Goal: Task Accomplishment & Management: Manage account settings

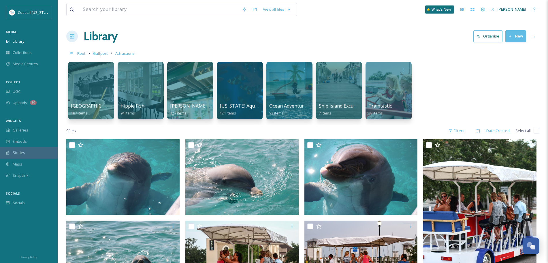
click at [102, 51] on span "Gulfport" at bounding box center [100, 53] width 15 height 5
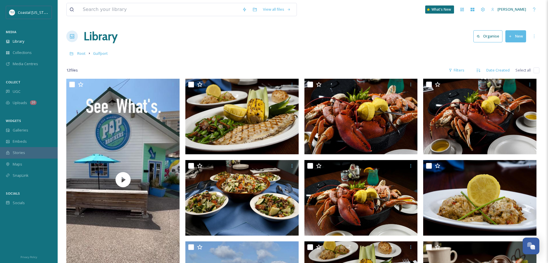
click at [93, 36] on h1 "Library" at bounding box center [101, 36] width 34 height 17
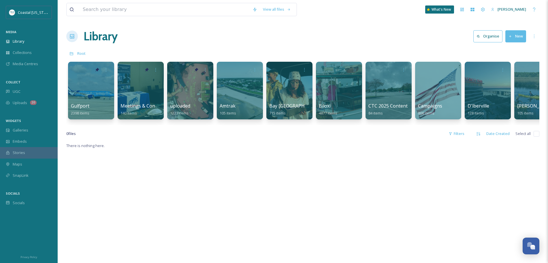
click at [100, 99] on div at bounding box center [91, 91] width 46 height 58
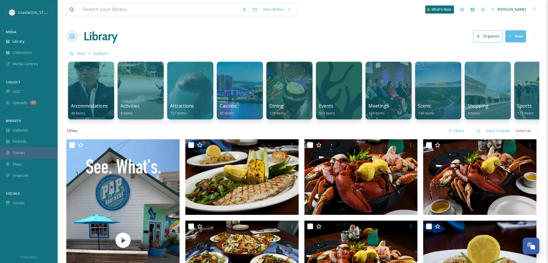
click at [193, 103] on span "Attractions" at bounding box center [182, 106] width 24 height 6
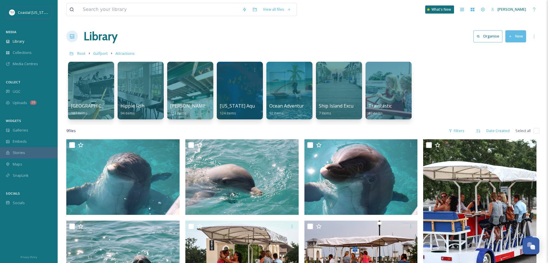
click at [102, 54] on span "Gulfport" at bounding box center [100, 53] width 15 height 5
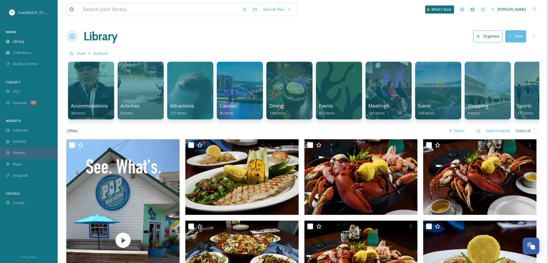
click at [233, 100] on div at bounding box center [240, 91] width 46 height 58
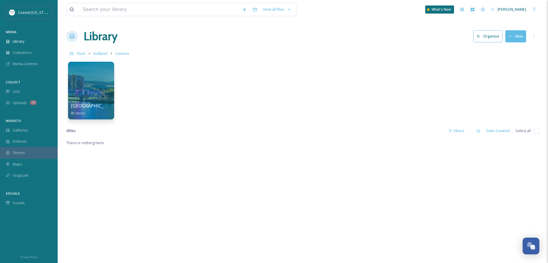
click at [97, 54] on span "Gulfport" at bounding box center [100, 53] width 15 height 5
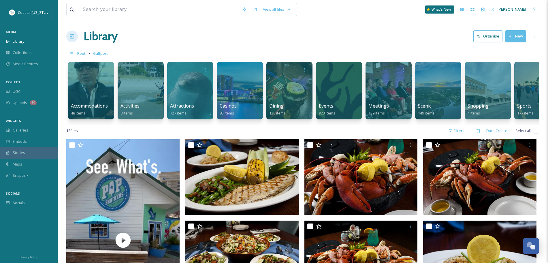
click at [279, 86] on div at bounding box center [289, 91] width 46 height 58
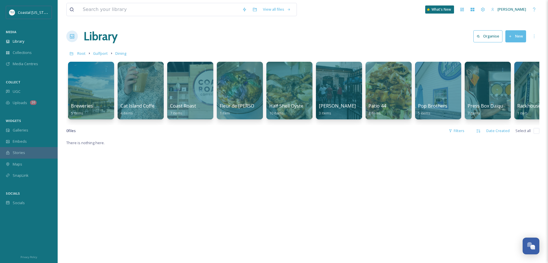
scroll to position [0, 122]
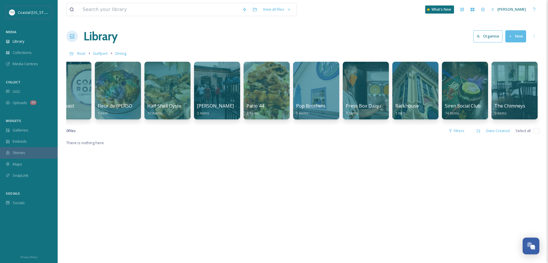
click at [98, 53] on span "Gulfport" at bounding box center [100, 53] width 15 height 5
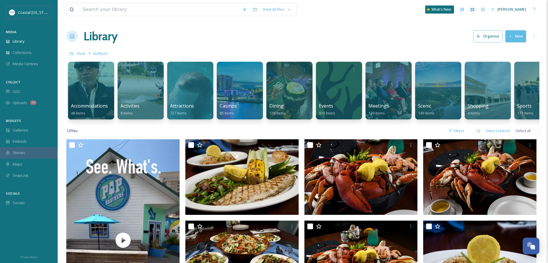
click at [339, 86] on div at bounding box center [339, 91] width 46 height 58
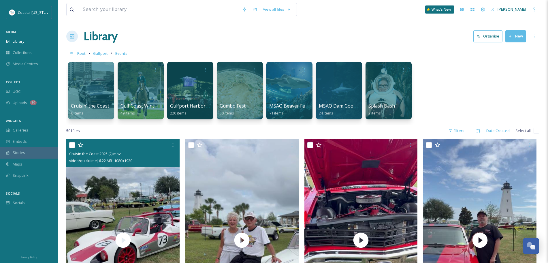
click at [72, 144] on input "checkbox" at bounding box center [72, 145] width 6 height 6
checkbox input "true"
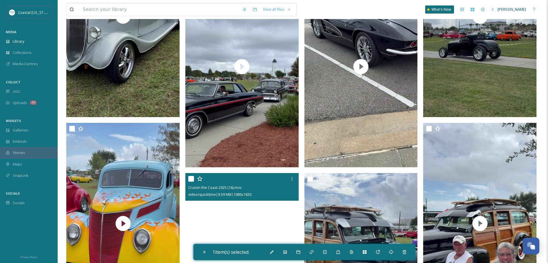
scroll to position [1167, 0]
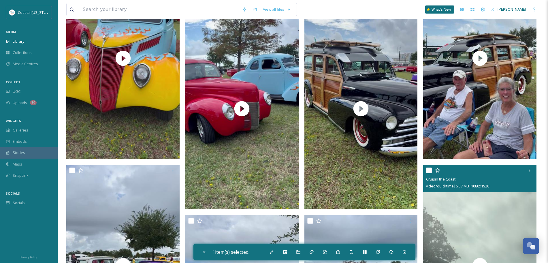
click at [428, 169] on input "checkbox" at bounding box center [429, 170] width 6 height 6
checkbox input "false"
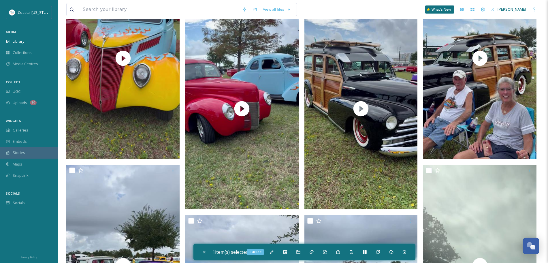
click at [271, 253] on icon at bounding box center [272, 252] width 5 height 5
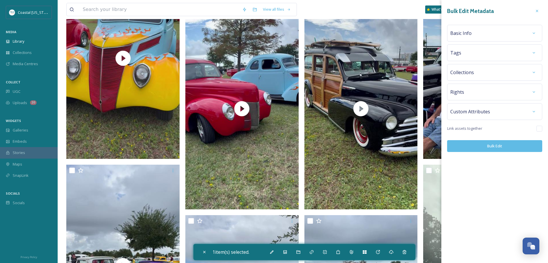
click at [538, 13] on icon at bounding box center [537, 11] width 5 height 5
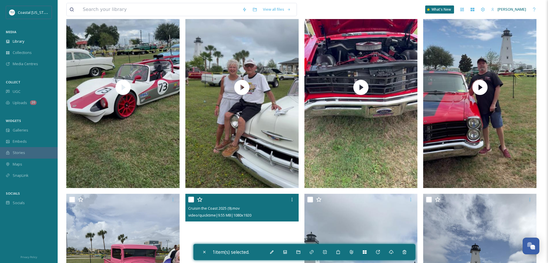
scroll to position [0, 0]
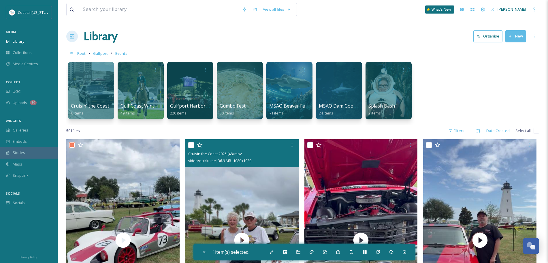
click at [191, 147] on input "checkbox" at bounding box center [191, 145] width 6 height 6
checkbox input "true"
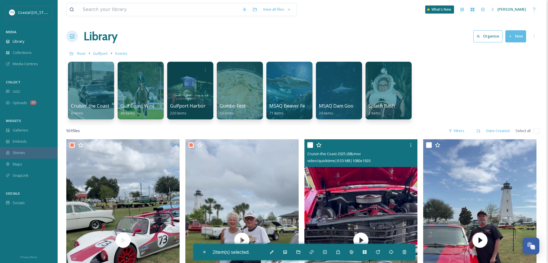
click at [310, 144] on input "checkbox" at bounding box center [310, 145] width 6 height 6
checkbox input "true"
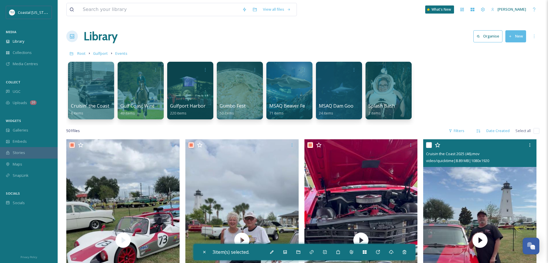
click at [427, 143] on input "checkbox" at bounding box center [429, 145] width 6 height 6
checkbox input "true"
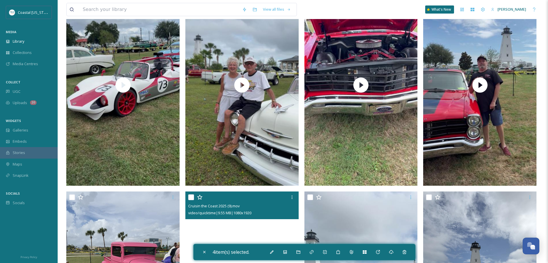
scroll to position [155, 0]
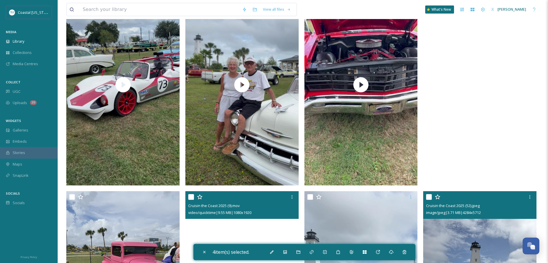
click at [427, 196] on input "checkbox" at bounding box center [429, 197] width 6 height 6
checkbox input "true"
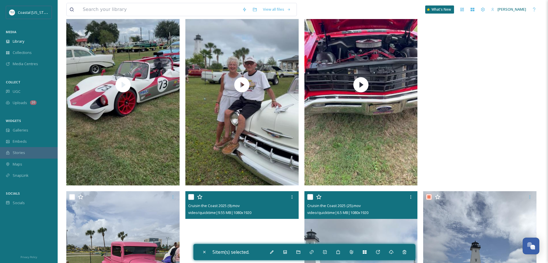
click at [310, 197] on input "checkbox" at bounding box center [310, 197] width 6 height 6
checkbox input "true"
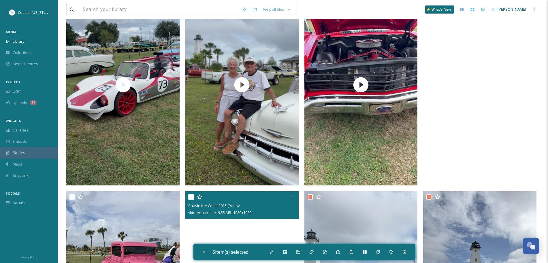
click at [188, 194] on input "checkbox" at bounding box center [191, 197] width 6 height 6
checkbox input "true"
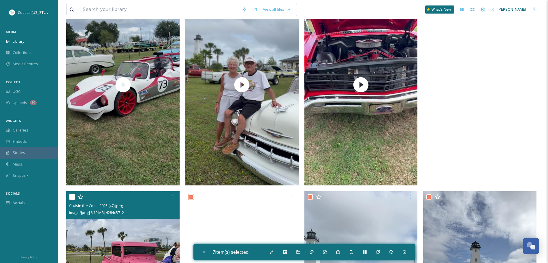
click at [71, 196] on input "checkbox" at bounding box center [72, 197] width 6 height 6
checkbox input "true"
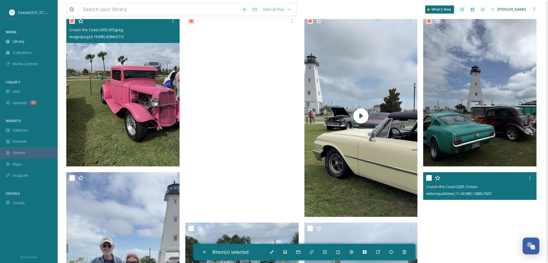
scroll to position [334, 0]
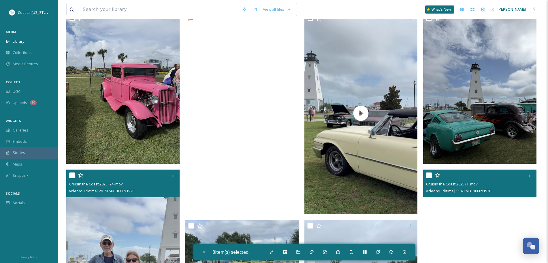
click at [70, 174] on input "checkbox" at bounding box center [72, 175] width 6 height 6
checkbox input "true"
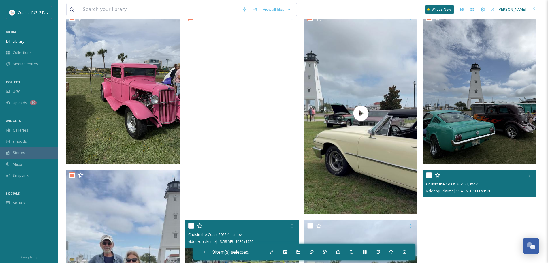
click at [190, 225] on input "checkbox" at bounding box center [191, 226] width 6 height 6
checkbox input "true"
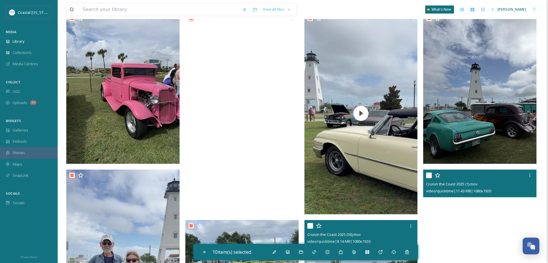
click at [309, 224] on input "checkbox" at bounding box center [310, 226] width 6 height 6
checkbox input "true"
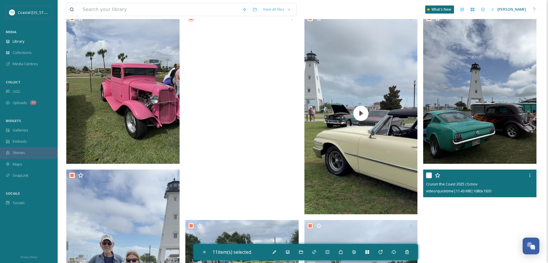
click at [424, 180] on div "Cruisin the Coast 2025 (1).mov video/quicktime | 11.43 MB | 1080 x 1920" at bounding box center [479, 183] width 113 height 28
click at [427, 174] on input "checkbox" at bounding box center [429, 175] width 6 height 6
checkbox input "true"
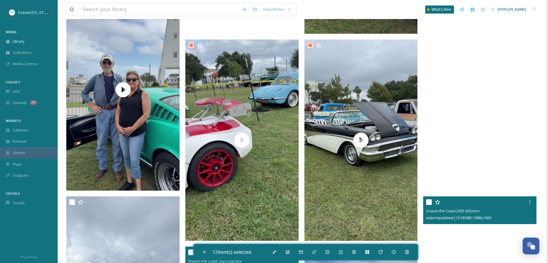
scroll to position [515, 0]
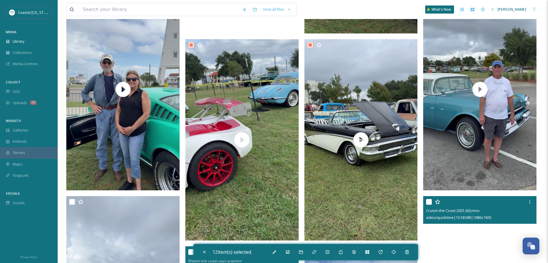
click at [428, 199] on input "checkbox" at bounding box center [429, 202] width 6 height 6
checkbox input "true"
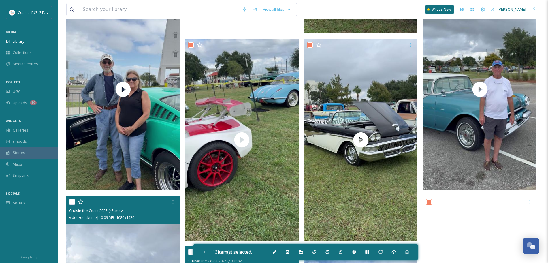
click at [68, 200] on div "Cruisin the Coast 2025 (45).mov video/quicktime | 10.09 MB | 1080 x 1920" at bounding box center [122, 210] width 113 height 28
click at [69, 200] on input "checkbox" at bounding box center [72, 202] width 6 height 6
checkbox input "true"
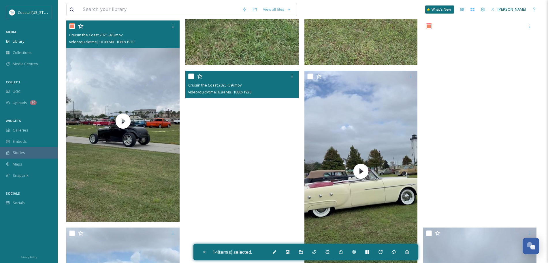
scroll to position [690, 0]
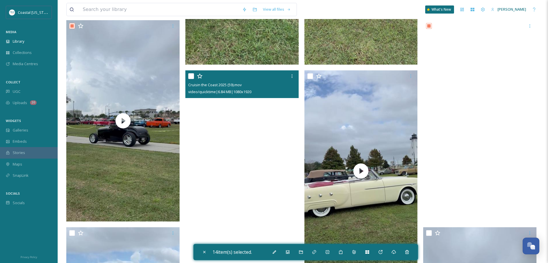
click at [189, 75] on input "checkbox" at bounding box center [191, 76] width 6 height 6
checkbox input "true"
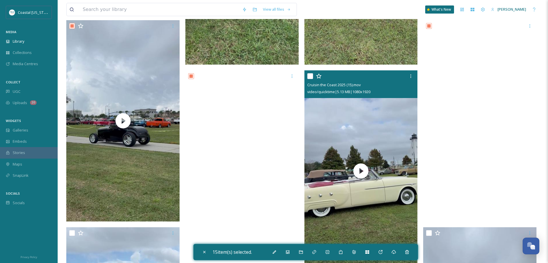
click at [310, 76] on input "checkbox" at bounding box center [310, 76] width 6 height 6
checkbox input "true"
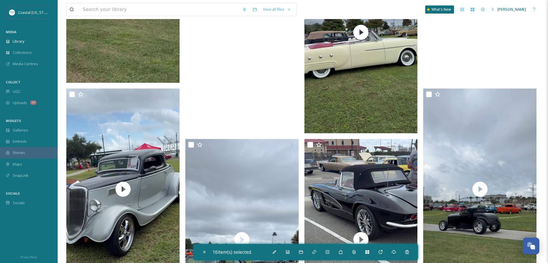
scroll to position [831, 0]
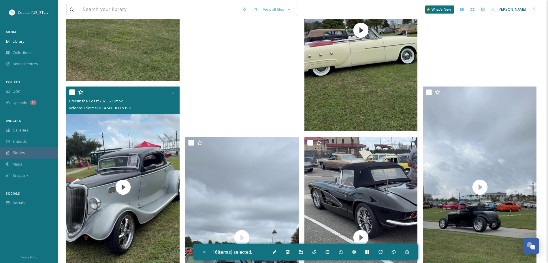
click at [72, 92] on input "checkbox" at bounding box center [72, 92] width 6 height 6
checkbox input "true"
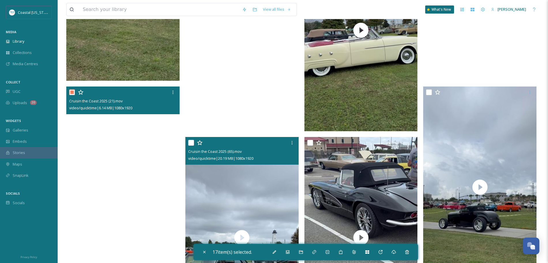
click at [189, 143] on input "checkbox" at bounding box center [191, 143] width 6 height 6
checkbox input "true"
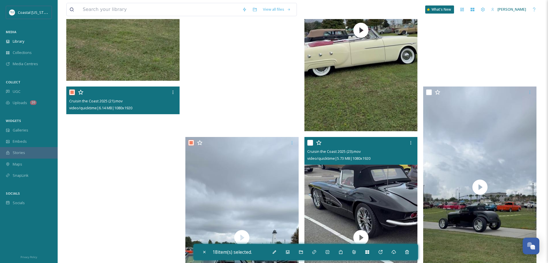
click at [310, 141] on input "checkbox" at bounding box center [310, 143] width 6 height 6
checkbox input "true"
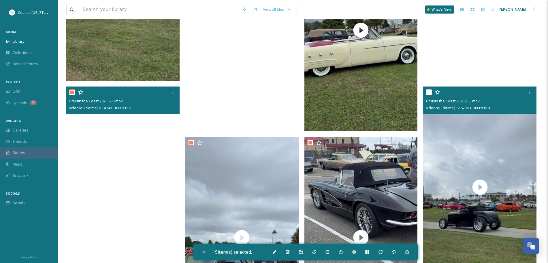
click at [428, 91] on input "checkbox" at bounding box center [429, 92] width 6 height 6
checkbox input "true"
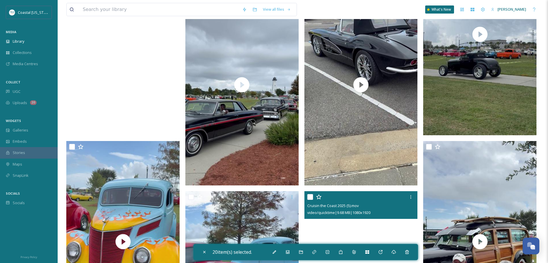
scroll to position [1020, 0]
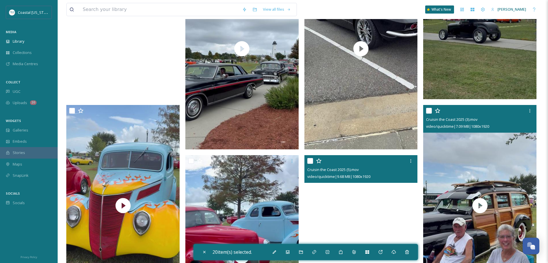
click at [430, 109] on input "checkbox" at bounding box center [429, 111] width 6 height 6
checkbox input "true"
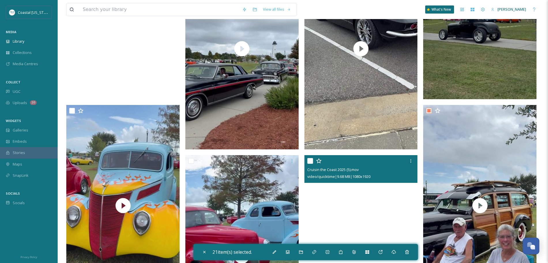
click at [311, 161] on input "checkbox" at bounding box center [310, 161] width 6 height 6
checkbox input "true"
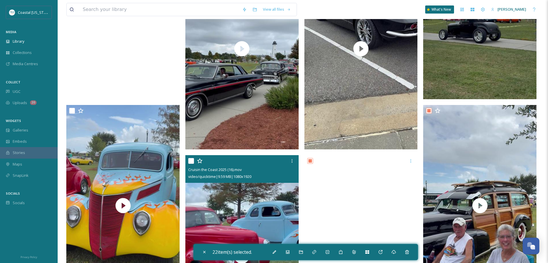
click at [191, 161] on input "checkbox" at bounding box center [191, 161] width 6 height 6
checkbox input "true"
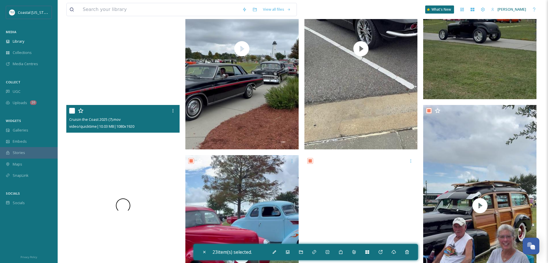
click at [74, 110] on input "checkbox" at bounding box center [72, 111] width 6 height 6
checkbox input "true"
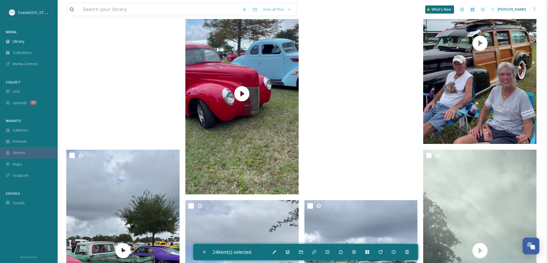
scroll to position [1206, 0]
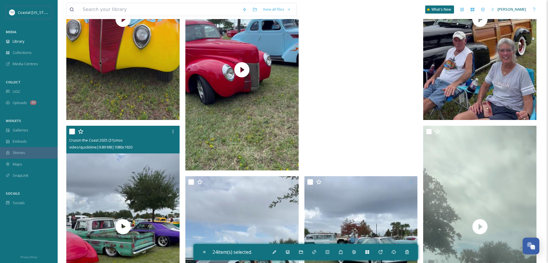
click at [73, 132] on input "checkbox" at bounding box center [72, 132] width 6 height 6
checkbox input "true"
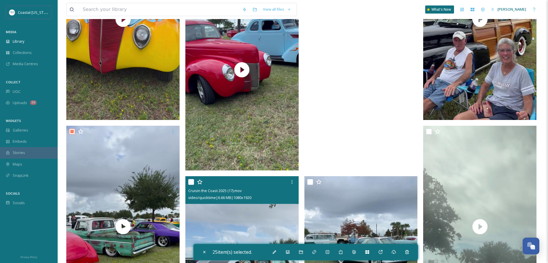
click at [192, 181] on input "checkbox" at bounding box center [191, 182] width 6 height 6
checkbox input "true"
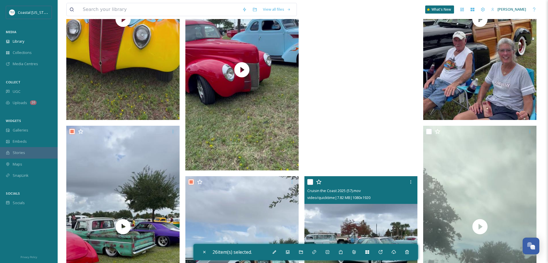
click at [310, 182] on input "checkbox" at bounding box center [310, 182] width 6 height 6
checkbox input "true"
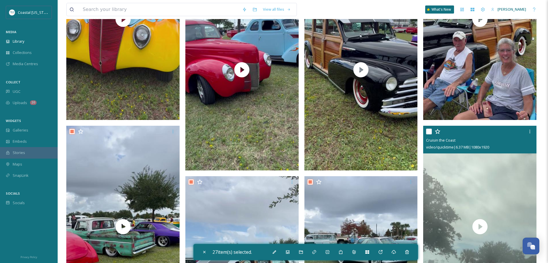
click at [429, 131] on input "checkbox" at bounding box center [429, 132] width 6 height 6
checkbox input "true"
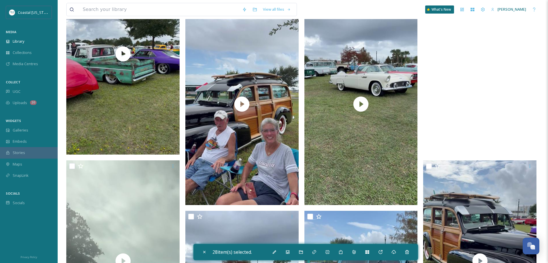
scroll to position [1379, 0]
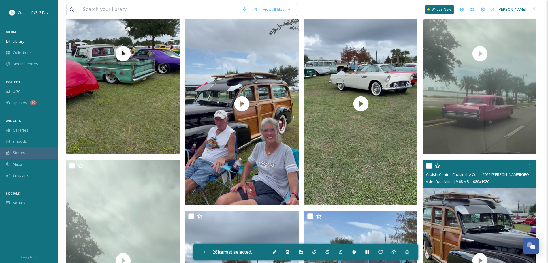
click at [429, 165] on input "checkbox" at bounding box center [429, 166] width 6 height 6
checkbox input "true"
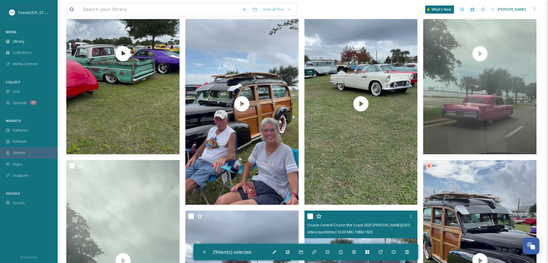
click at [313, 215] on input "checkbox" at bounding box center [310, 216] width 6 height 6
checkbox input "true"
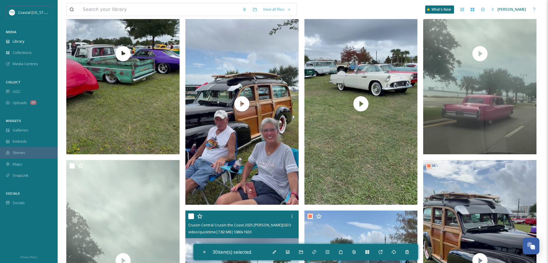
click at [193, 216] on input "checkbox" at bounding box center [191, 216] width 6 height 6
checkbox input "true"
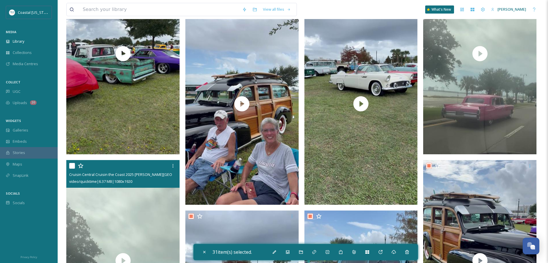
click at [74, 163] on input "checkbox" at bounding box center [72, 166] width 6 height 6
checkbox input "true"
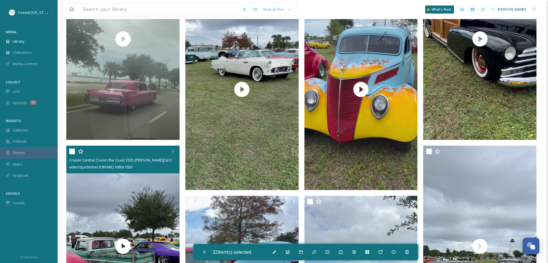
scroll to position [1601, 0]
click at [71, 152] on input "checkbox" at bounding box center [72, 151] width 6 height 6
checkbox input "true"
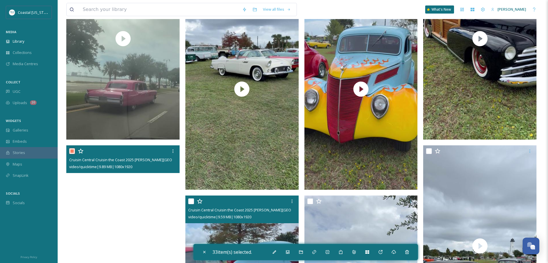
click at [193, 201] on input "checkbox" at bounding box center [191, 201] width 6 height 6
checkbox input "true"
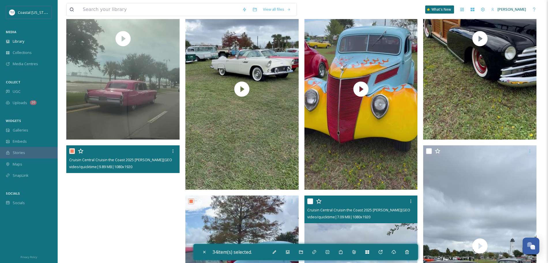
click at [310, 201] on input "checkbox" at bounding box center [310, 201] width 6 height 6
checkbox input "true"
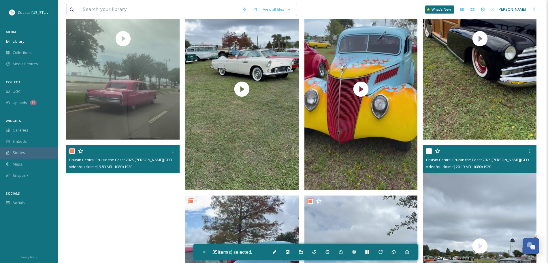
click at [427, 151] on input "checkbox" at bounding box center [429, 151] width 6 height 6
checkbox input "true"
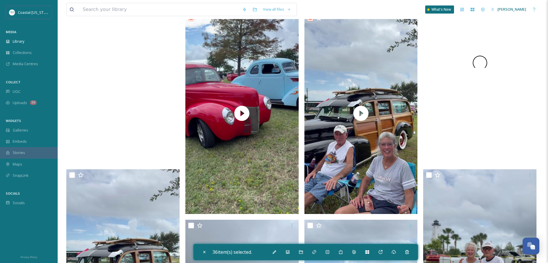
scroll to position [1816, 0]
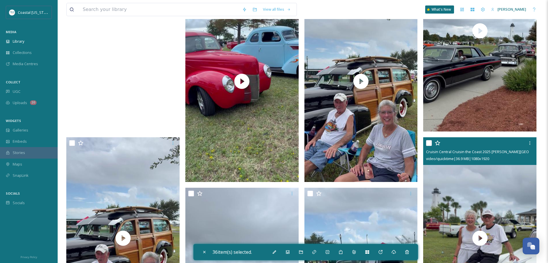
click at [429, 144] on input "checkbox" at bounding box center [429, 143] width 6 height 6
checkbox input "true"
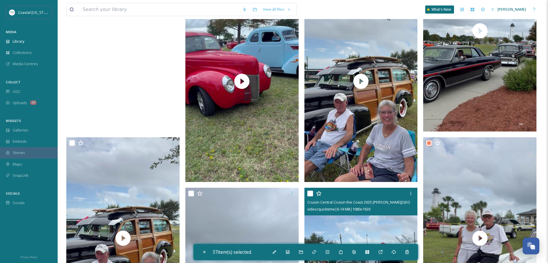
click at [310, 195] on input "checkbox" at bounding box center [310, 194] width 6 height 6
checkbox input "true"
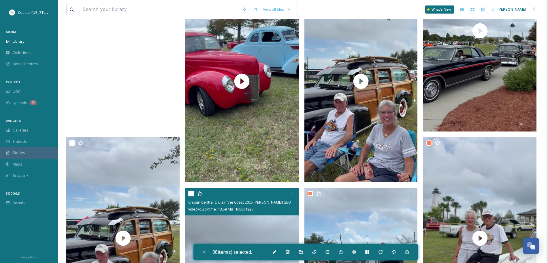
click at [193, 193] on input "checkbox" at bounding box center [191, 194] width 6 height 6
checkbox input "true"
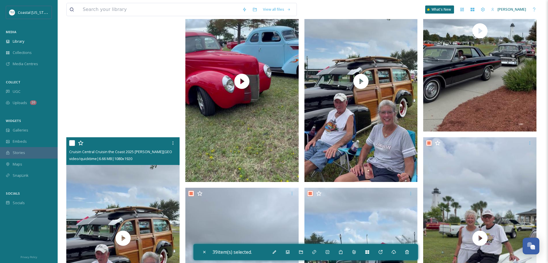
click at [72, 143] on input "checkbox" at bounding box center [72, 143] width 6 height 6
checkbox input "true"
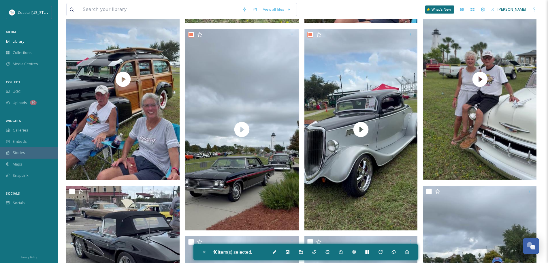
scroll to position [1982, 0]
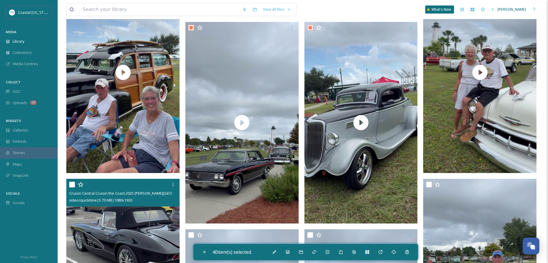
click at [72, 184] on input "checkbox" at bounding box center [72, 185] width 6 height 6
checkbox input "true"
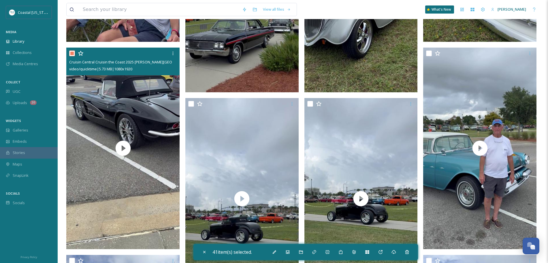
scroll to position [2116, 0]
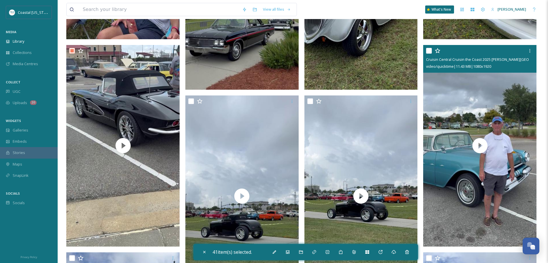
click at [427, 50] on input "checkbox" at bounding box center [429, 51] width 6 height 6
checkbox input "true"
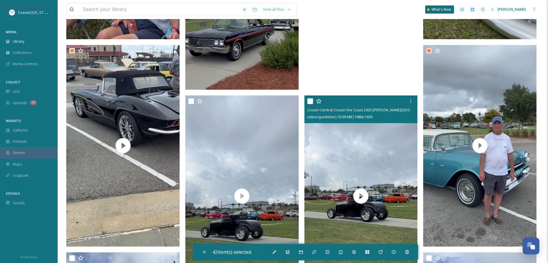
click at [310, 101] on input "checkbox" at bounding box center [310, 101] width 6 height 6
checkbox input "true"
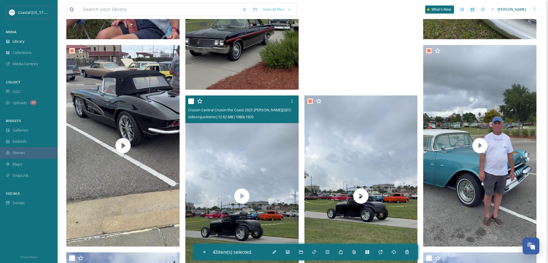
click at [191, 102] on input "checkbox" at bounding box center [191, 101] width 6 height 6
checkbox input "true"
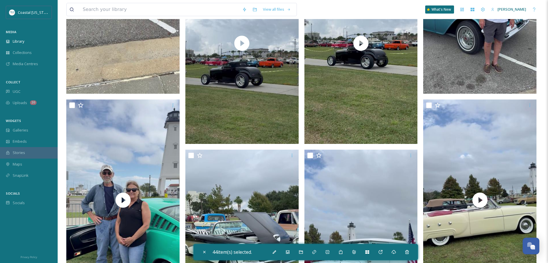
scroll to position [2280, 0]
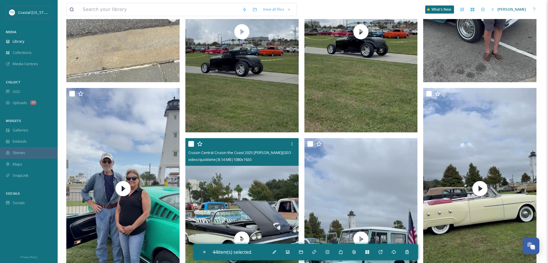
click at [191, 146] on input "checkbox" at bounding box center [191, 144] width 6 height 6
checkbox input "true"
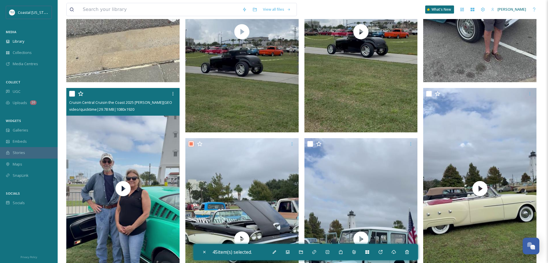
click at [71, 93] on input "checkbox" at bounding box center [72, 94] width 6 height 6
checkbox input "true"
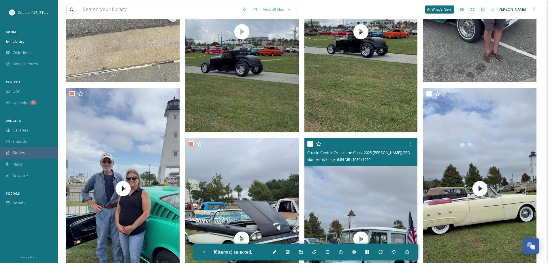
click at [310, 144] on input "checkbox" at bounding box center [310, 144] width 6 height 6
checkbox input "true"
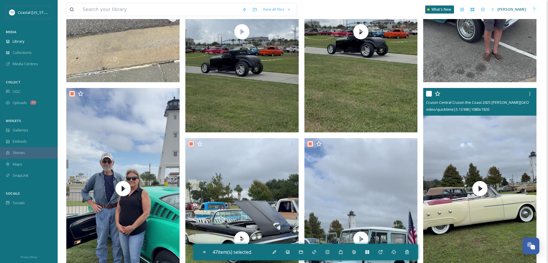
click at [430, 94] on input "checkbox" at bounding box center [429, 94] width 6 height 6
checkbox input "true"
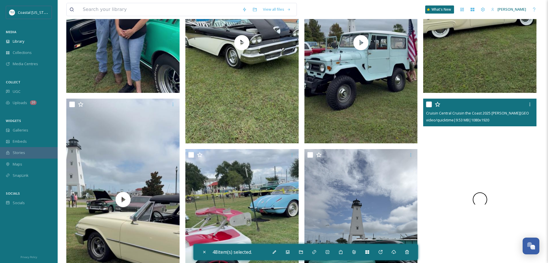
scroll to position [2478, 0]
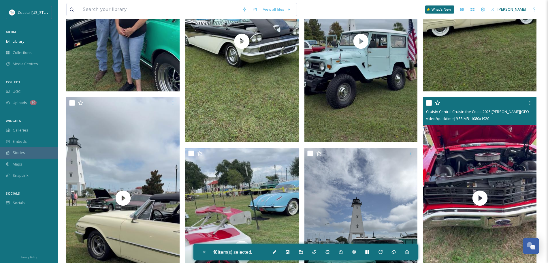
click at [427, 102] on input "checkbox" at bounding box center [429, 103] width 6 height 6
checkbox input "true"
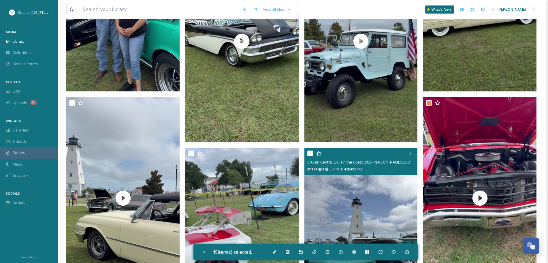
click at [310, 152] on input "checkbox" at bounding box center [310, 153] width 6 height 6
checkbox input "true"
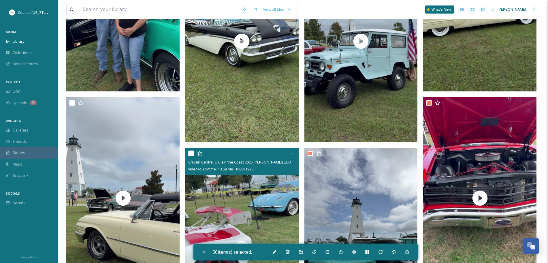
click at [189, 154] on input "checkbox" at bounding box center [191, 153] width 6 height 6
checkbox input "true"
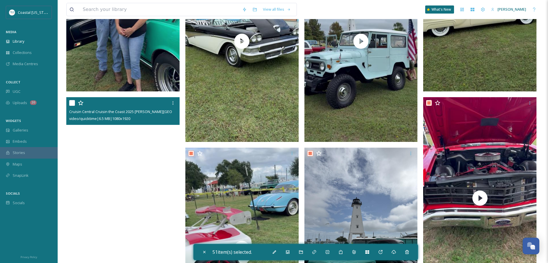
click at [71, 101] on input "checkbox" at bounding box center [72, 103] width 6 height 6
checkbox input "true"
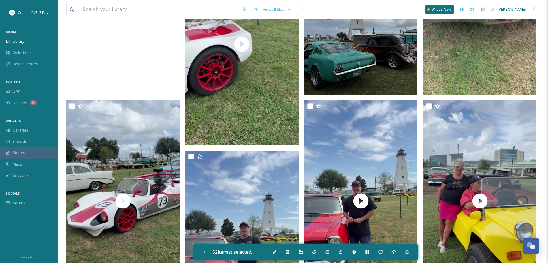
scroll to position [2687, 0]
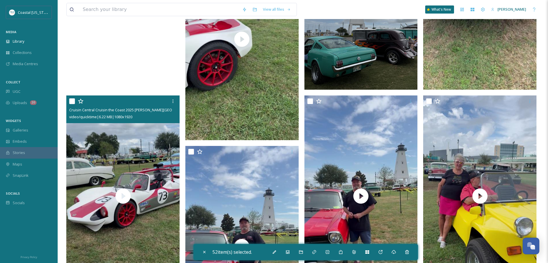
click at [73, 100] on input "checkbox" at bounding box center [72, 101] width 6 height 6
checkbox input "true"
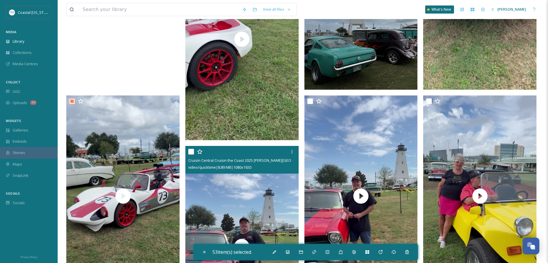
click at [193, 150] on input "checkbox" at bounding box center [191, 152] width 6 height 6
checkbox input "true"
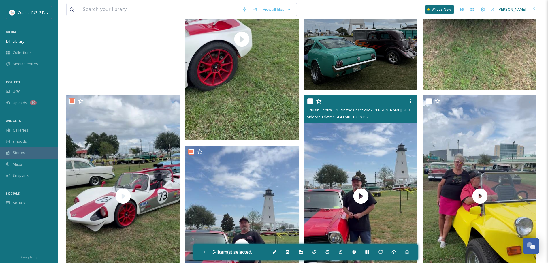
click at [308, 101] on input "checkbox" at bounding box center [310, 101] width 6 height 6
checkbox input "true"
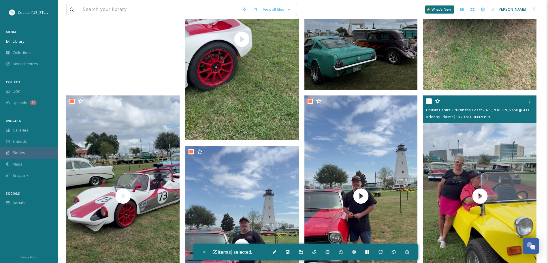
click at [428, 102] on input "checkbox" at bounding box center [429, 101] width 6 height 6
checkbox input "true"
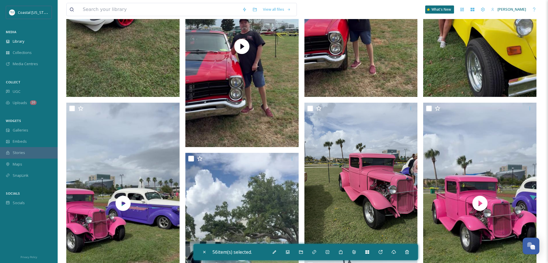
scroll to position [2889, 0]
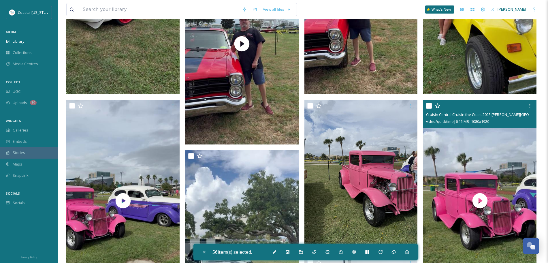
click at [428, 106] on input "checkbox" at bounding box center [429, 106] width 6 height 6
checkbox input "true"
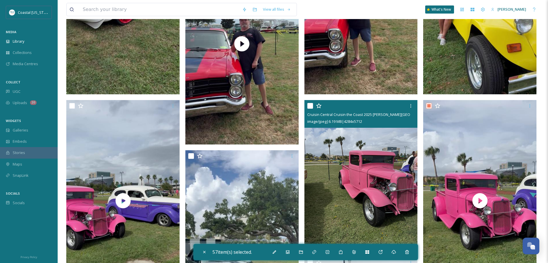
click at [310, 104] on input "checkbox" at bounding box center [310, 106] width 6 height 6
checkbox input "true"
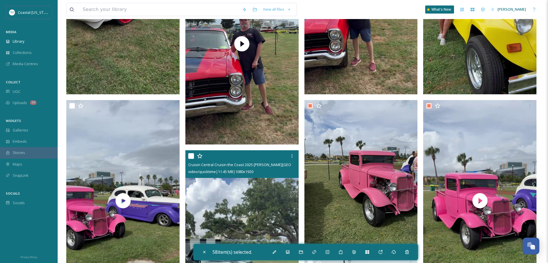
click at [193, 157] on input "checkbox" at bounding box center [191, 156] width 6 height 6
checkbox input "true"
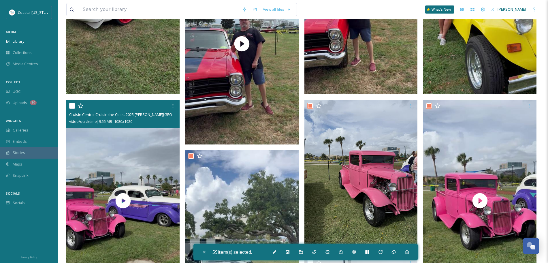
click at [71, 106] on input "checkbox" at bounding box center [72, 106] width 6 height 6
checkbox input "true"
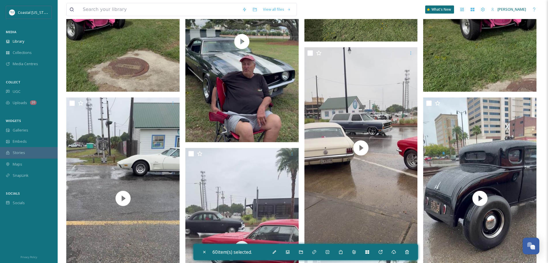
scroll to position [3100, 0]
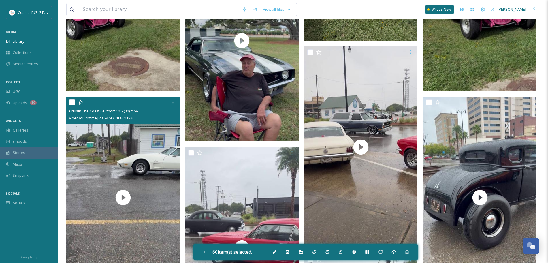
click at [71, 102] on input "checkbox" at bounding box center [72, 102] width 6 height 6
checkbox input "true"
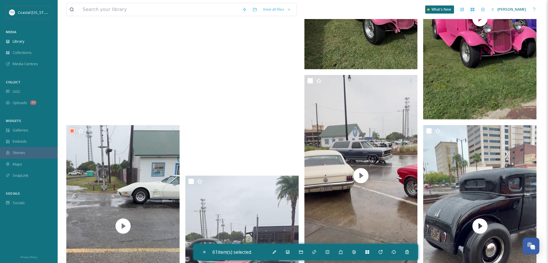
scroll to position [3107, 0]
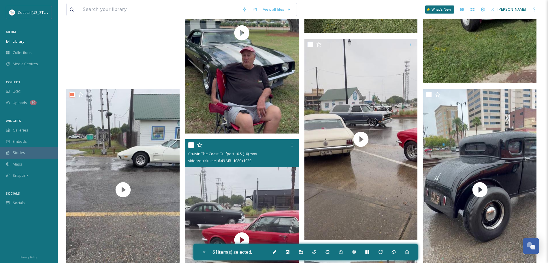
click at [196, 144] on div at bounding box center [242, 145] width 109 height 10
click at [191, 145] on input "checkbox" at bounding box center [191, 145] width 6 height 6
checkbox input "true"
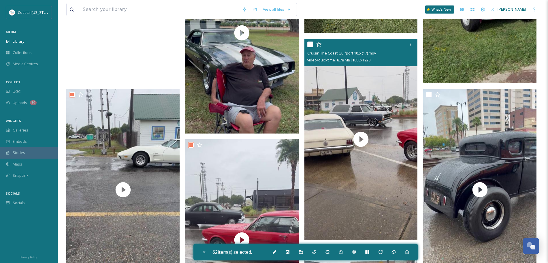
click at [310, 44] on input "checkbox" at bounding box center [310, 45] width 6 height 6
checkbox input "true"
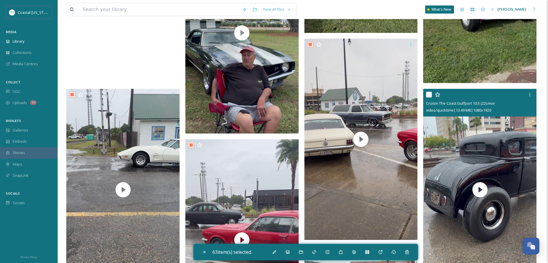
click at [427, 92] on input "checkbox" at bounding box center [429, 95] width 6 height 6
checkbox input "true"
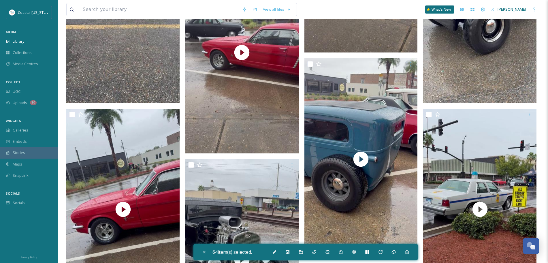
scroll to position [3297, 0]
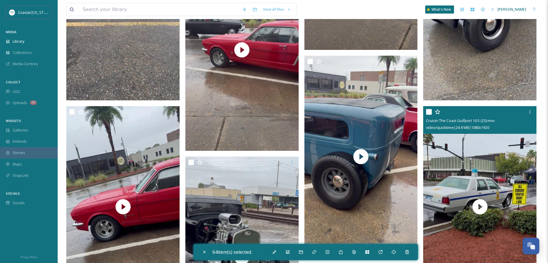
click at [427, 110] on input "checkbox" at bounding box center [429, 112] width 6 height 6
checkbox input "true"
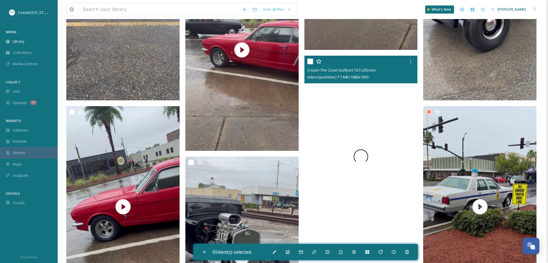
click at [308, 61] on input "checkbox" at bounding box center [310, 62] width 6 height 6
checkbox input "true"
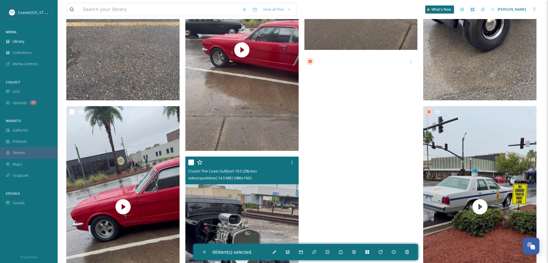
click at [189, 162] on input "checkbox" at bounding box center [191, 162] width 6 height 6
checkbox input "true"
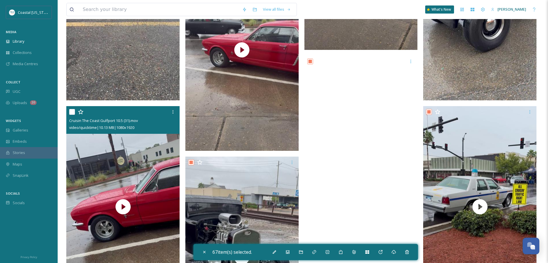
click at [71, 111] on input "checkbox" at bounding box center [72, 112] width 6 height 6
checkbox input "true"
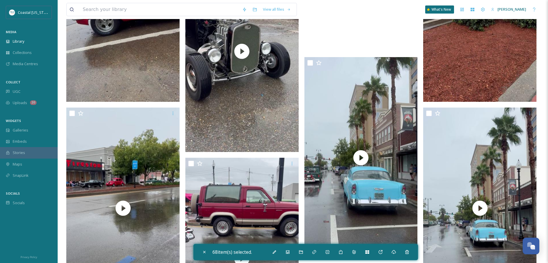
scroll to position [3505, 0]
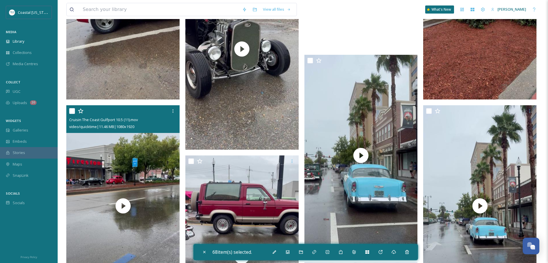
click at [71, 111] on input "checkbox" at bounding box center [72, 111] width 6 height 6
checkbox input "true"
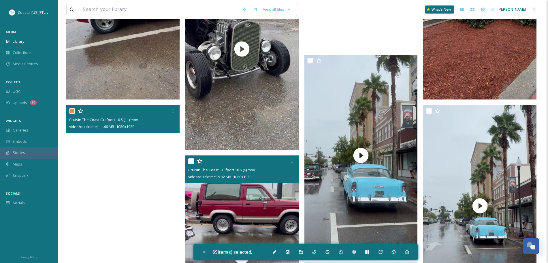
click at [189, 163] on input "checkbox" at bounding box center [191, 161] width 6 height 6
checkbox input "true"
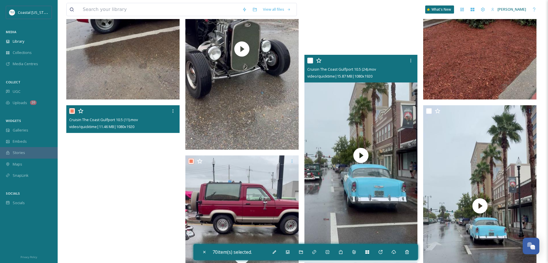
click at [309, 57] on div at bounding box center [361, 60] width 109 height 10
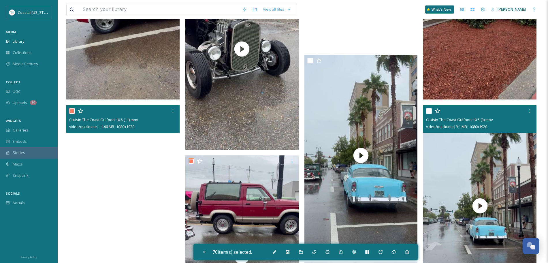
click at [429, 109] on input "checkbox" at bounding box center [429, 111] width 6 height 6
checkbox input "true"
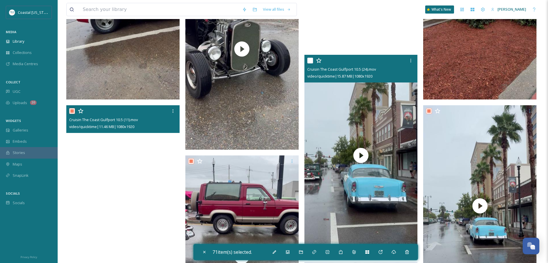
click at [308, 59] on input "checkbox" at bounding box center [310, 61] width 6 height 6
checkbox input "true"
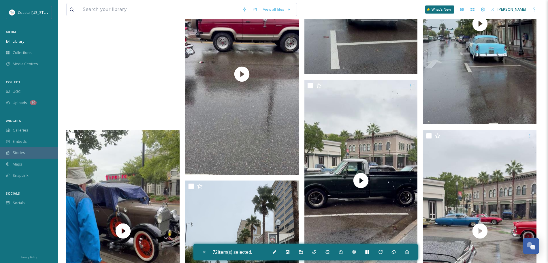
scroll to position [3689, 0]
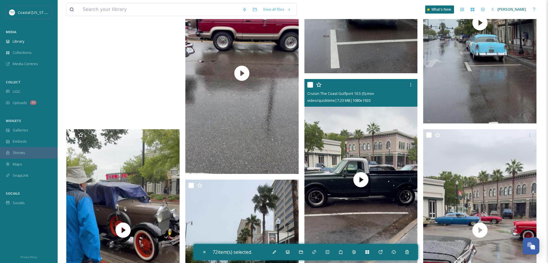
click at [309, 84] on input "checkbox" at bounding box center [310, 85] width 6 height 6
checkbox input "true"
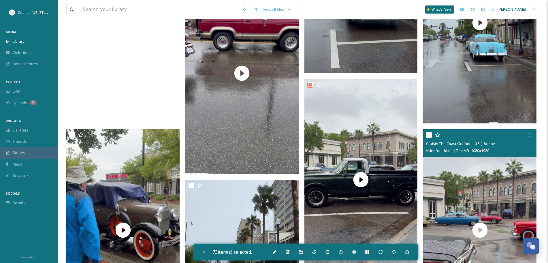
click at [427, 132] on input "checkbox" at bounding box center [429, 135] width 6 height 6
checkbox input "true"
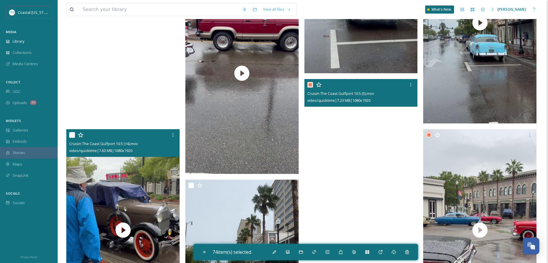
click at [71, 136] on input "checkbox" at bounding box center [72, 135] width 6 height 6
checkbox input "true"
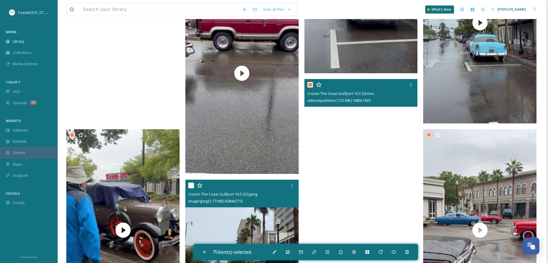
click at [191, 184] on input "checkbox" at bounding box center [191, 185] width 6 height 6
checkbox input "true"
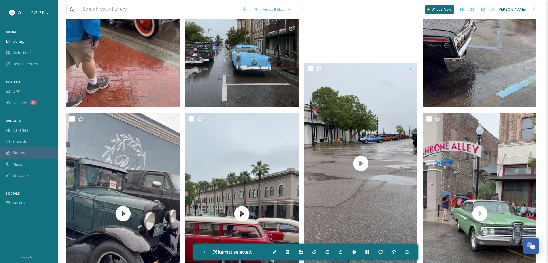
scroll to position [3919, 0]
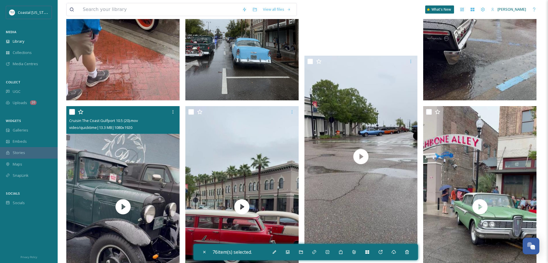
click at [72, 109] on input "checkbox" at bounding box center [72, 112] width 6 height 6
checkbox input "true"
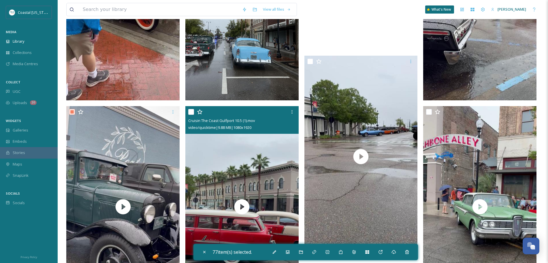
click at [190, 111] on input "checkbox" at bounding box center [191, 112] width 6 height 6
checkbox input "true"
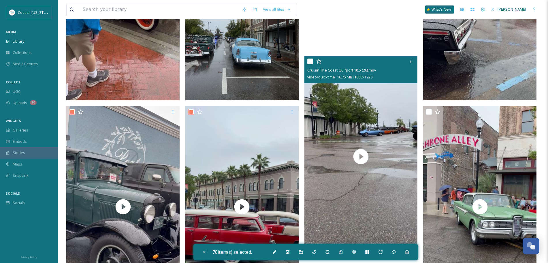
click at [309, 60] on input "checkbox" at bounding box center [310, 62] width 6 height 6
checkbox input "true"
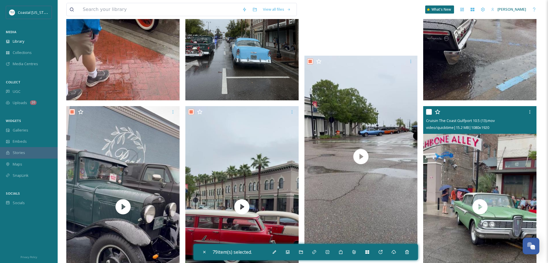
click at [430, 110] on input "checkbox" at bounding box center [429, 112] width 6 height 6
checkbox input "true"
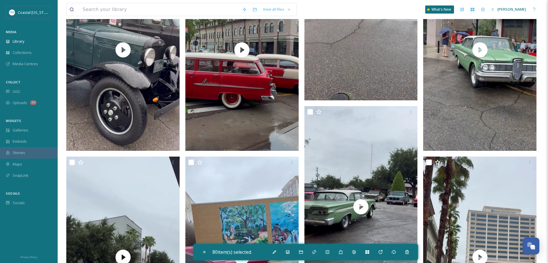
scroll to position [4076, 0]
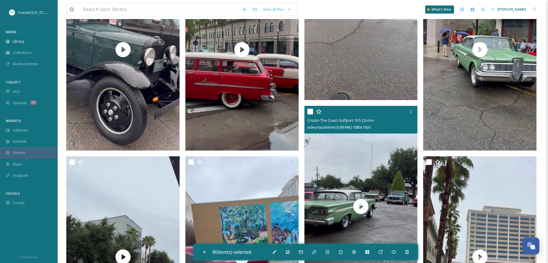
click at [308, 111] on input "checkbox" at bounding box center [310, 112] width 6 height 6
checkbox input "true"
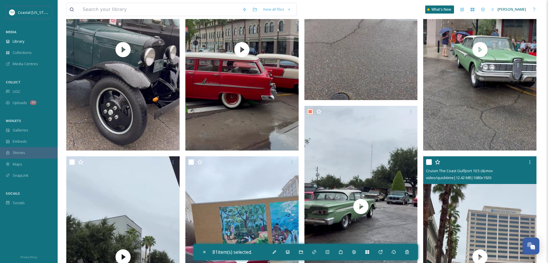
click at [427, 160] on input "checkbox" at bounding box center [429, 162] width 6 height 6
checkbox input "true"
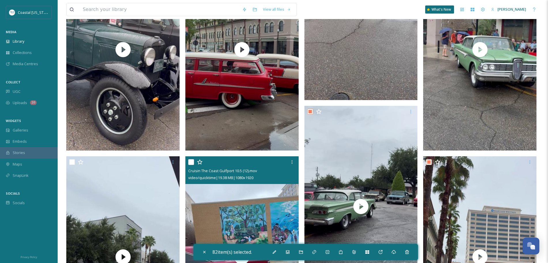
click at [191, 161] on input "checkbox" at bounding box center [191, 162] width 6 height 6
checkbox input "true"
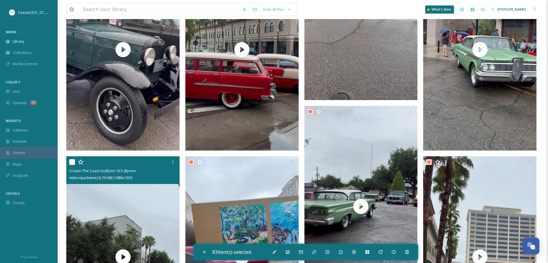
click at [69, 163] on input "checkbox" at bounding box center [72, 162] width 6 height 6
checkbox input "true"
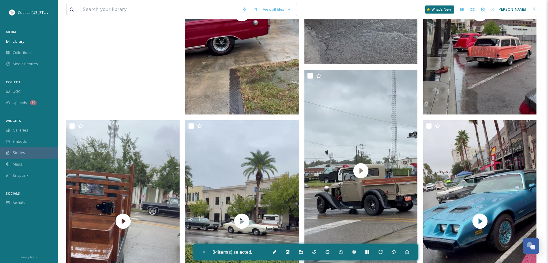
scroll to position [4334, 0]
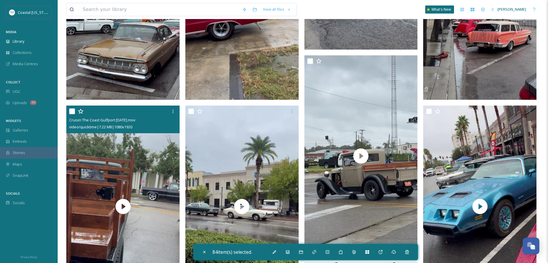
click at [71, 111] on input "checkbox" at bounding box center [72, 111] width 6 height 6
checkbox input "true"
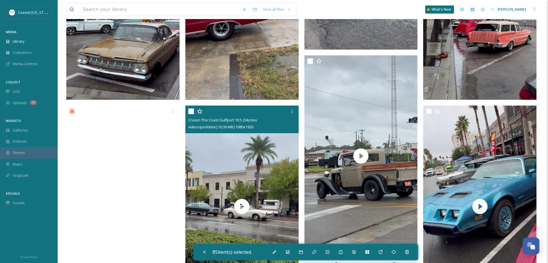
click at [192, 109] on input "checkbox" at bounding box center [191, 111] width 6 height 6
checkbox input "true"
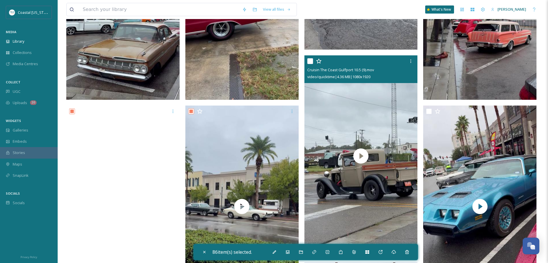
click at [309, 61] on input "checkbox" at bounding box center [310, 61] width 6 height 6
checkbox input "true"
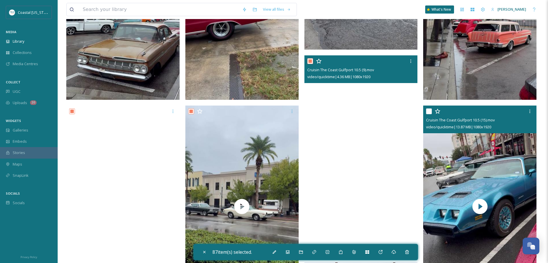
click at [427, 110] on input "checkbox" at bounding box center [429, 111] width 6 height 6
checkbox input "true"
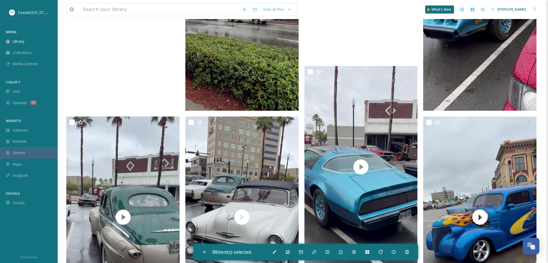
scroll to position [4532, 0]
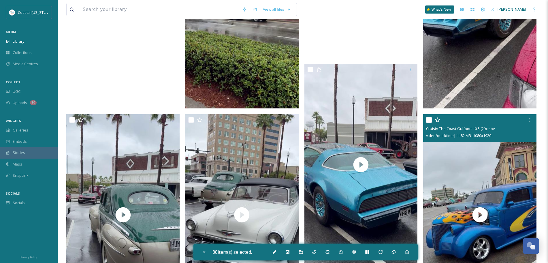
click at [429, 118] on input "checkbox" at bounding box center [429, 120] width 6 height 6
checkbox input "true"
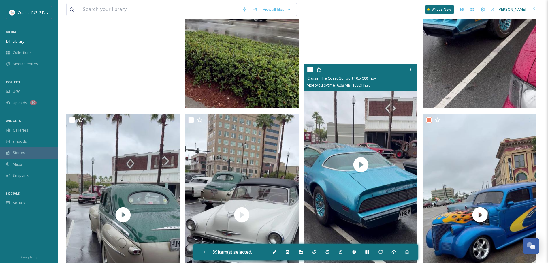
click at [310, 68] on input "checkbox" at bounding box center [310, 70] width 6 height 6
checkbox input "true"
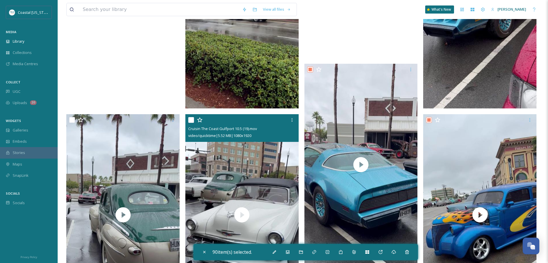
click at [191, 117] on input "checkbox" at bounding box center [191, 120] width 6 height 6
checkbox input "true"
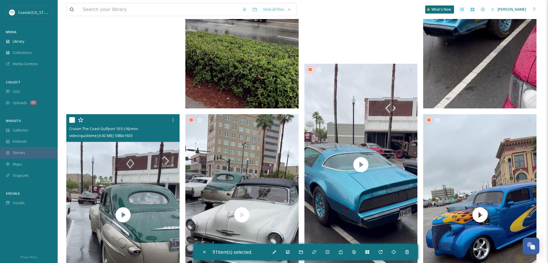
click at [71, 120] on input "checkbox" at bounding box center [72, 120] width 6 height 6
checkbox input "true"
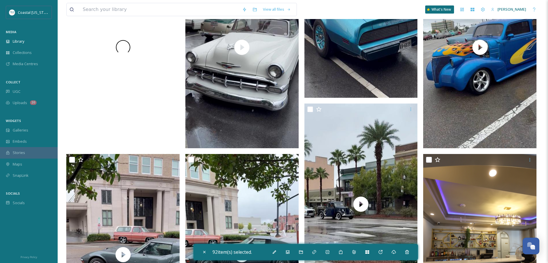
scroll to position [4700, 0]
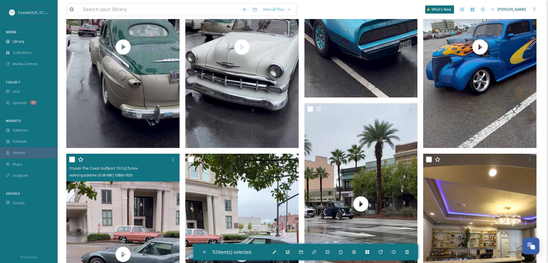
click at [70, 157] on input "checkbox" at bounding box center [72, 160] width 6 height 6
checkbox input "true"
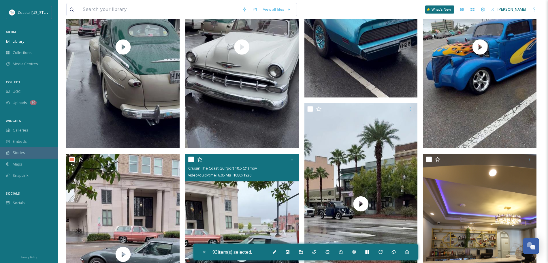
click at [192, 158] on input "checkbox" at bounding box center [191, 160] width 6 height 6
checkbox input "true"
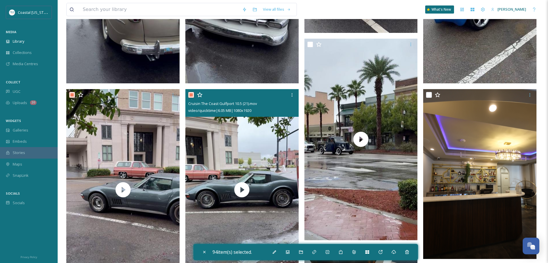
scroll to position [4765, 0]
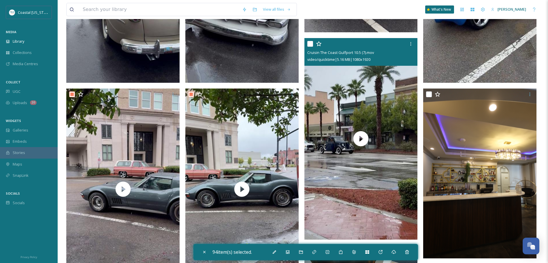
click at [310, 42] on input "checkbox" at bounding box center [310, 44] width 6 height 6
checkbox input "true"
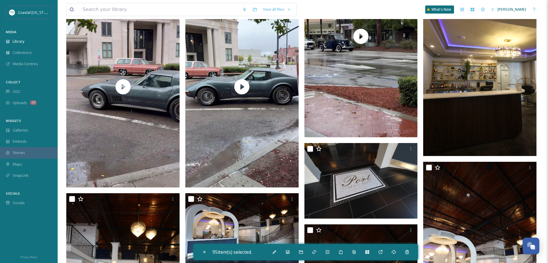
scroll to position [4867, 0]
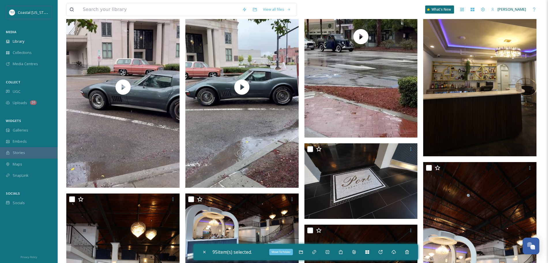
click at [302, 254] on icon at bounding box center [301, 252] width 5 height 5
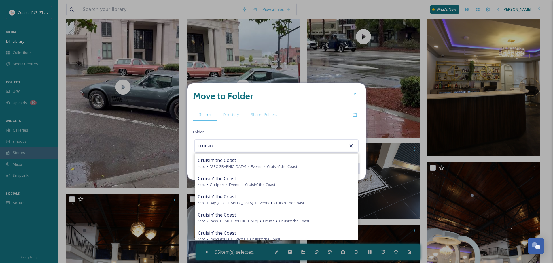
click at [276, 183] on div "root Gulfport Events Cruisin' the Coast" at bounding box center [276, 184] width 157 height 5
type input "Cruisin' the Coast"
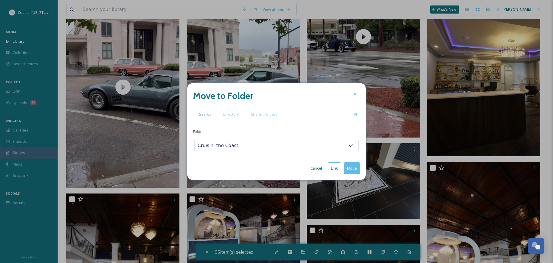
click at [349, 170] on button "Move" at bounding box center [352, 168] width 16 height 12
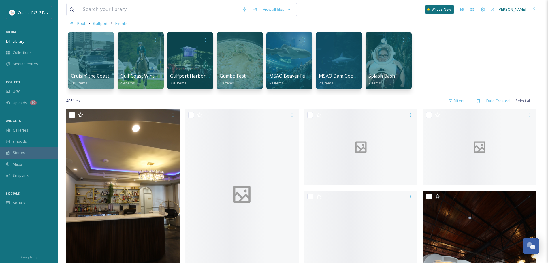
scroll to position [0, 0]
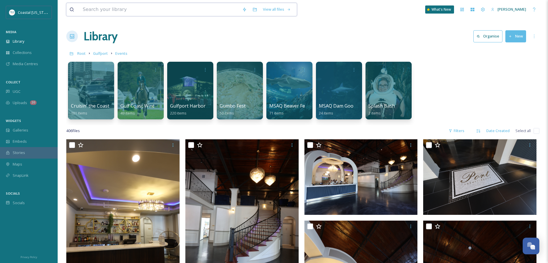
click at [116, 12] on input at bounding box center [159, 9] width 159 height 13
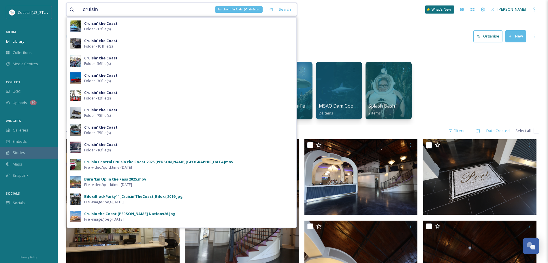
type input "cruisin"
click at [270, 9] on icon at bounding box center [271, 9] width 4 height 3
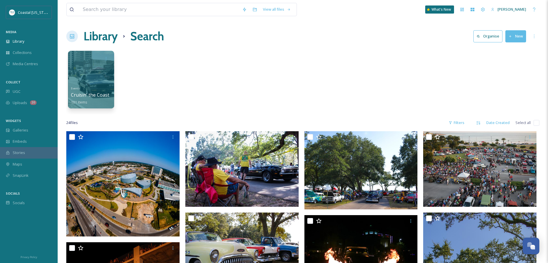
click at [537, 124] on input "checkbox" at bounding box center [537, 123] width 6 height 6
checkbox input "true"
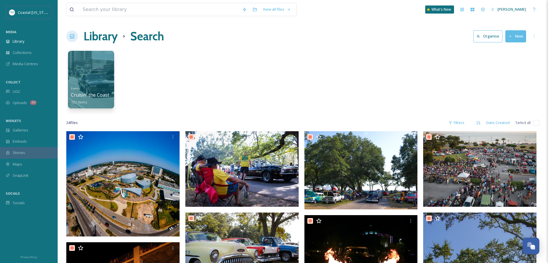
checkbox input "true"
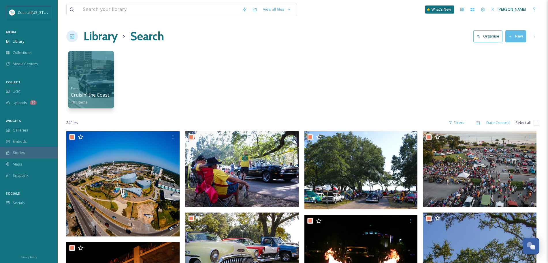
checkbox input "true"
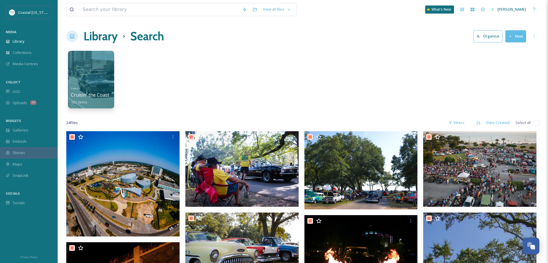
checkbox input "true"
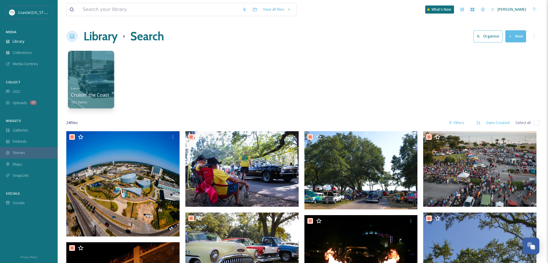
checkbox input "true"
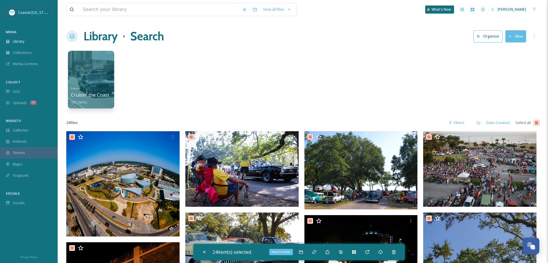
click at [303, 254] on icon at bounding box center [301, 252] width 5 height 5
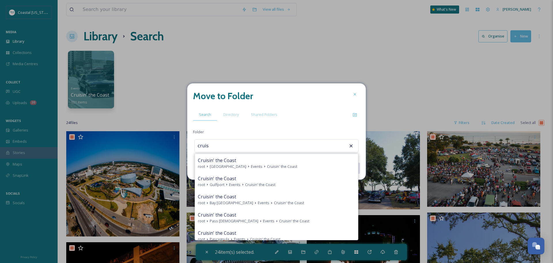
click at [259, 183] on span "Cruisin' the Coast" at bounding box center [260, 184] width 30 height 5
type input "Cruisin' the Coast"
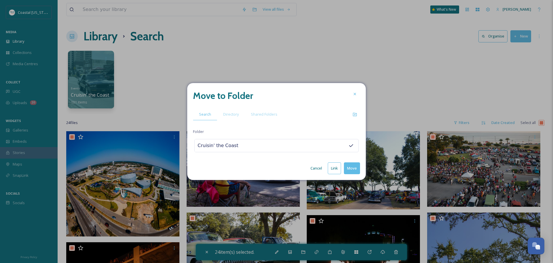
click at [349, 168] on button "Move" at bounding box center [352, 168] width 16 height 12
checkbox input "false"
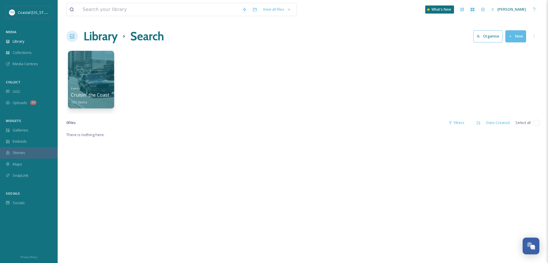
click at [104, 34] on h1 "Library" at bounding box center [101, 36] width 34 height 17
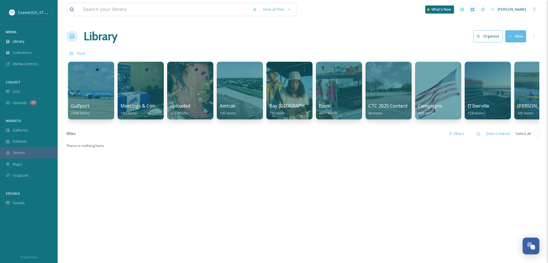
click at [94, 111] on div "Gulfport 2398 items" at bounding box center [91, 109] width 40 height 14
click at [87, 93] on div at bounding box center [91, 91] width 46 height 58
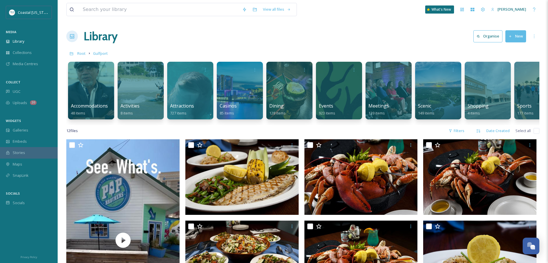
click at [336, 104] on div "Events 923 items" at bounding box center [339, 109] width 40 height 14
click at [329, 87] on div at bounding box center [339, 91] width 46 height 58
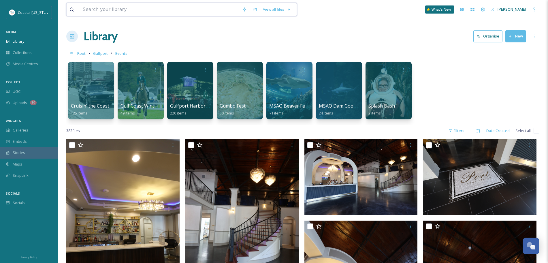
click at [131, 11] on input at bounding box center [159, 9] width 159 height 13
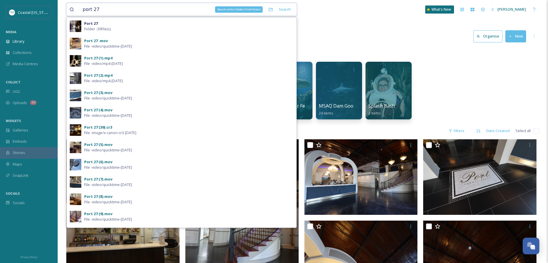
type input "port 27"
click at [272, 5] on div "Search within Folder (Cmd+Enter)" at bounding box center [270, 9] width 10 height 10
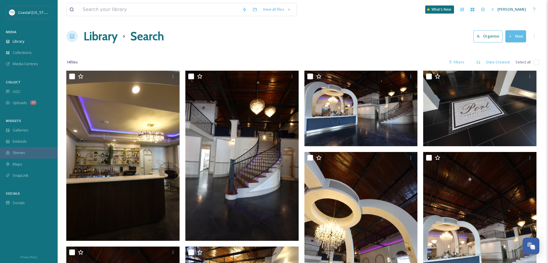
click at [535, 63] on input "checkbox" at bounding box center [537, 62] width 6 height 6
checkbox input "true"
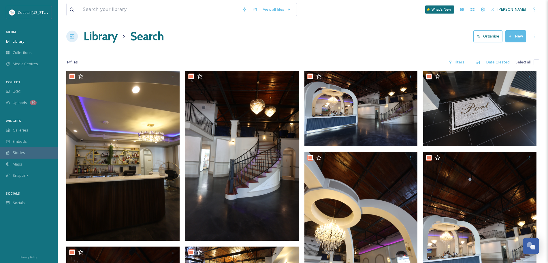
checkbox input "true"
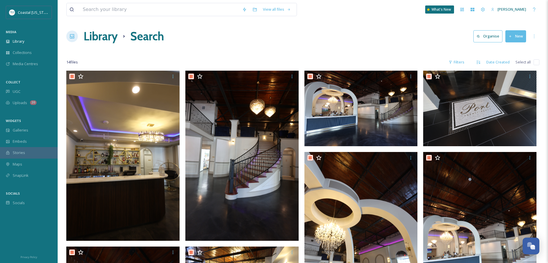
checkbox input "true"
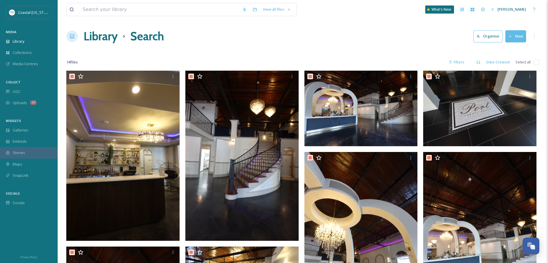
checkbox input "true"
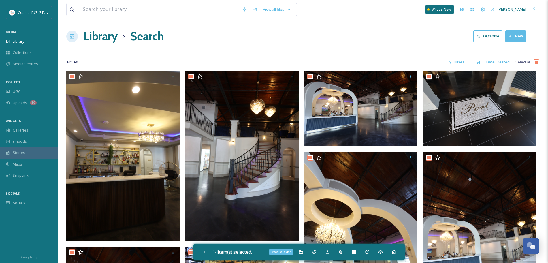
click at [302, 253] on icon at bounding box center [301, 252] width 5 height 5
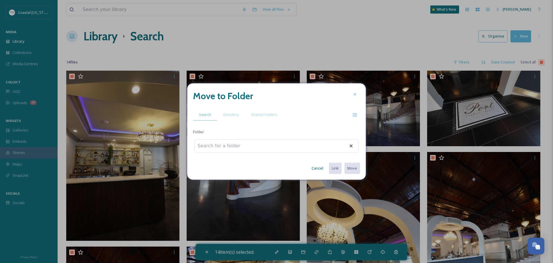
type input "o"
click at [254, 169] on div "Port 27 root Gulfport Meetings Port 27" at bounding box center [276, 163] width 163 height 18
type input "Port 27"
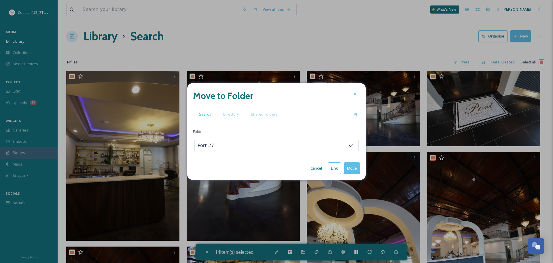
click at [356, 166] on button "Move" at bounding box center [352, 168] width 16 height 12
checkbox input "false"
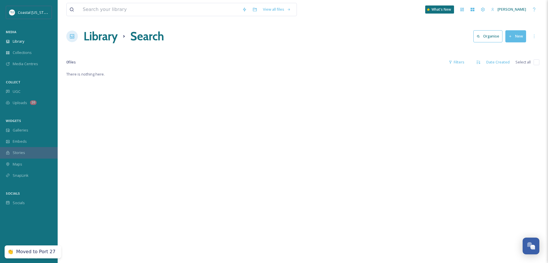
click at [109, 33] on h1 "Library" at bounding box center [101, 36] width 34 height 17
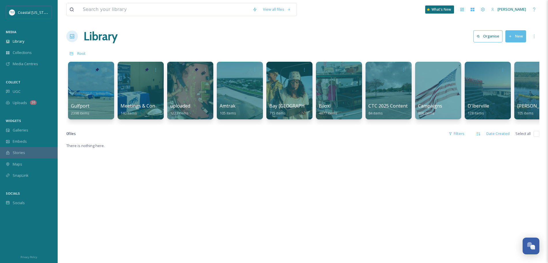
click at [91, 106] on div "Gulfport 2398 items" at bounding box center [91, 109] width 40 height 14
click at [91, 96] on div at bounding box center [91, 91] width 46 height 58
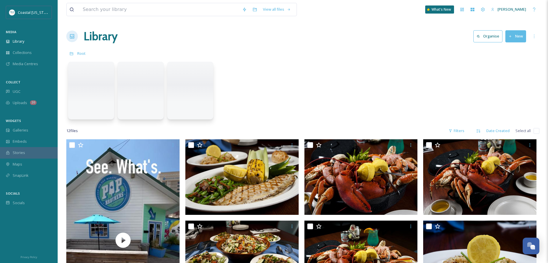
click at [23, 39] on span "Library" at bounding box center [19, 41] width 12 height 5
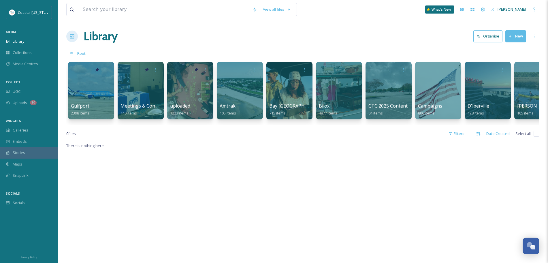
click at [97, 98] on div at bounding box center [91, 91] width 46 height 58
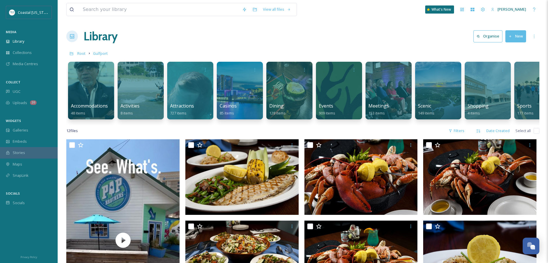
click at [340, 92] on div at bounding box center [339, 91] width 46 height 58
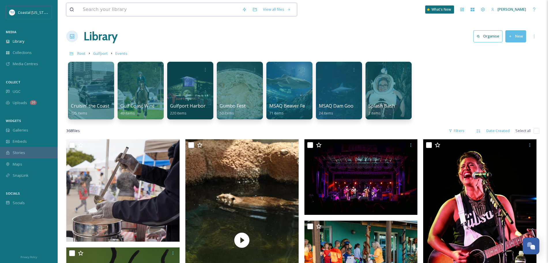
click at [114, 15] on input at bounding box center [159, 9] width 159 height 13
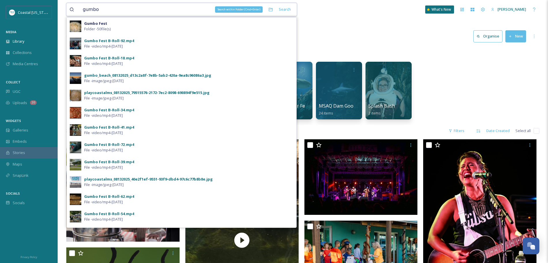
type input "gumbo"
click at [269, 10] on icon at bounding box center [270, 9] width 5 height 5
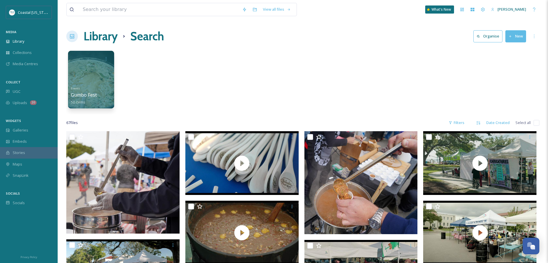
click at [535, 124] on input "checkbox" at bounding box center [537, 123] width 6 height 6
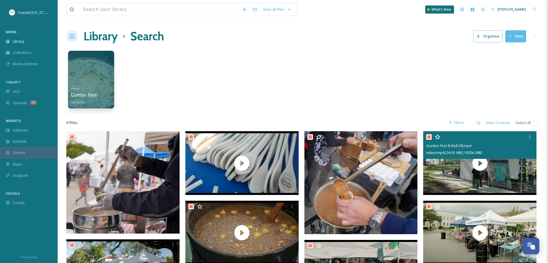
checkbox input "true"
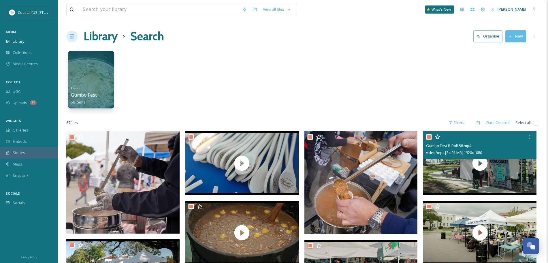
checkbox input "true"
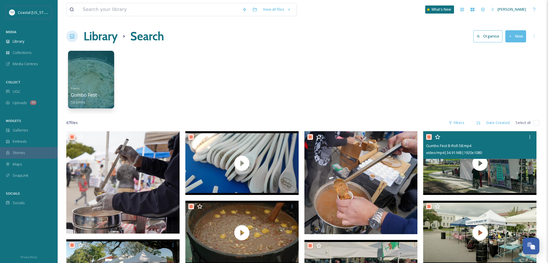
checkbox input "true"
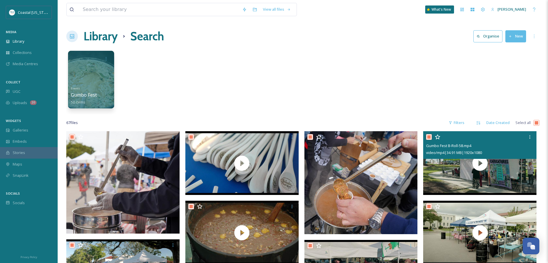
checkbox input "true"
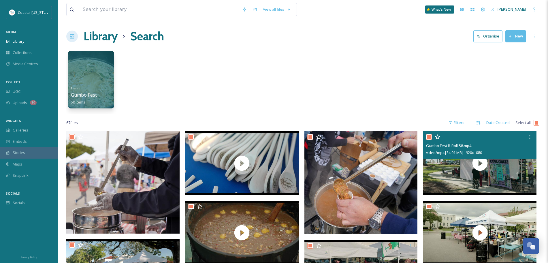
checkbox input "true"
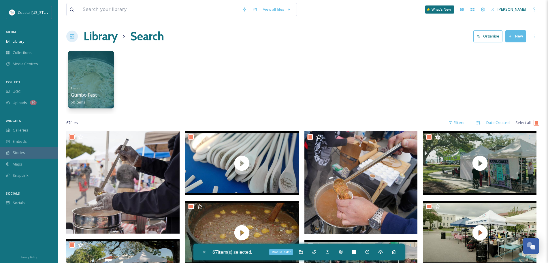
click at [303, 252] on icon at bounding box center [301, 252] width 5 height 5
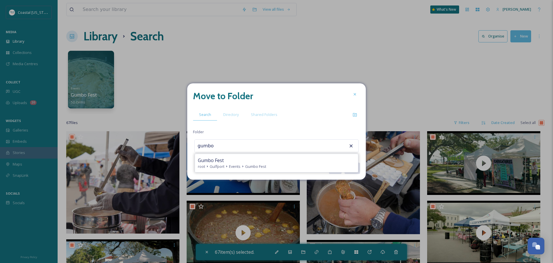
click at [239, 159] on div "Gumbo Fest" at bounding box center [276, 160] width 157 height 7
type input "Gumbo Fest"
click at [352, 168] on button "Move" at bounding box center [352, 168] width 16 height 12
checkbox input "false"
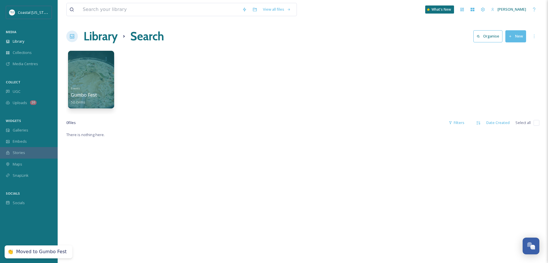
click at [108, 31] on h1 "Library" at bounding box center [101, 36] width 34 height 17
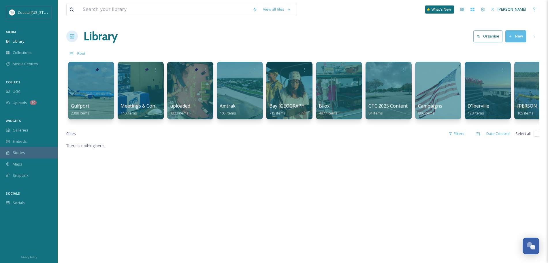
click at [84, 101] on div at bounding box center [91, 91] width 46 height 58
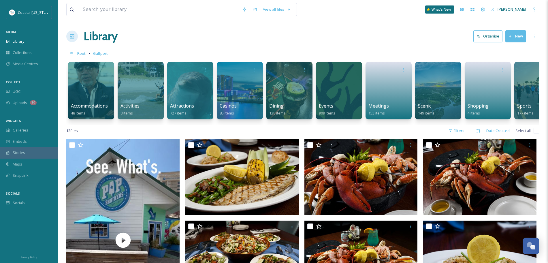
click at [334, 105] on div "Events 909 items" at bounding box center [339, 109] width 40 height 14
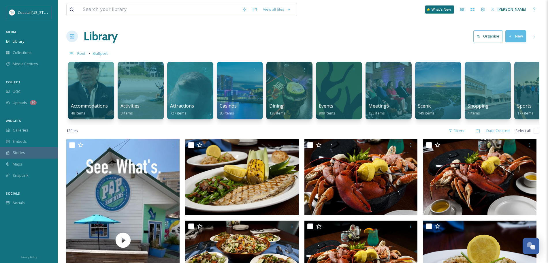
click at [334, 105] on div "Events 909 items" at bounding box center [339, 109] width 40 height 14
click at [337, 80] on div at bounding box center [339, 91] width 46 height 58
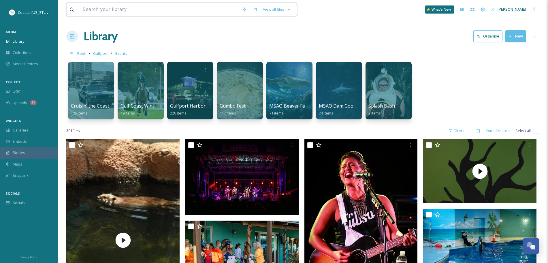
click at [131, 12] on input at bounding box center [159, 9] width 159 height 13
type input "dam"
click at [274, 6] on div "Search within Folder (Cmd+Enter)" at bounding box center [270, 9] width 10 height 10
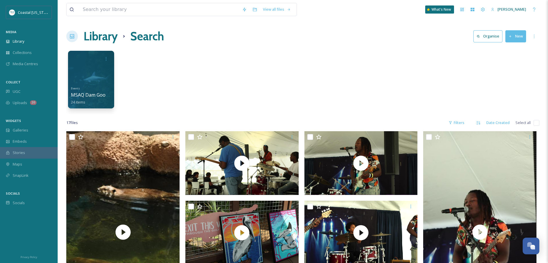
click at [537, 124] on input "checkbox" at bounding box center [537, 123] width 6 height 6
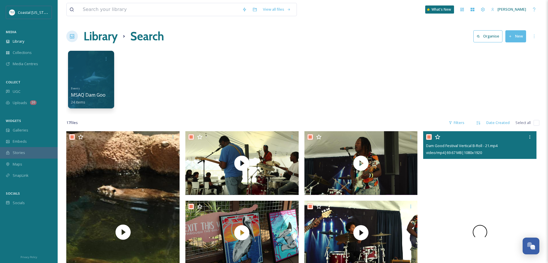
checkbox input "true"
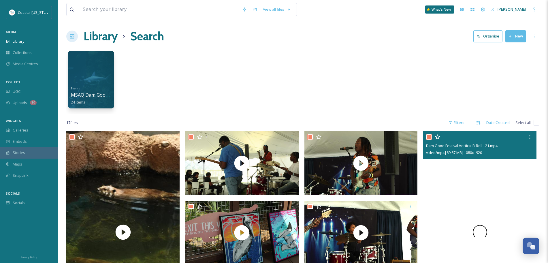
checkbox input "true"
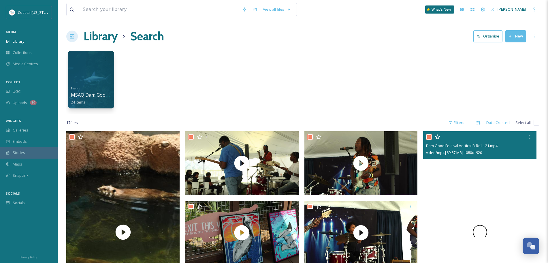
checkbox input "true"
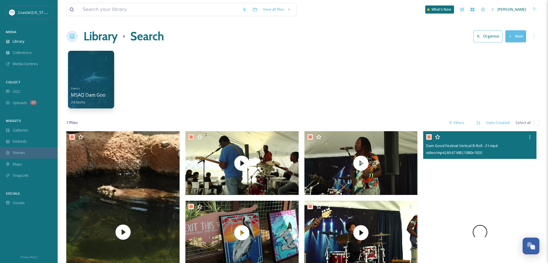
checkbox input "true"
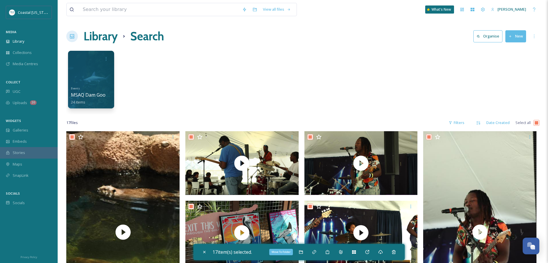
click at [302, 254] on icon at bounding box center [301, 252] width 5 height 5
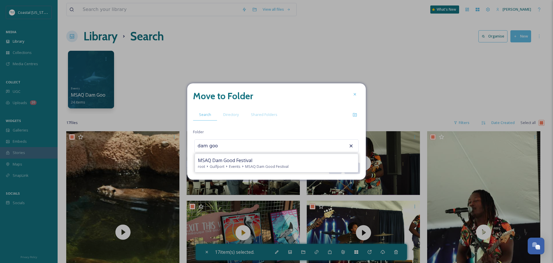
click at [265, 168] on span "MSAQ Dam Good Festival" at bounding box center [267, 166] width 44 height 5
type input "MSAQ Dam Good Festival"
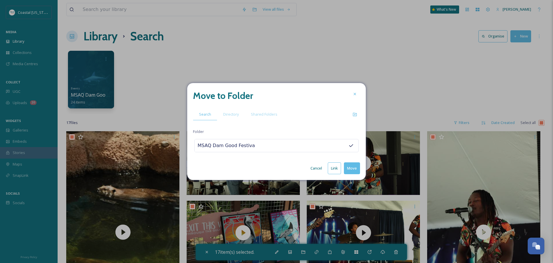
click at [353, 168] on button "Move" at bounding box center [352, 168] width 16 height 12
checkbox input "false"
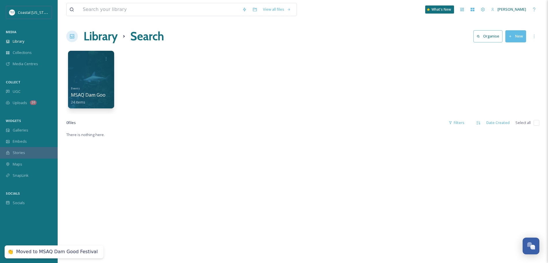
click at [99, 40] on h1 "Library" at bounding box center [101, 36] width 34 height 17
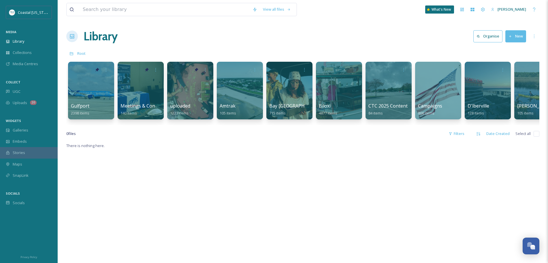
click at [103, 96] on div at bounding box center [91, 91] width 46 height 58
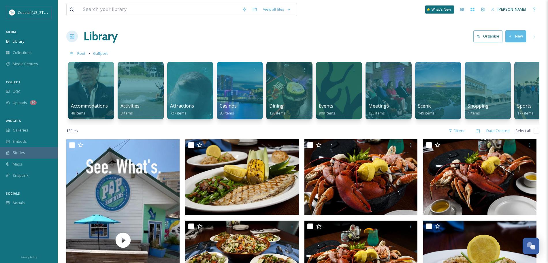
click at [340, 95] on div at bounding box center [339, 91] width 46 height 58
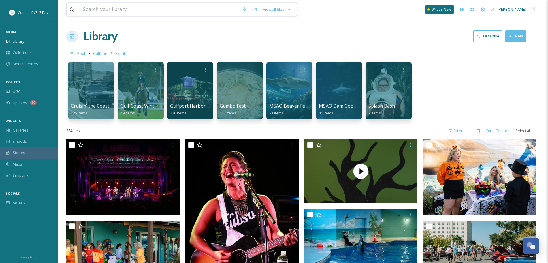
click at [146, 9] on input at bounding box center [159, 9] width 159 height 13
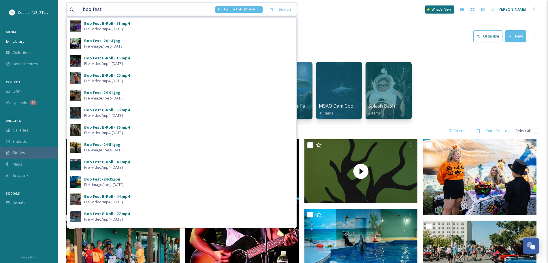
type input "boo fest"
click at [269, 9] on icon at bounding box center [270, 9] width 5 height 5
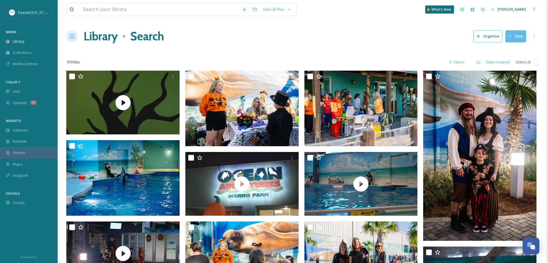
click at [535, 62] on input "checkbox" at bounding box center [537, 62] width 6 height 6
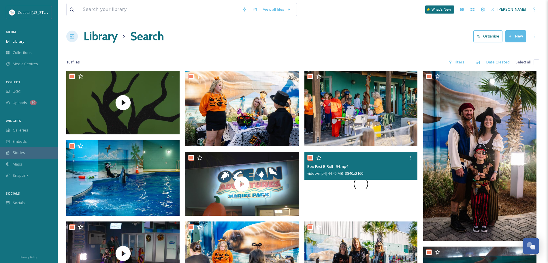
checkbox input "true"
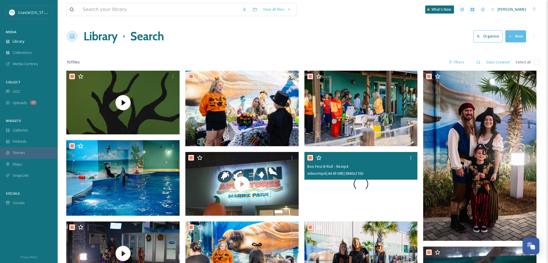
checkbox input "true"
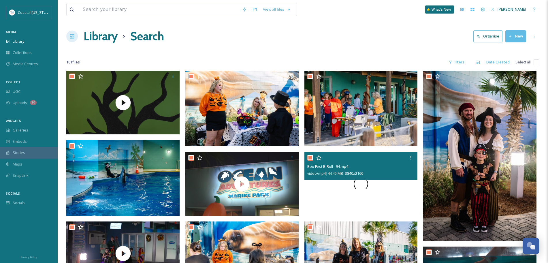
checkbox input "true"
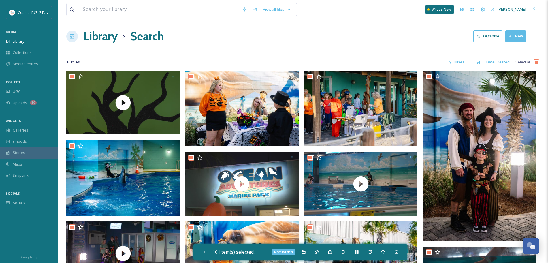
click at [308, 250] on div "Move To Folder" at bounding box center [303, 252] width 10 height 10
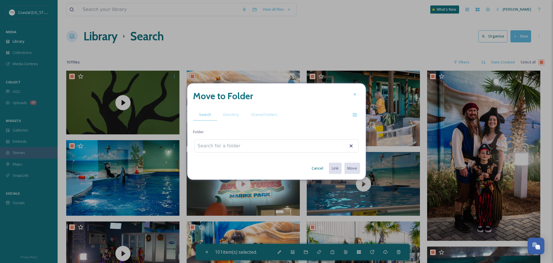
click at [232, 110] on div "Directory" at bounding box center [231, 115] width 28 height 12
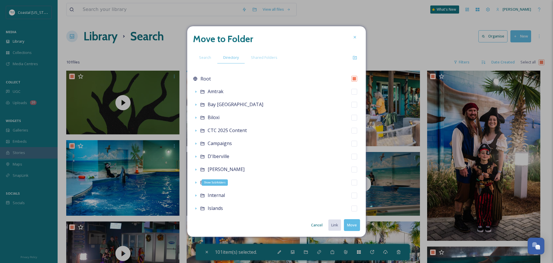
click at [196, 183] on icon at bounding box center [196, 182] width 1 height 2
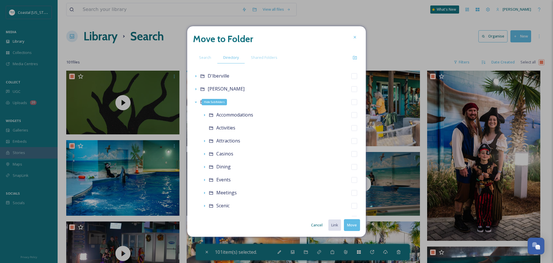
scroll to position [81, 0]
click at [206, 177] on icon at bounding box center [204, 179] width 5 height 5
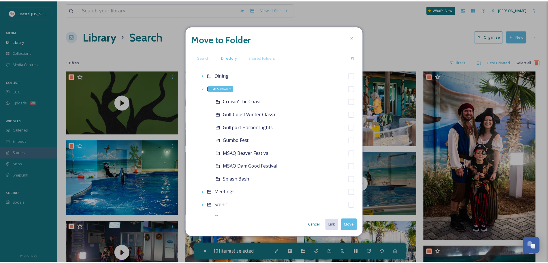
scroll to position [177, 0]
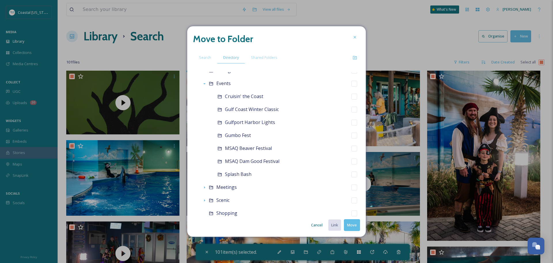
click at [266, 85] on div "Events" at bounding box center [281, 83] width 159 height 13
click at [353, 56] on icon at bounding box center [355, 57] width 5 height 5
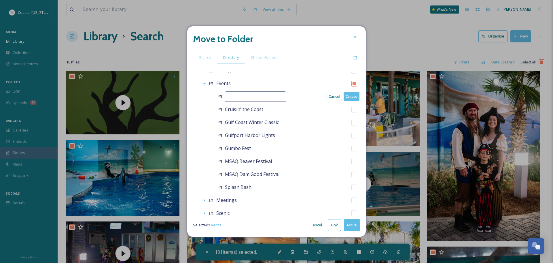
click at [257, 98] on input at bounding box center [255, 96] width 61 height 10
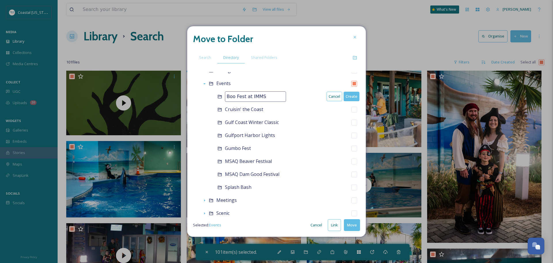
click at [350, 96] on button "Create" at bounding box center [352, 97] width 16 height 10
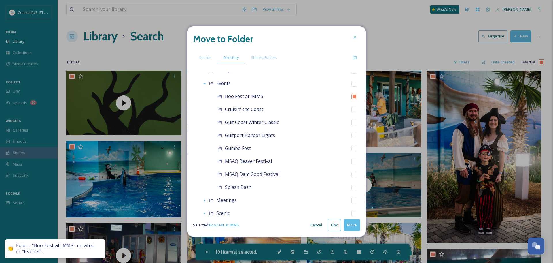
click at [353, 226] on button "Move" at bounding box center [352, 225] width 16 height 12
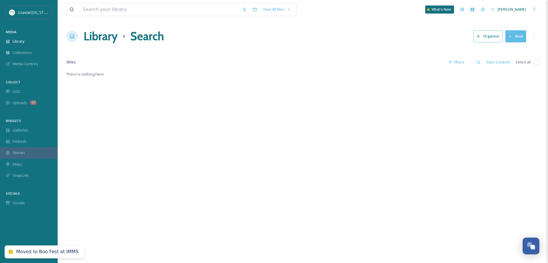
click at [98, 42] on h1 "Library" at bounding box center [101, 36] width 34 height 17
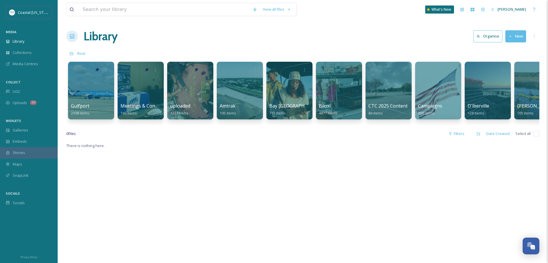
click at [92, 91] on div at bounding box center [91, 91] width 46 height 58
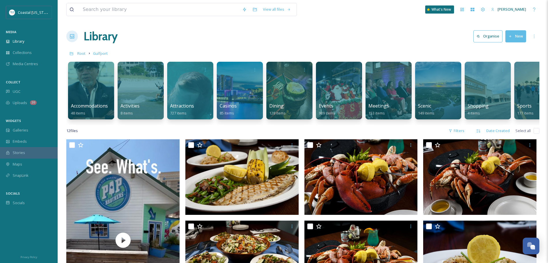
click at [329, 107] on span "Events" at bounding box center [326, 106] width 14 height 6
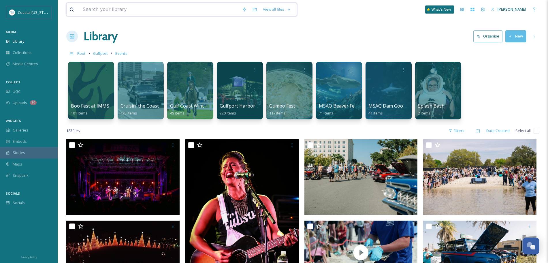
click at [136, 10] on input at bounding box center [159, 9] width 159 height 13
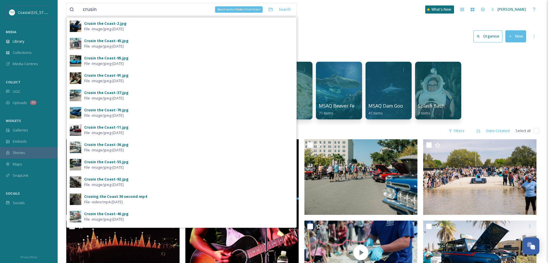
click at [273, 7] on icon at bounding box center [270, 9] width 5 height 5
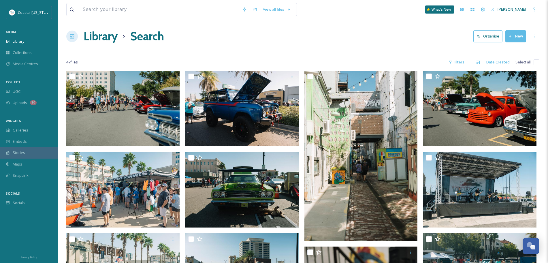
click at [538, 61] on input "checkbox" at bounding box center [537, 62] width 6 height 6
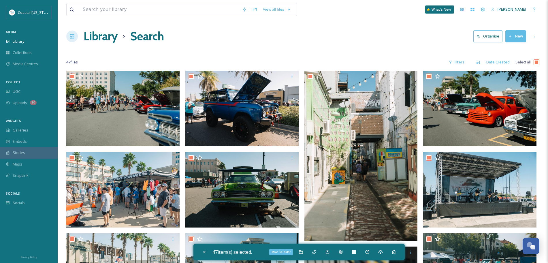
click at [303, 250] on icon at bounding box center [301, 252] width 5 height 5
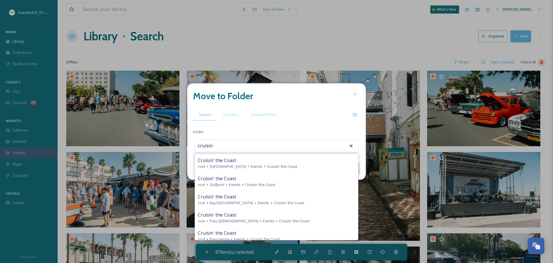
click at [257, 183] on span "Cruisin' the Coast" at bounding box center [260, 184] width 30 height 5
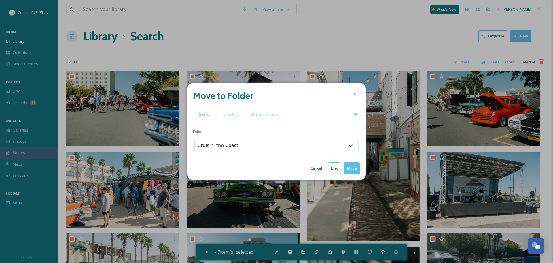
click at [356, 165] on button "Move" at bounding box center [352, 168] width 16 height 12
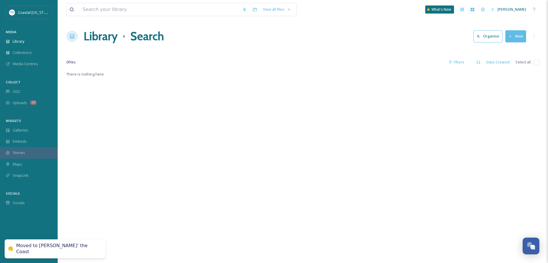
click at [91, 31] on h1 "Library" at bounding box center [101, 36] width 34 height 17
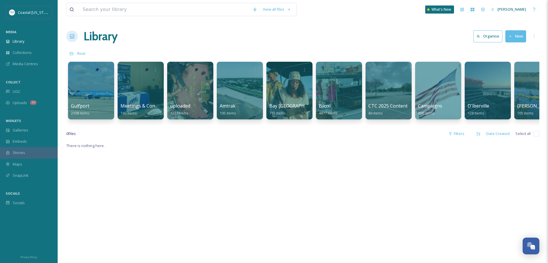
click at [92, 96] on div at bounding box center [91, 91] width 46 height 58
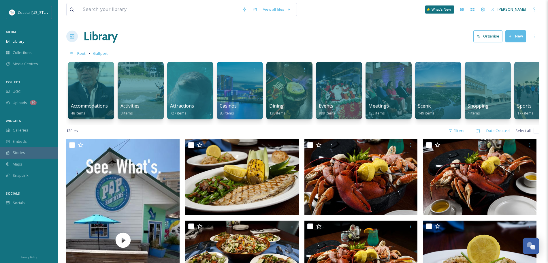
click at [344, 103] on div "Events 909 items" at bounding box center [339, 109] width 40 height 14
click at [330, 93] on div at bounding box center [339, 91] width 46 height 58
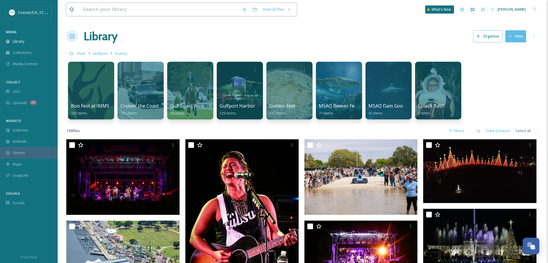
click at [160, 13] on input at bounding box center [159, 9] width 159 height 13
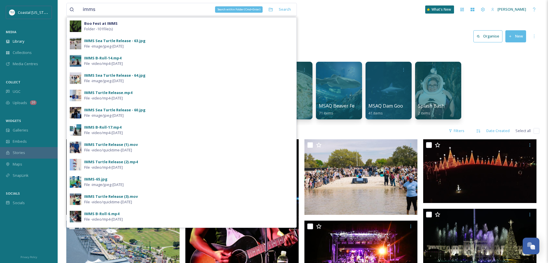
click at [271, 9] on icon at bounding box center [270, 9] width 5 height 5
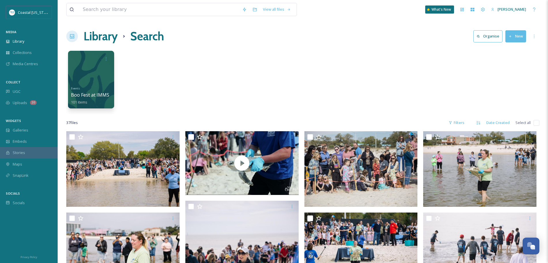
click at [536, 125] on input "checkbox" at bounding box center [537, 123] width 6 height 6
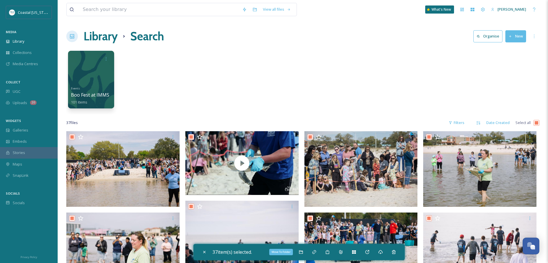
click at [305, 251] on div "Move To Folder" at bounding box center [301, 252] width 10 height 10
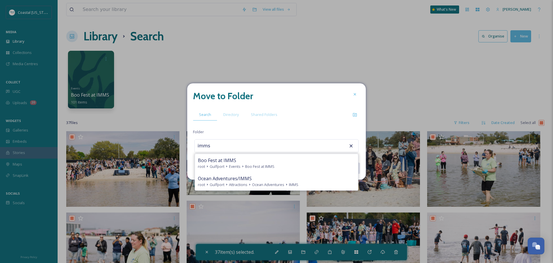
click at [236, 182] on span "Attractions" at bounding box center [238, 184] width 18 height 5
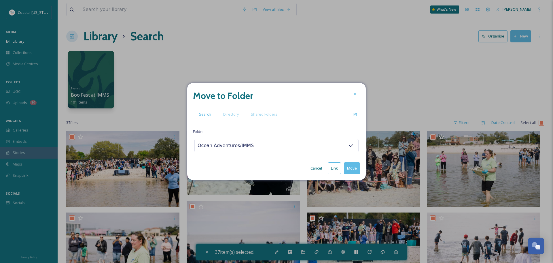
click at [346, 169] on button "Move" at bounding box center [352, 168] width 16 height 12
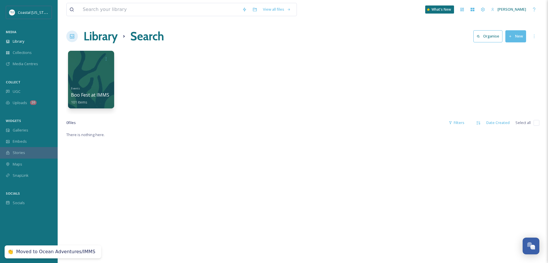
click at [106, 31] on h1 "Library" at bounding box center [101, 36] width 34 height 17
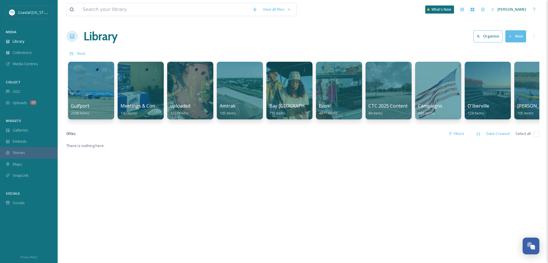
click at [107, 84] on div at bounding box center [91, 91] width 46 height 58
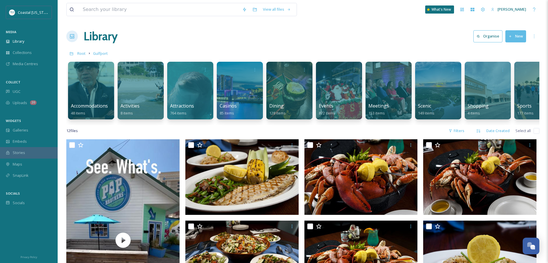
click at [328, 96] on div at bounding box center [339, 91] width 46 height 58
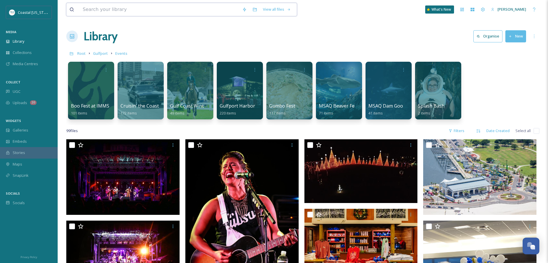
click at [141, 7] on input at bounding box center [159, 9] width 159 height 13
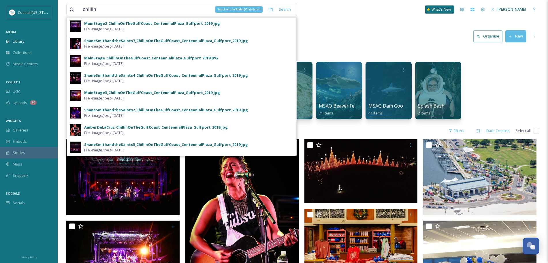
click at [274, 12] on div "Search within Folder (Cmd+Enter)" at bounding box center [270, 9] width 10 height 10
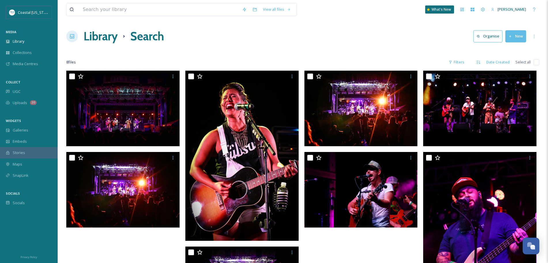
click at [537, 61] on input "checkbox" at bounding box center [537, 62] width 6 height 6
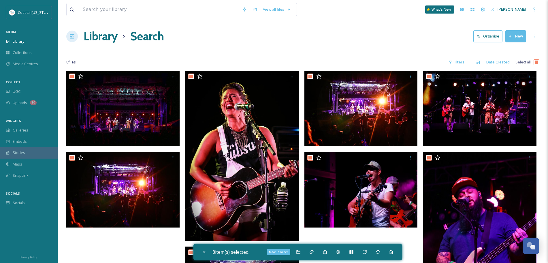
click at [298, 254] on icon at bounding box center [298, 252] width 5 height 5
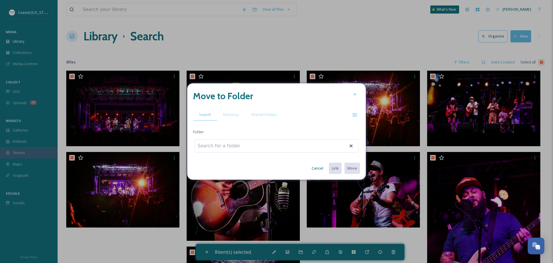
click at [224, 116] on span "Directory" at bounding box center [231, 114] width 16 height 5
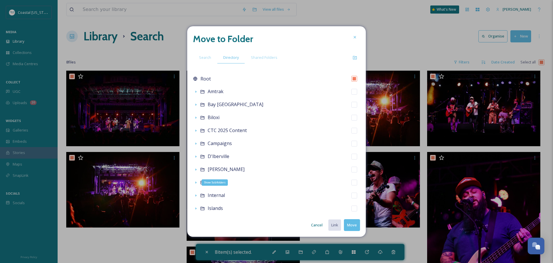
click at [197, 180] on icon at bounding box center [196, 182] width 5 height 5
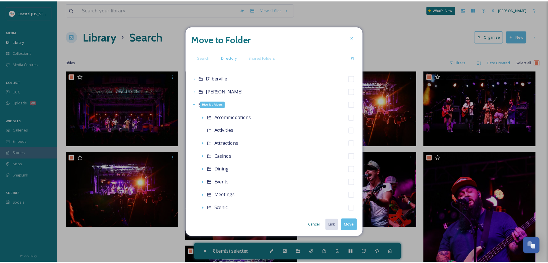
scroll to position [84, 0]
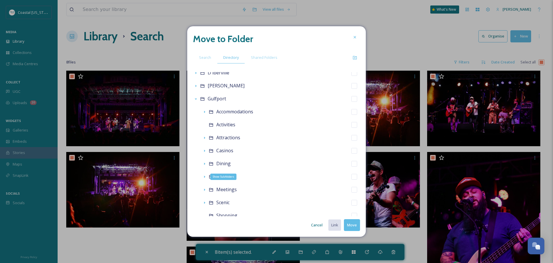
click at [207, 176] on icon at bounding box center [204, 176] width 5 height 5
click at [272, 176] on div "Events" at bounding box center [281, 176] width 159 height 13
click at [354, 55] on div at bounding box center [355, 57] width 10 height 10
click at [240, 186] on input at bounding box center [255, 189] width 61 height 10
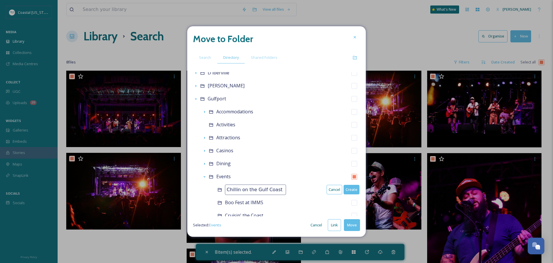
click at [239, 190] on input "Chillin on the Gulf Coast" at bounding box center [255, 189] width 61 height 10
click at [347, 191] on button "Create" at bounding box center [352, 190] width 16 height 10
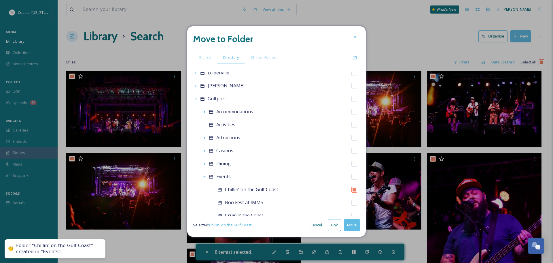
click at [351, 227] on button "Move" at bounding box center [352, 225] width 16 height 12
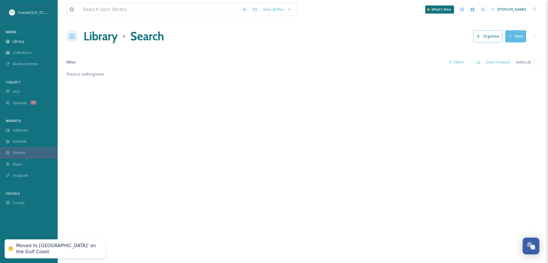
click at [115, 41] on h1 "Library" at bounding box center [101, 36] width 34 height 17
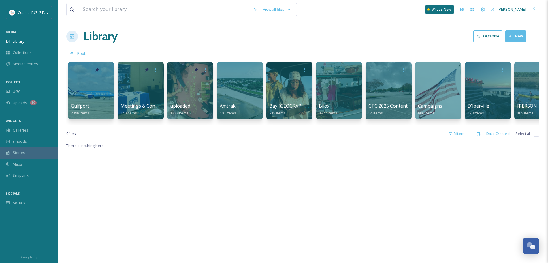
click at [99, 100] on div at bounding box center [91, 91] width 46 height 58
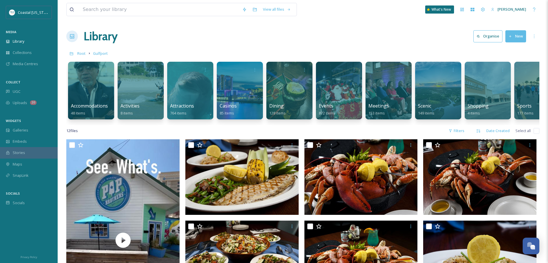
click at [336, 89] on div at bounding box center [339, 91] width 46 height 58
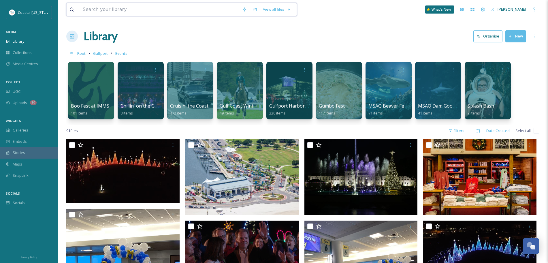
click at [178, 12] on input at bounding box center [159, 9] width 159 height 13
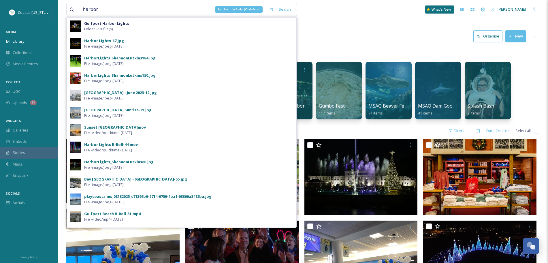
click at [270, 7] on div "Search within Folder (Cmd+Enter)" at bounding box center [270, 9] width 10 height 10
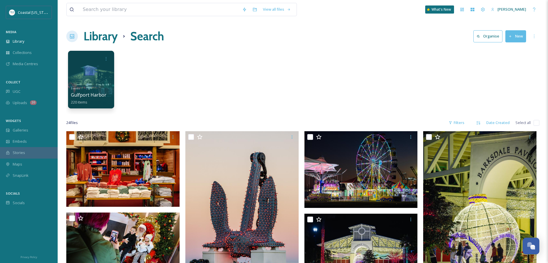
click at [535, 123] on input "checkbox" at bounding box center [537, 123] width 6 height 6
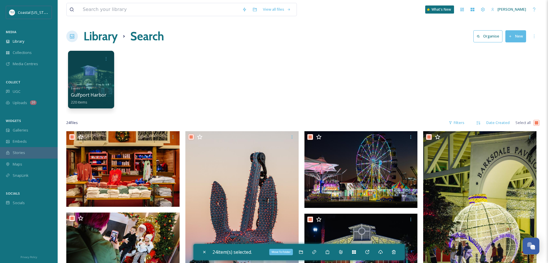
click at [306, 251] on div "Move To Folder" at bounding box center [301, 252] width 10 height 10
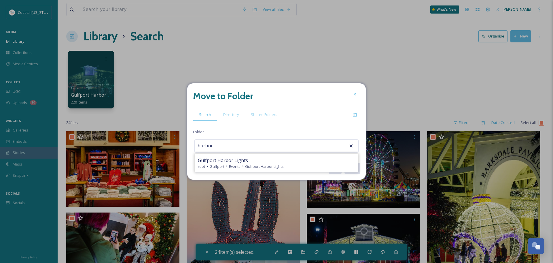
click at [243, 167] on icon at bounding box center [243, 166] width 5 height 5
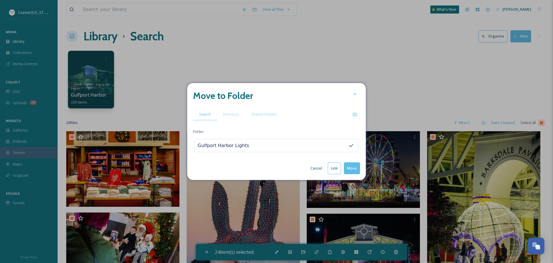
click at [355, 163] on button "Move" at bounding box center [352, 168] width 16 height 12
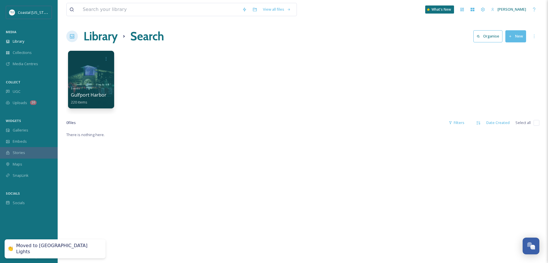
click at [108, 33] on h1 "Library" at bounding box center [101, 36] width 34 height 17
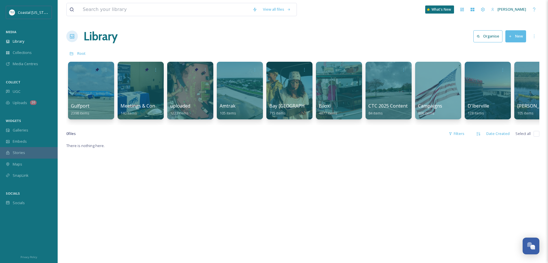
click at [80, 94] on div at bounding box center [91, 91] width 46 height 58
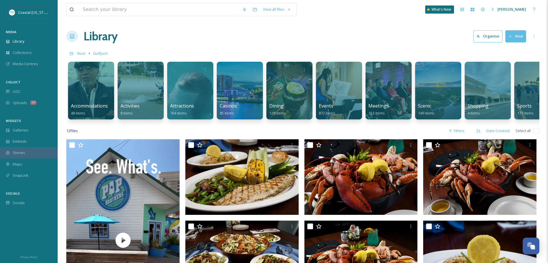
click at [340, 90] on div at bounding box center [339, 91] width 46 height 58
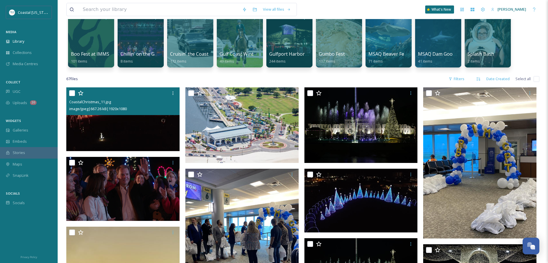
scroll to position [50, 0]
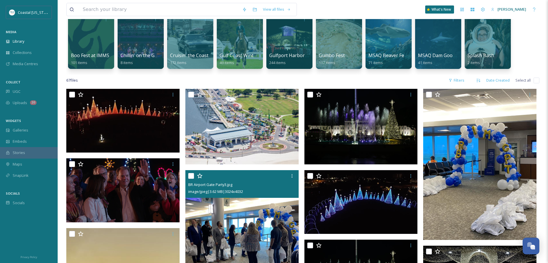
click at [191, 175] on input "checkbox" at bounding box center [191, 176] width 6 height 6
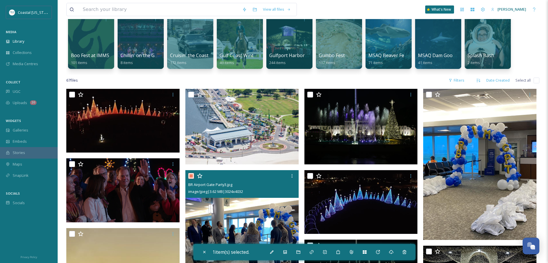
click at [190, 177] on input "checkbox" at bounding box center [191, 176] width 6 height 6
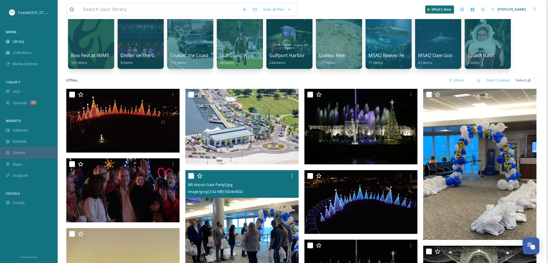
scroll to position [0, 0]
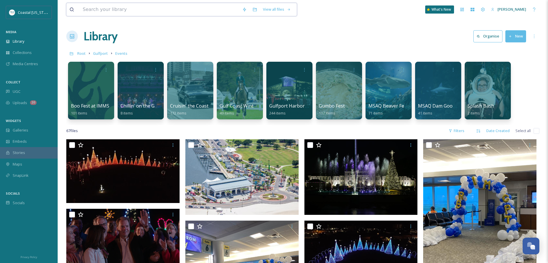
click at [119, 8] on input at bounding box center [159, 9] width 159 height 13
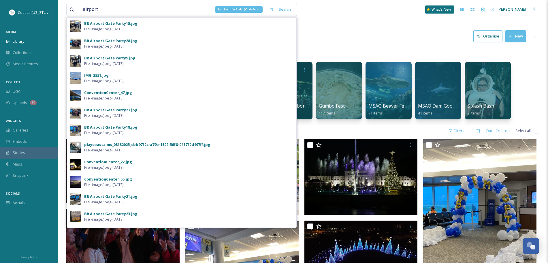
click at [272, 10] on icon at bounding box center [270, 9] width 5 height 5
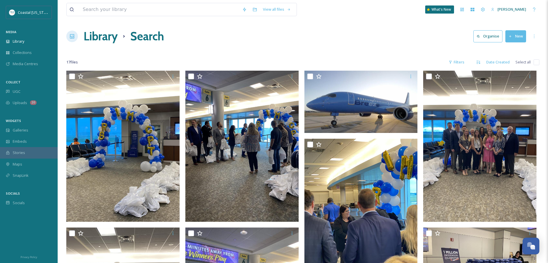
click at [536, 64] on input "checkbox" at bounding box center [537, 62] width 6 height 6
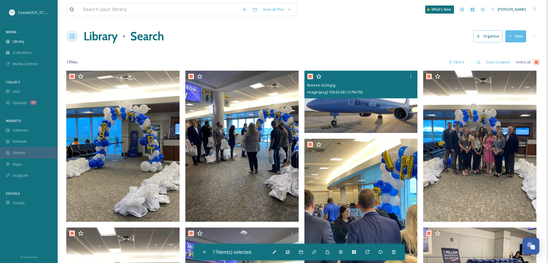
click at [310, 76] on input "checkbox" at bounding box center [310, 77] width 6 height 6
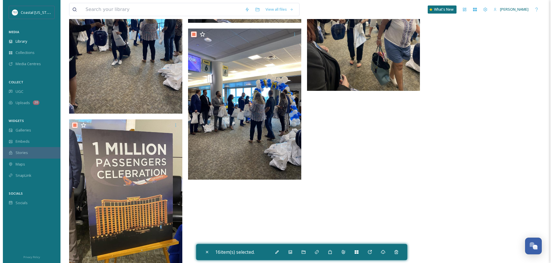
scroll to position [530, 0]
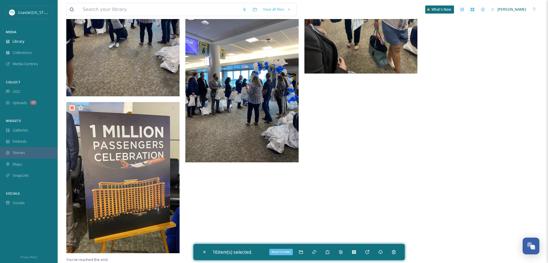
click at [303, 253] on icon at bounding box center [301, 252] width 5 height 5
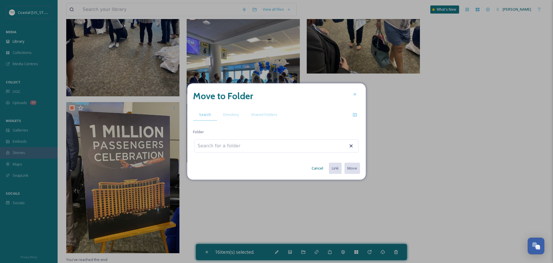
click at [236, 114] on span "Directory" at bounding box center [231, 114] width 16 height 5
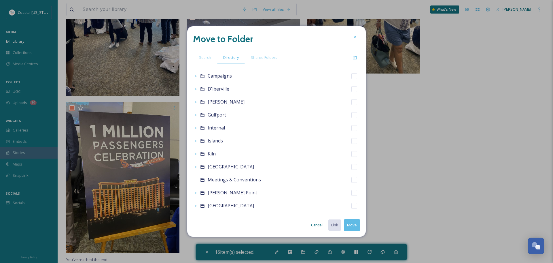
scroll to position [68, 0]
click at [198, 130] on div "Show Subfolders" at bounding box center [196, 128] width 6 height 6
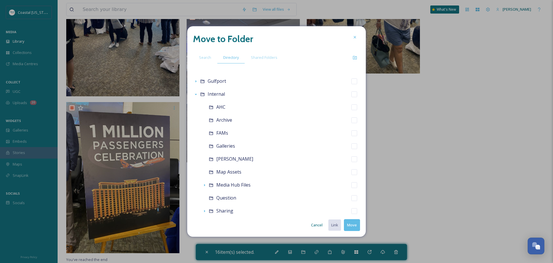
scroll to position [98, 0]
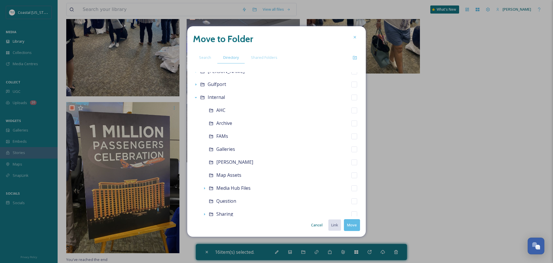
click at [348, 100] on div "Internal" at bounding box center [276, 97] width 167 height 13
click at [355, 60] on icon at bounding box center [355, 57] width 5 height 5
click at [253, 110] on input at bounding box center [246, 110] width 61 height 10
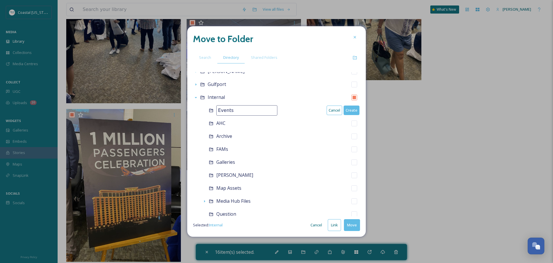
click at [348, 108] on button "Create" at bounding box center [352, 111] width 16 height 10
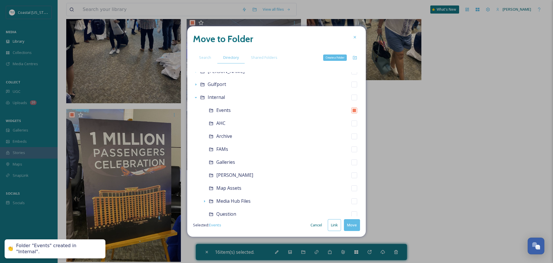
click at [355, 61] on div "Create a Folder" at bounding box center [355, 57] width 10 height 10
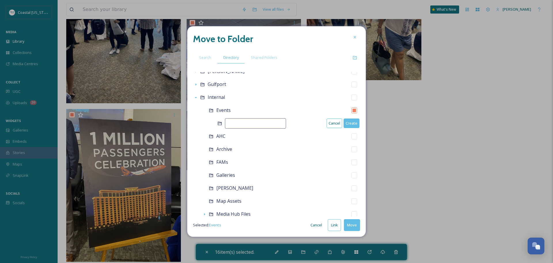
click at [263, 119] on input at bounding box center [255, 123] width 61 height 10
click at [344, 125] on button "Create" at bounding box center [352, 123] width 16 height 10
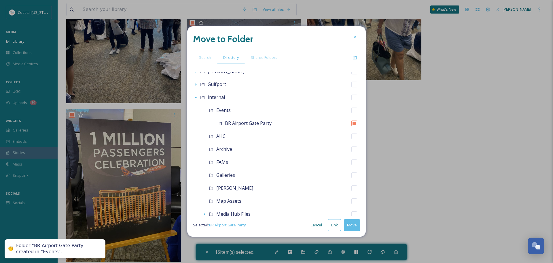
click at [347, 222] on button "Move" at bounding box center [352, 225] width 16 height 12
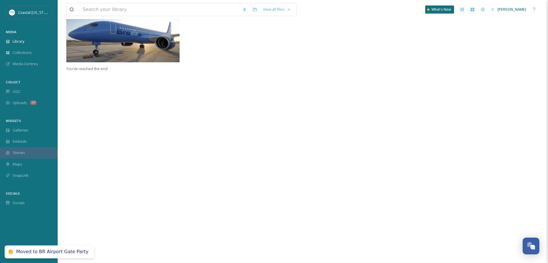
scroll to position [0, 0]
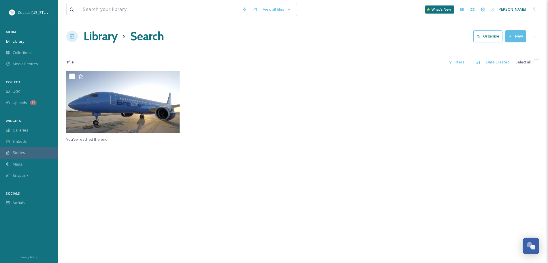
click at [88, 37] on h1 "Library" at bounding box center [101, 36] width 34 height 17
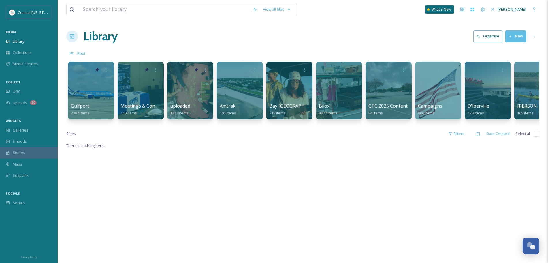
click at [84, 98] on div at bounding box center [91, 91] width 46 height 58
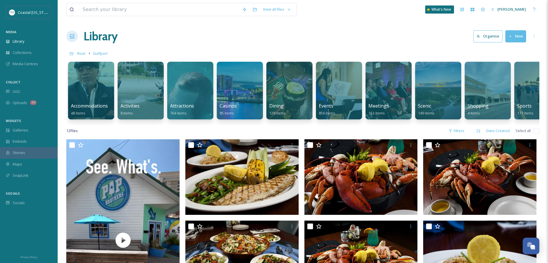
click at [350, 99] on div at bounding box center [339, 91] width 46 height 58
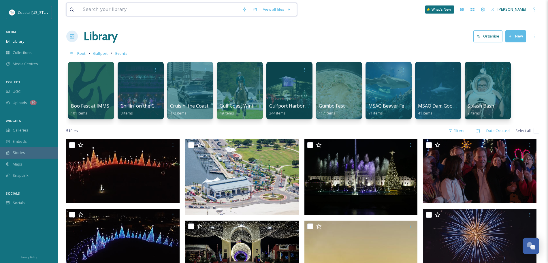
click at [131, 13] on input at bounding box center [159, 9] width 159 height 13
click at [270, 8] on icon at bounding box center [270, 9] width 5 height 5
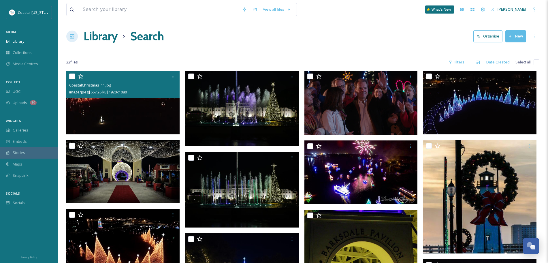
click at [72, 75] on input "checkbox" at bounding box center [72, 77] width 6 height 6
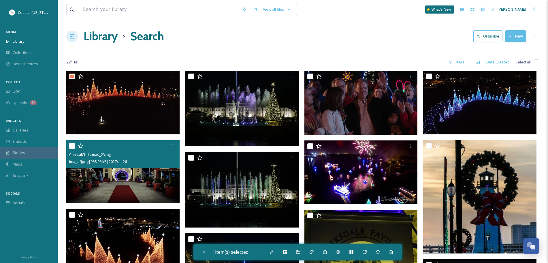
click at [72, 146] on input "checkbox" at bounding box center [72, 146] width 6 height 6
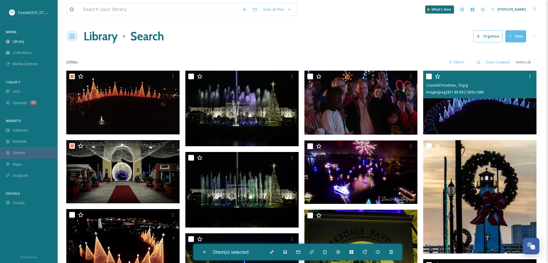
click at [429, 76] on input "checkbox" at bounding box center [429, 77] width 6 height 6
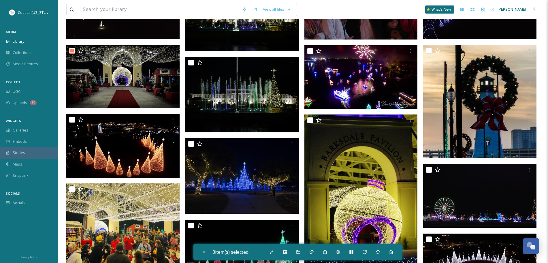
scroll to position [100, 0]
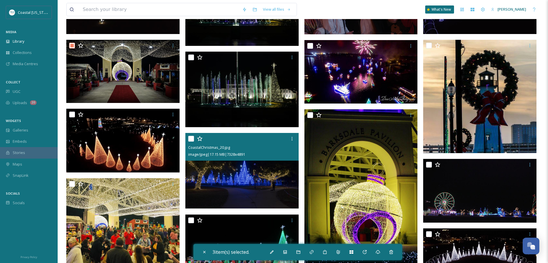
click at [193, 138] on input "checkbox" at bounding box center [191, 139] width 6 height 6
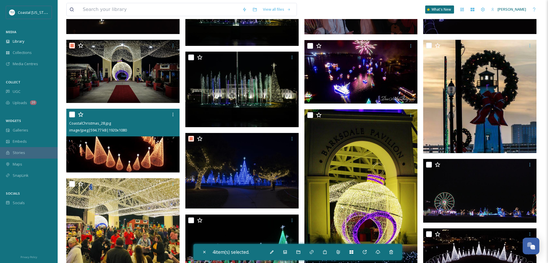
click at [71, 114] on input "checkbox" at bounding box center [72, 115] width 6 height 6
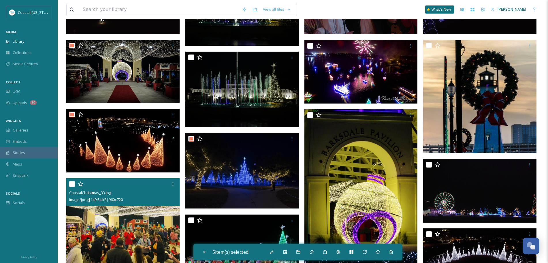
click at [72, 184] on input "checkbox" at bounding box center [72, 184] width 6 height 6
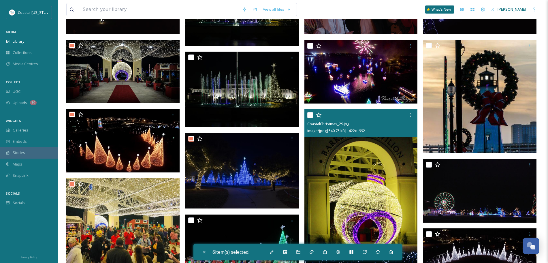
click at [312, 115] on input "checkbox" at bounding box center [310, 115] width 6 height 6
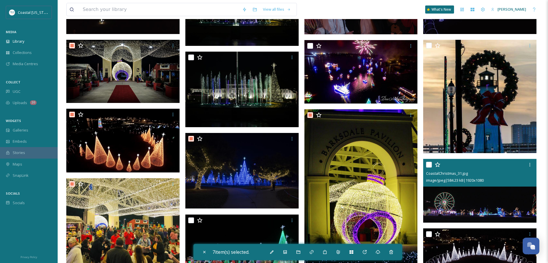
click at [428, 163] on input "checkbox" at bounding box center [429, 165] width 6 height 6
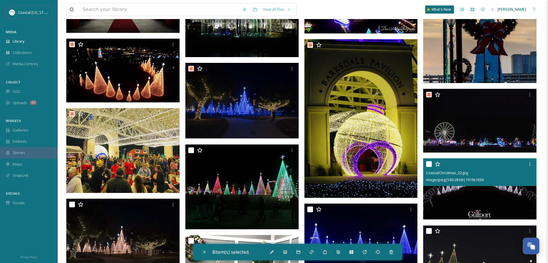
scroll to position [171, 0]
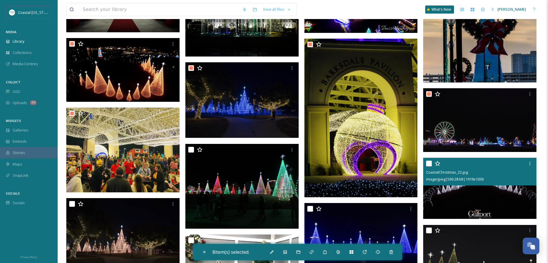
click at [428, 163] on input "checkbox" at bounding box center [429, 164] width 6 height 6
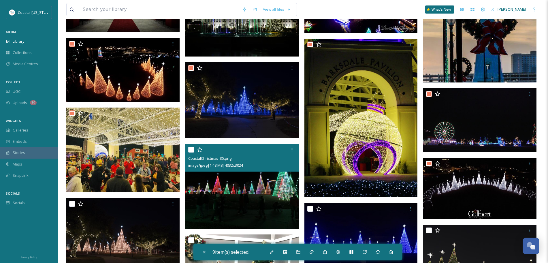
click at [192, 149] on input "checkbox" at bounding box center [191, 150] width 6 height 6
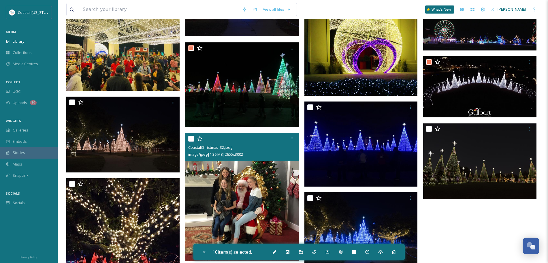
scroll to position [273, 0]
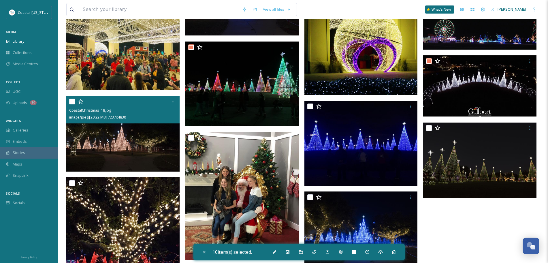
click at [71, 101] on input "checkbox" at bounding box center [72, 102] width 6 height 6
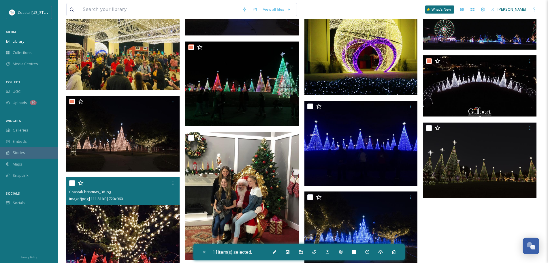
click at [71, 183] on input "checkbox" at bounding box center [72, 183] width 6 height 6
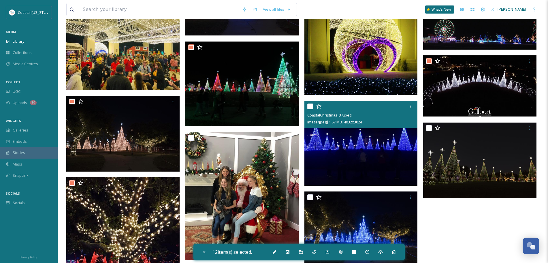
click at [310, 106] on input "checkbox" at bounding box center [310, 106] width 6 height 6
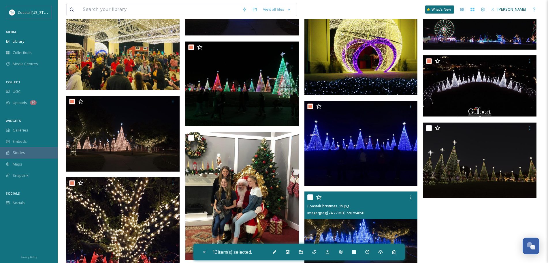
click at [310, 197] on input "checkbox" at bounding box center [310, 197] width 6 height 6
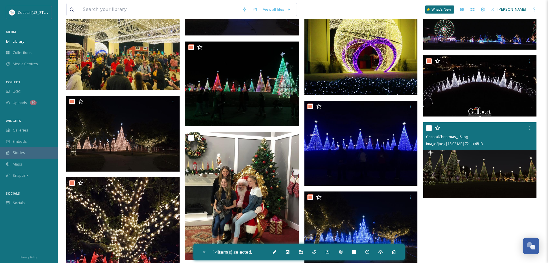
click at [429, 128] on input "checkbox" at bounding box center [429, 128] width 6 height 6
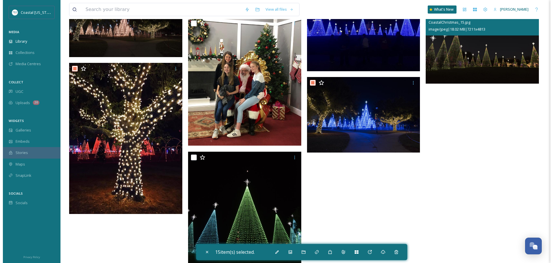
scroll to position [408, 0]
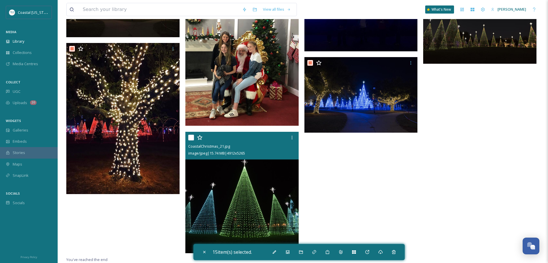
click at [192, 138] on input "checkbox" at bounding box center [191, 138] width 6 height 6
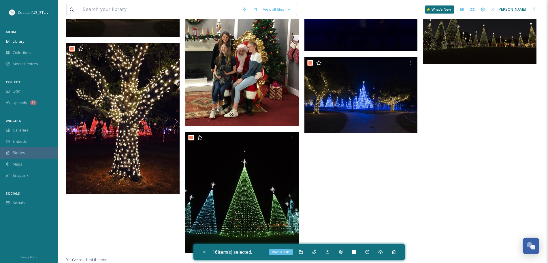
click at [301, 251] on icon at bounding box center [301, 251] width 4 height 3
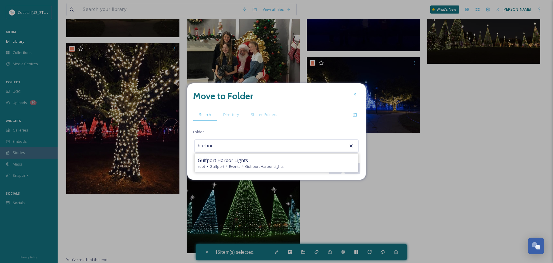
click at [315, 158] on div "Gulfport Harbor Lights" at bounding box center [276, 160] width 157 height 7
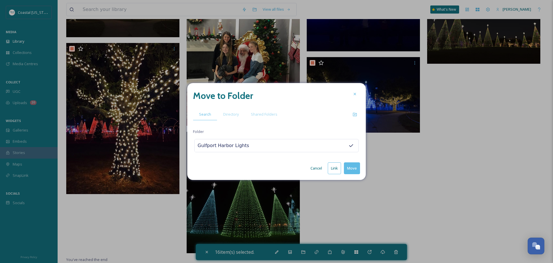
click at [359, 170] on button "Move" at bounding box center [352, 168] width 16 height 12
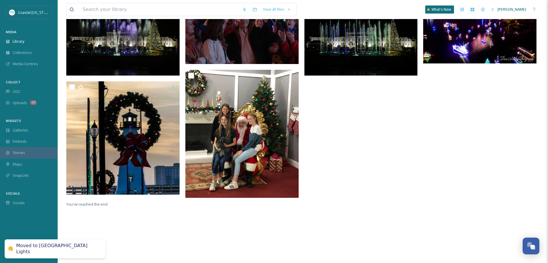
scroll to position [0, 0]
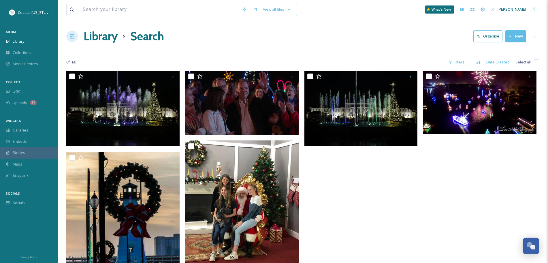
click at [537, 61] on input "checkbox" at bounding box center [537, 62] width 6 height 6
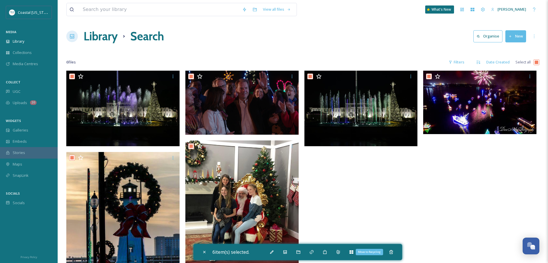
click at [391, 256] on div "Move to Recycling" at bounding box center [391, 252] width 10 height 10
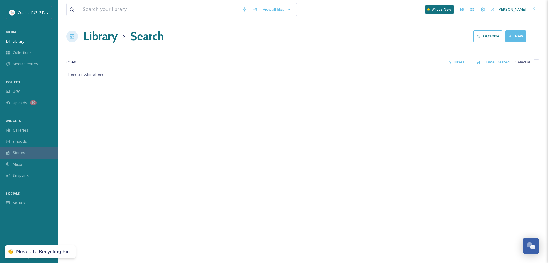
click at [110, 37] on h1 "Library" at bounding box center [101, 36] width 34 height 17
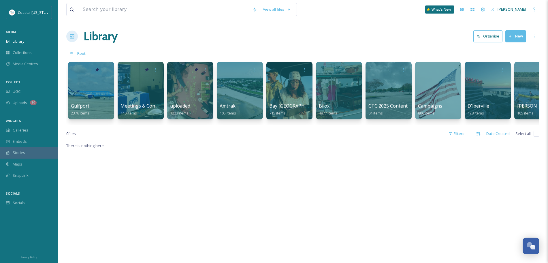
click at [91, 99] on div at bounding box center [91, 91] width 46 height 58
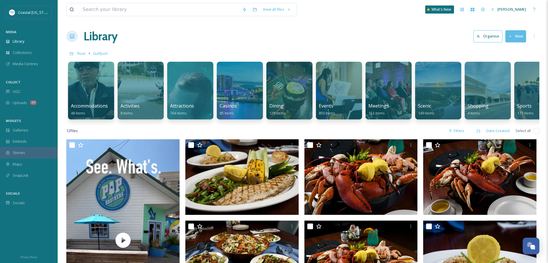
click at [341, 91] on div at bounding box center [339, 91] width 46 height 58
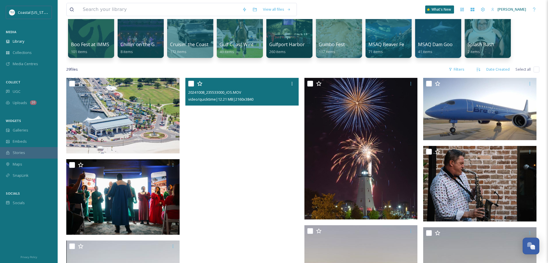
scroll to position [61, 0]
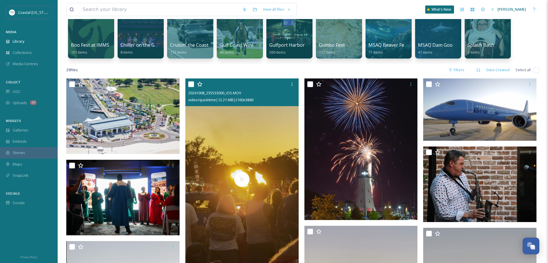
click at [190, 82] on input "checkbox" at bounding box center [191, 84] width 6 height 6
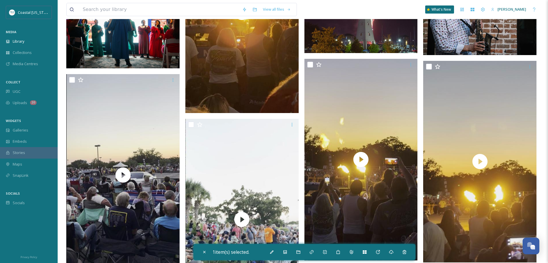
scroll to position [233, 0]
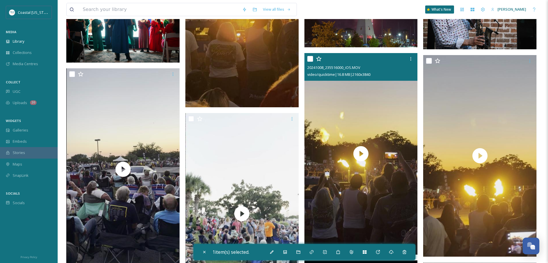
click at [310, 59] on input "checkbox" at bounding box center [310, 59] width 6 height 6
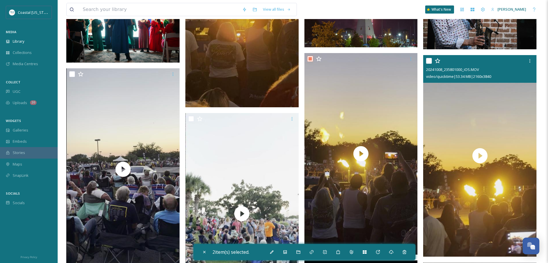
click at [430, 60] on input "checkbox" at bounding box center [429, 61] width 6 height 6
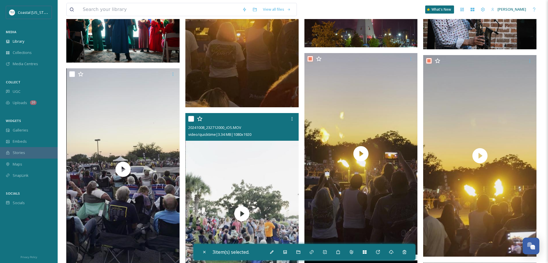
click at [192, 118] on input "checkbox" at bounding box center [191, 119] width 6 height 6
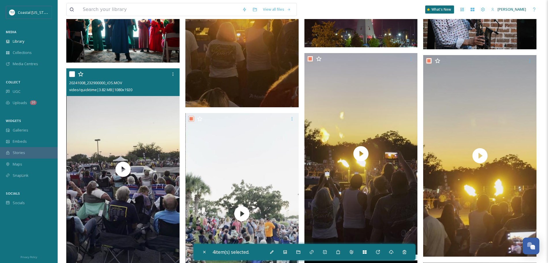
click at [71, 73] on input "checkbox" at bounding box center [72, 74] width 6 height 6
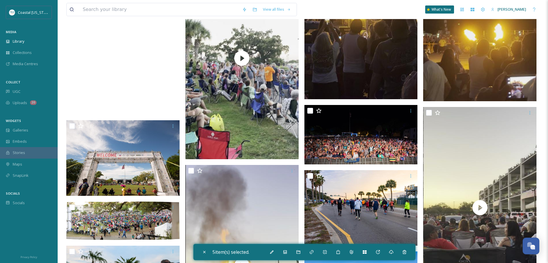
scroll to position [389, 0]
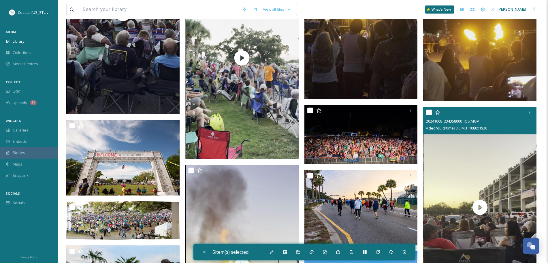
click at [431, 114] on input "checkbox" at bounding box center [429, 113] width 6 height 6
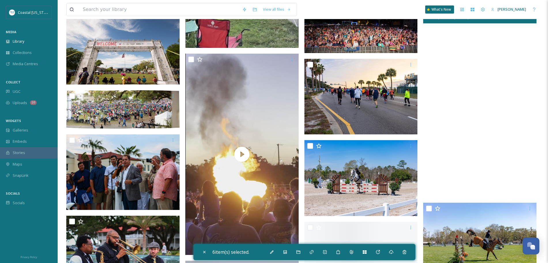
scroll to position [516, 0]
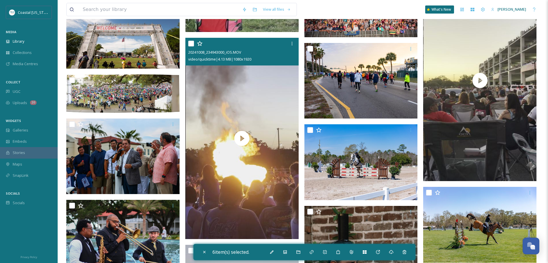
click at [191, 44] on input "checkbox" at bounding box center [191, 44] width 6 height 6
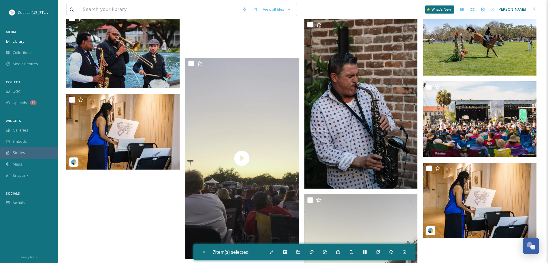
scroll to position [708, 0]
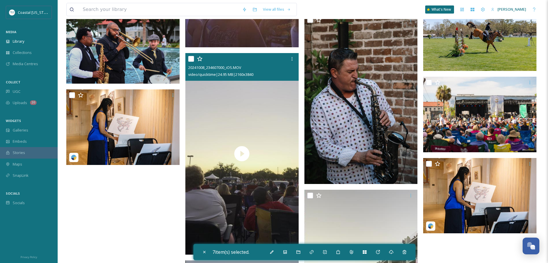
click at [191, 57] on input "checkbox" at bounding box center [191, 59] width 6 height 6
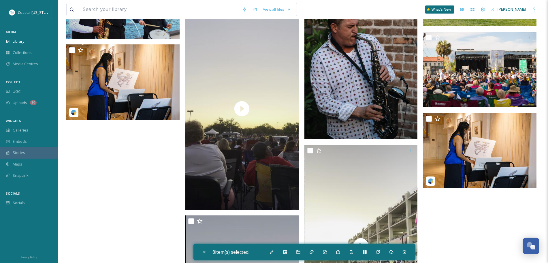
scroll to position [754, 0]
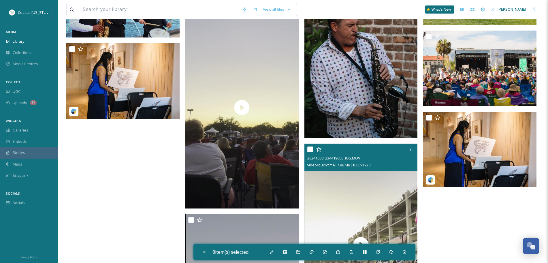
click at [310, 150] on input "checkbox" at bounding box center [310, 149] width 6 height 6
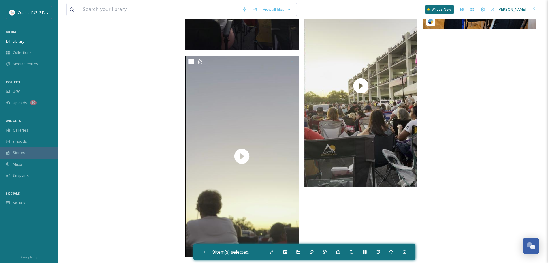
scroll to position [916, 0]
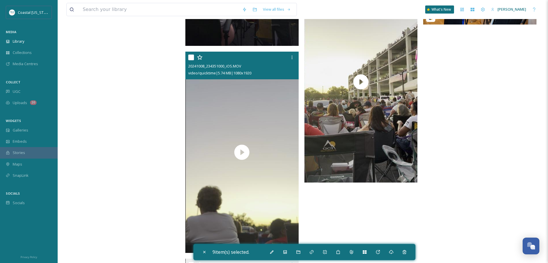
click at [191, 57] on input "checkbox" at bounding box center [191, 57] width 6 height 6
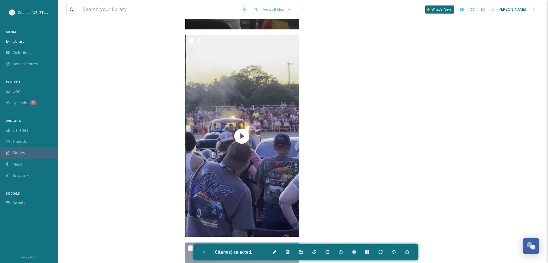
scroll to position [1141, 0]
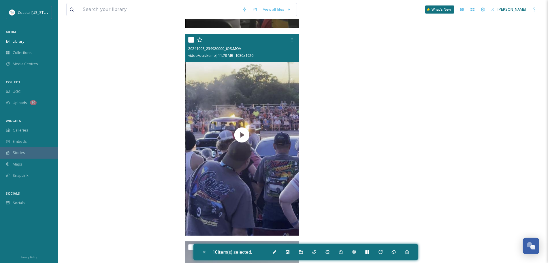
click at [190, 39] on input "checkbox" at bounding box center [191, 40] width 6 height 6
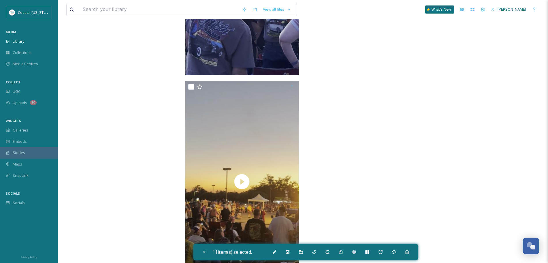
scroll to position [1303, 0]
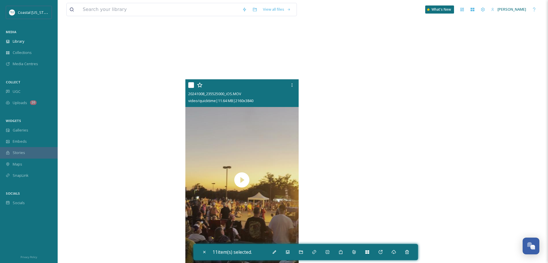
click at [191, 85] on input "checkbox" at bounding box center [191, 85] width 6 height 6
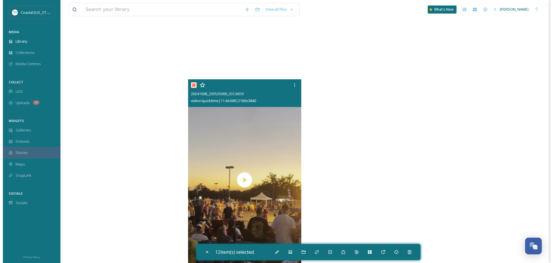
scroll to position [1331, 0]
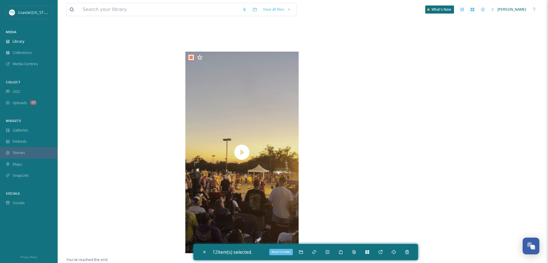
click at [303, 250] on icon at bounding box center [301, 252] width 5 height 5
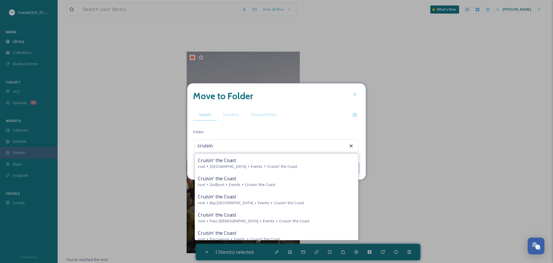
click at [276, 179] on div "Cruisin' the Coast" at bounding box center [276, 178] width 157 height 7
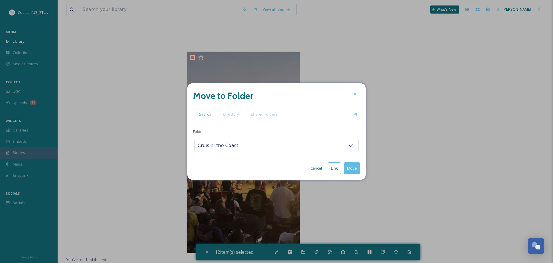
click at [354, 168] on button "Move" at bounding box center [352, 168] width 16 height 12
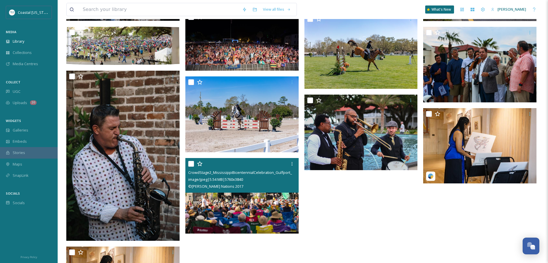
scroll to position [275, 0]
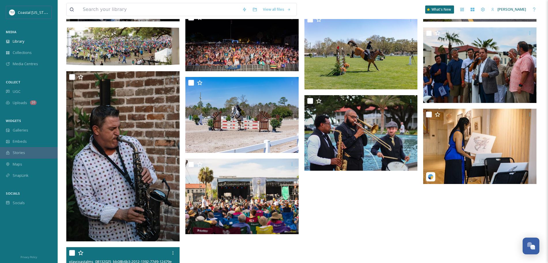
click at [72, 253] on input "checkbox" at bounding box center [72, 253] width 6 height 6
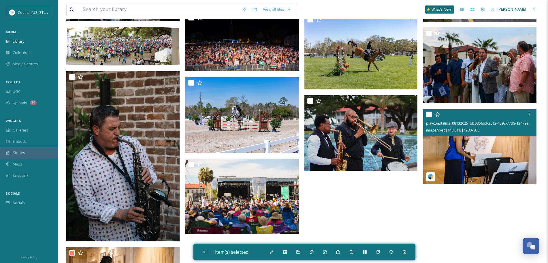
click at [427, 116] on input "checkbox" at bounding box center [429, 115] width 6 height 6
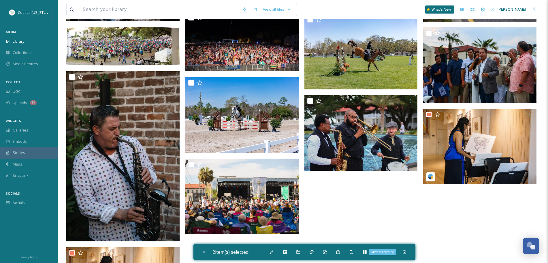
click at [407, 255] on div "Move to Recycling" at bounding box center [404, 252] width 10 height 10
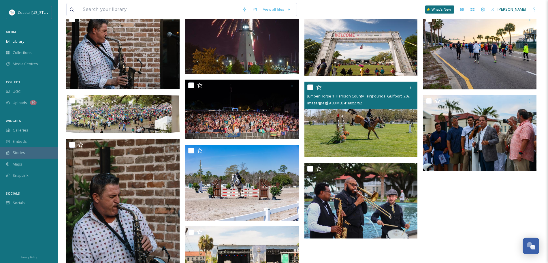
scroll to position [263, 0]
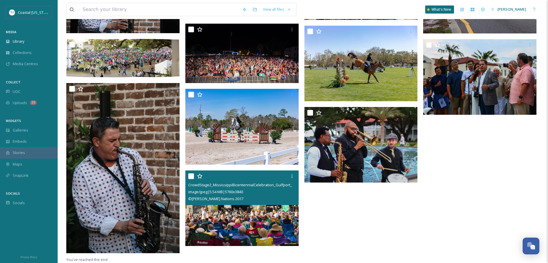
click at [190, 176] on input "checkbox" at bounding box center [191, 176] width 6 height 6
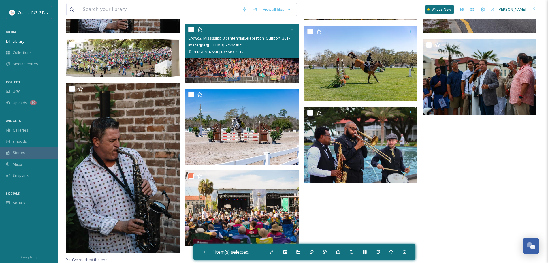
click at [191, 30] on input "checkbox" at bounding box center [191, 30] width 6 height 6
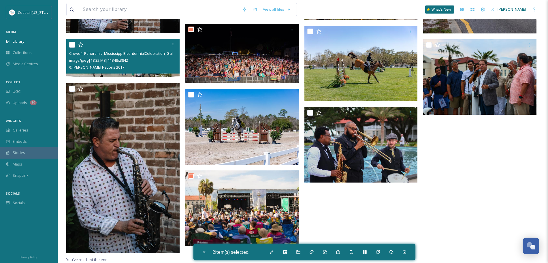
click at [71, 45] on input "checkbox" at bounding box center [72, 45] width 6 height 6
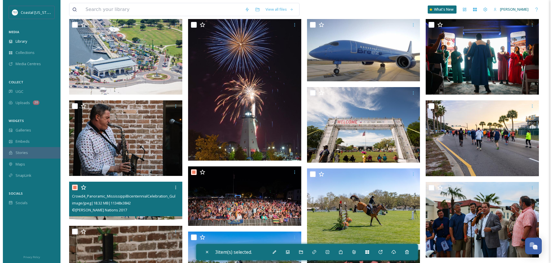
scroll to position [117, 0]
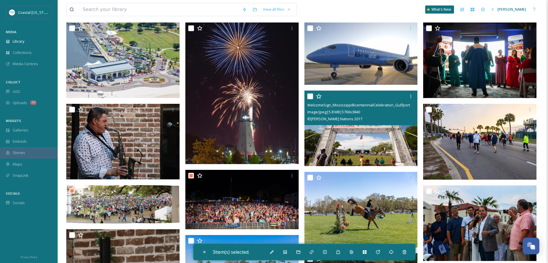
click at [309, 96] on input "checkbox" at bounding box center [310, 96] width 6 height 6
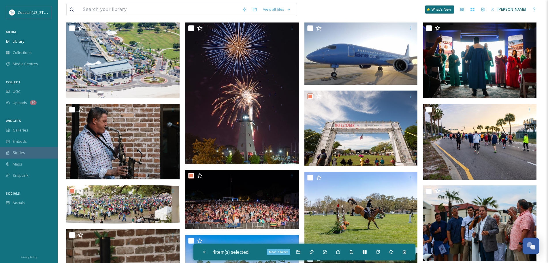
click at [298, 253] on icon at bounding box center [298, 251] width 4 height 3
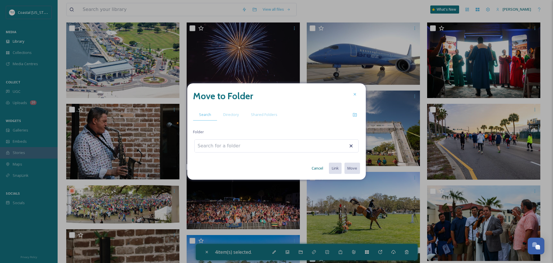
click at [234, 117] on span "Directory" at bounding box center [231, 114] width 16 height 5
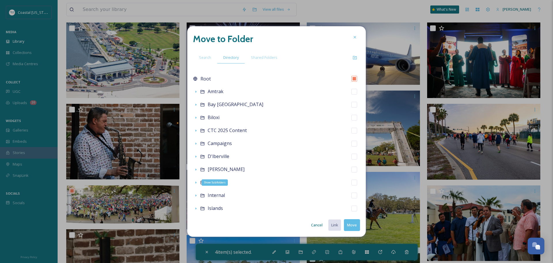
click at [195, 182] on icon at bounding box center [196, 182] width 5 height 5
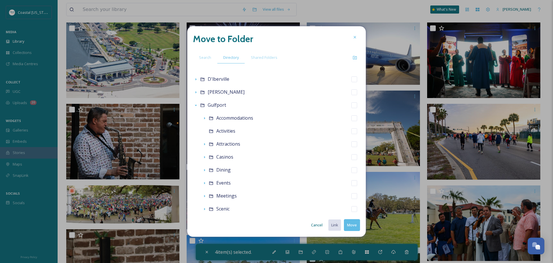
scroll to position [84, 0]
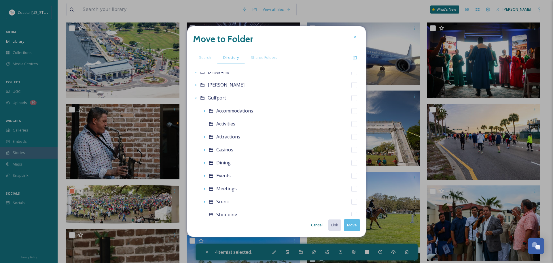
click at [352, 175] on input "checkbox" at bounding box center [355, 176] width 6 height 6
click at [354, 56] on icon at bounding box center [355, 57] width 5 height 5
click at [243, 187] on input at bounding box center [255, 189] width 61 height 10
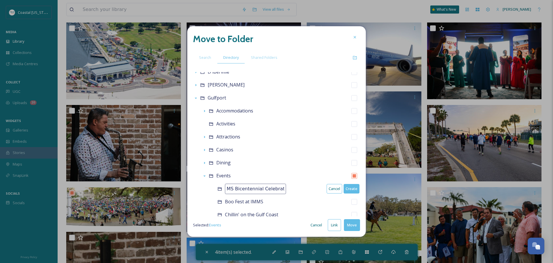
scroll to position [0, 5]
click at [348, 187] on button "Create" at bounding box center [352, 189] width 16 height 10
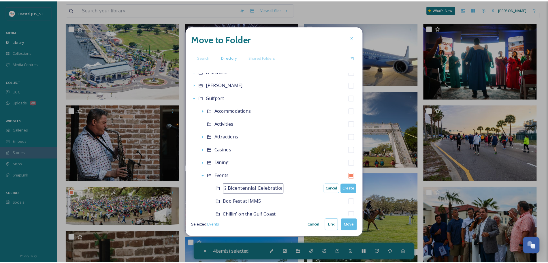
scroll to position [0, 0]
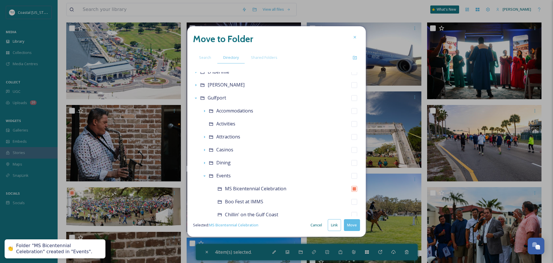
click at [352, 224] on button "Move" at bounding box center [352, 225] width 16 height 12
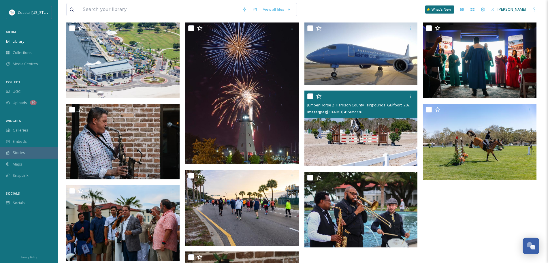
click at [307, 95] on input "checkbox" at bounding box center [310, 96] width 6 height 6
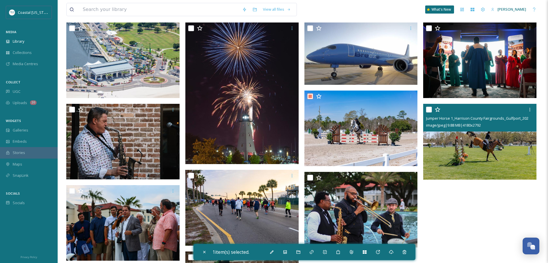
click at [431, 110] on input "checkbox" at bounding box center [429, 110] width 6 height 6
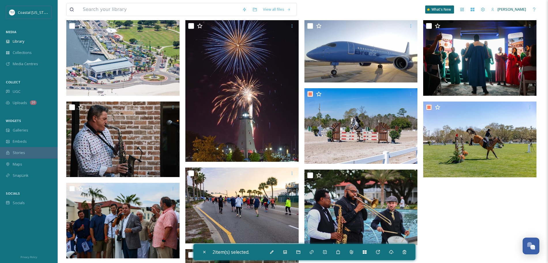
scroll to position [120, 0]
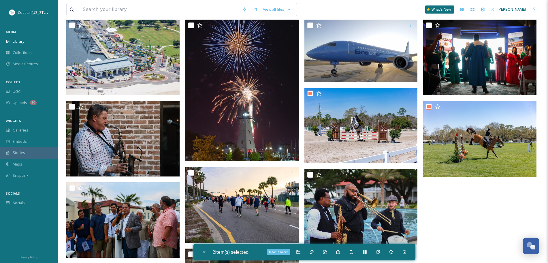
click at [295, 252] on div "Move To Folder" at bounding box center [298, 252] width 10 height 10
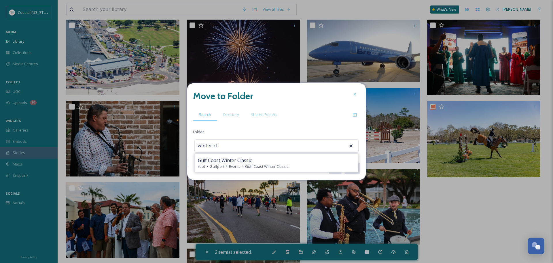
click at [259, 165] on span "Gulf Coast Winter Classic" at bounding box center [266, 166] width 43 height 5
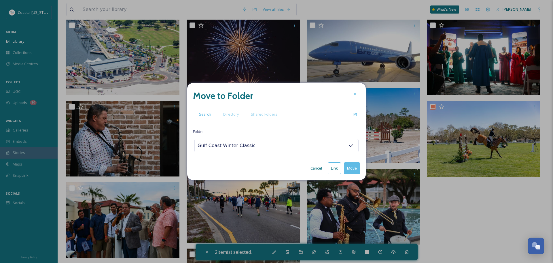
click at [349, 167] on button "Move" at bounding box center [352, 168] width 16 height 12
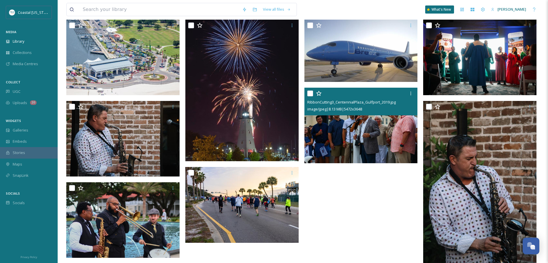
click at [310, 94] on input "checkbox" at bounding box center [310, 94] width 6 height 6
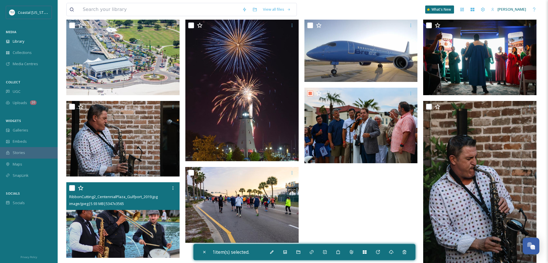
click at [71, 189] on input "checkbox" at bounding box center [72, 188] width 6 height 6
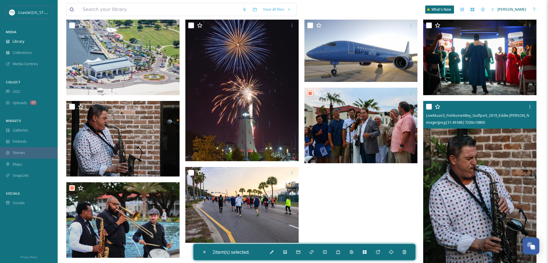
click at [429, 106] on input "checkbox" at bounding box center [429, 107] width 6 height 6
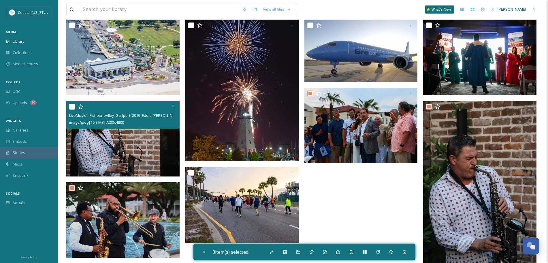
click at [70, 105] on input "checkbox" at bounding box center [72, 107] width 6 height 6
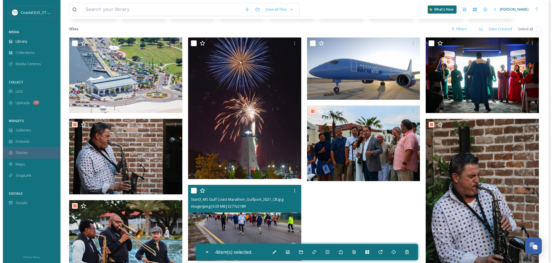
scroll to position [98, 0]
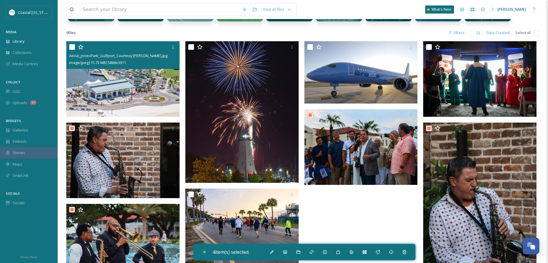
click at [73, 48] on input "checkbox" at bounding box center [72, 47] width 6 height 6
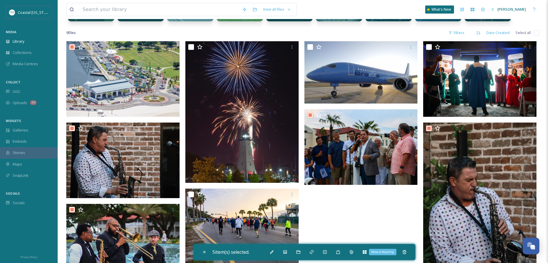
click at [405, 256] on div "Move to Recycling" at bounding box center [404, 252] width 10 height 10
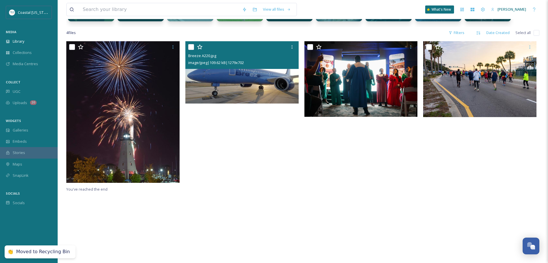
click at [192, 46] on input "checkbox" at bounding box center [191, 47] width 6 height 6
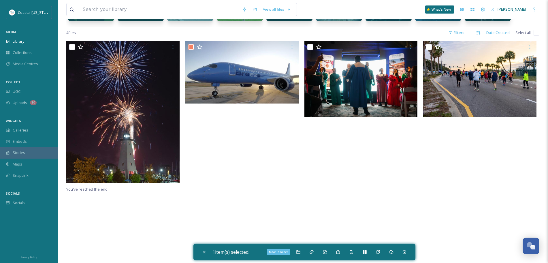
click at [299, 251] on icon at bounding box center [298, 252] width 5 height 5
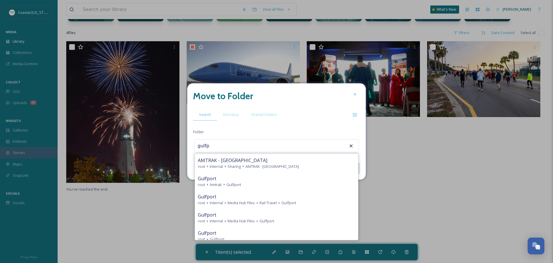
click at [238, 231] on div "Gulfport" at bounding box center [276, 232] width 157 height 7
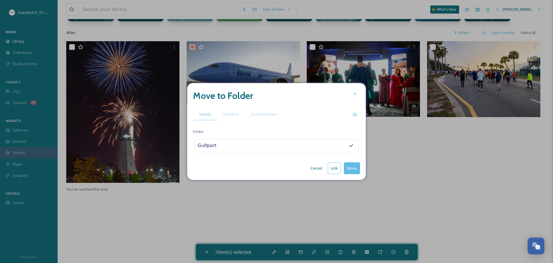
click at [353, 167] on button "Move" at bounding box center [352, 168] width 16 height 12
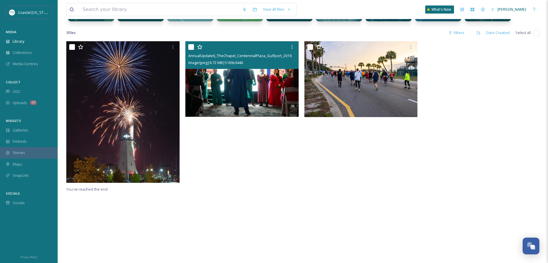
click at [289, 47] on div at bounding box center [292, 47] width 10 height 10
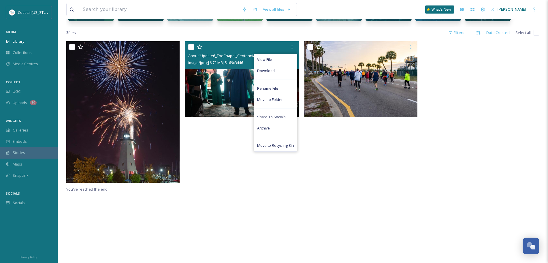
click at [274, 142] on div "Move to Recycling Bin" at bounding box center [275, 145] width 43 height 11
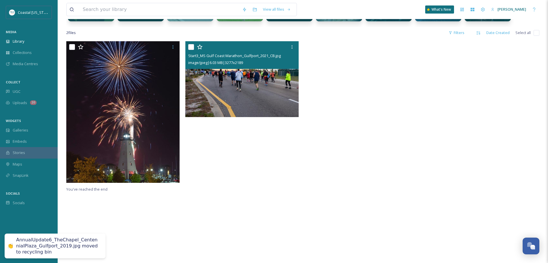
click at [192, 47] on input "checkbox" at bounding box center [191, 47] width 6 height 6
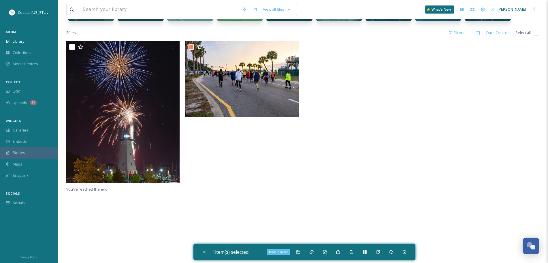
click at [298, 250] on icon at bounding box center [298, 252] width 5 height 5
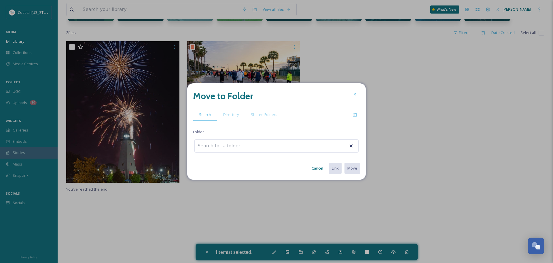
click at [236, 110] on div "Directory" at bounding box center [231, 115] width 28 height 12
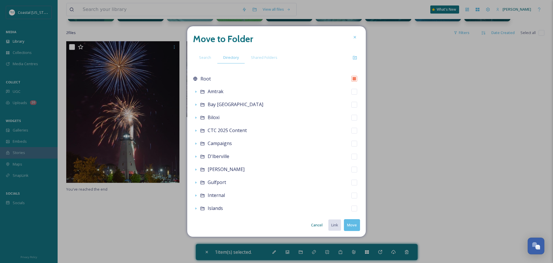
click at [222, 185] on span "Gulfport" at bounding box center [217, 182] width 18 height 6
click at [196, 182] on icon at bounding box center [196, 182] width 1 height 2
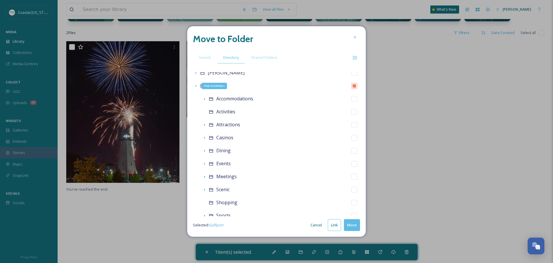
scroll to position [97, 0]
click at [236, 164] on div "Events" at bounding box center [281, 162] width 159 height 13
click at [355, 59] on icon at bounding box center [355, 57] width 5 height 5
click at [241, 177] on input at bounding box center [255, 176] width 61 height 10
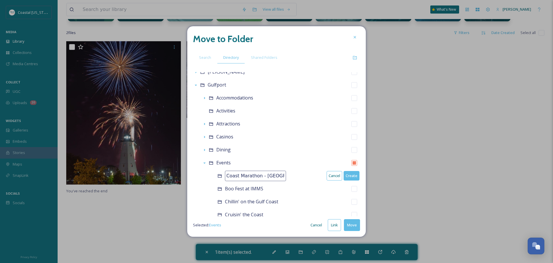
scroll to position [0, 0]
click at [344, 174] on button "Create" at bounding box center [352, 176] width 16 height 10
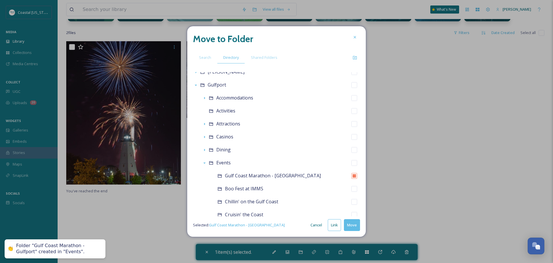
click at [346, 229] on button "Move" at bounding box center [352, 225] width 16 height 12
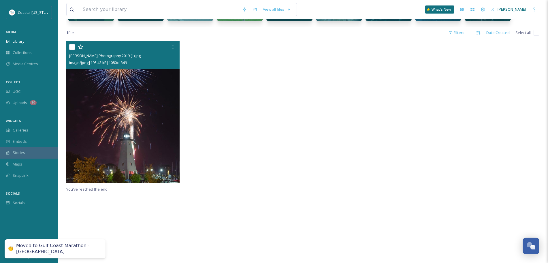
click at [72, 48] on input "checkbox" at bounding box center [72, 47] width 6 height 6
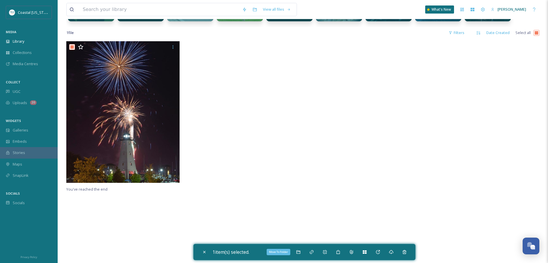
click at [299, 253] on icon at bounding box center [298, 252] width 5 height 5
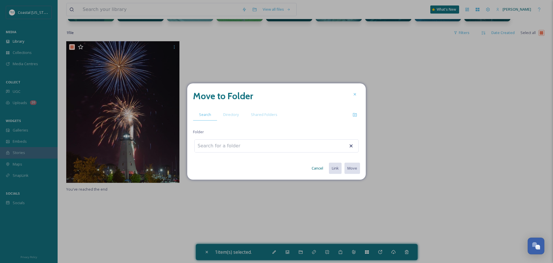
click at [231, 114] on span "Directory" at bounding box center [231, 114] width 16 height 5
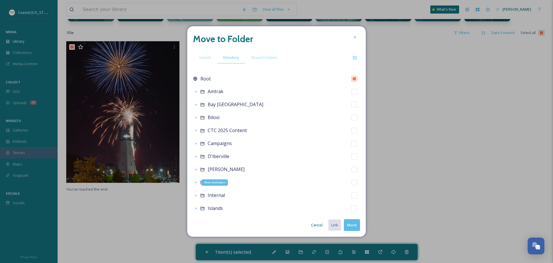
click at [197, 184] on icon at bounding box center [196, 182] width 5 height 5
click at [302, 183] on div "Gulfport" at bounding box center [276, 182] width 167 height 13
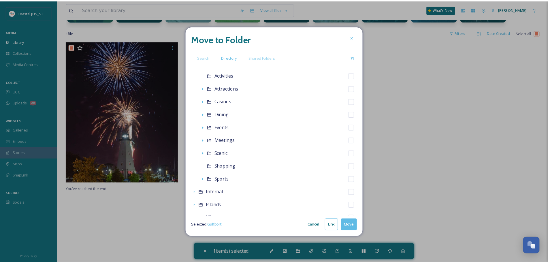
scroll to position [133, 0]
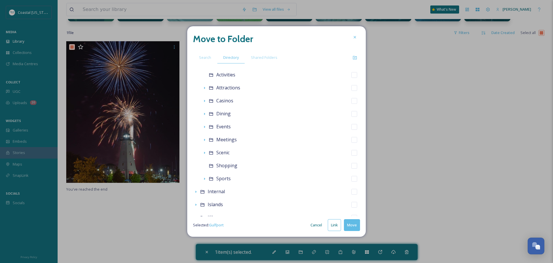
click at [244, 131] on div "Events" at bounding box center [281, 126] width 159 height 13
click at [355, 58] on icon at bounding box center [355, 57] width 4 height 3
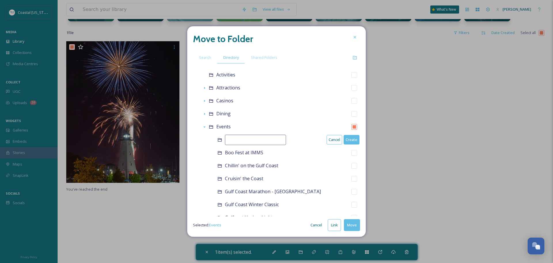
click at [268, 138] on input at bounding box center [255, 140] width 61 height 10
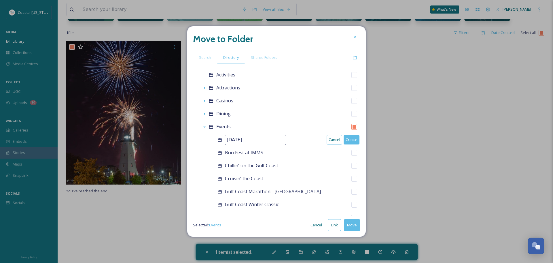
click at [344, 139] on button "Create" at bounding box center [352, 140] width 16 height 10
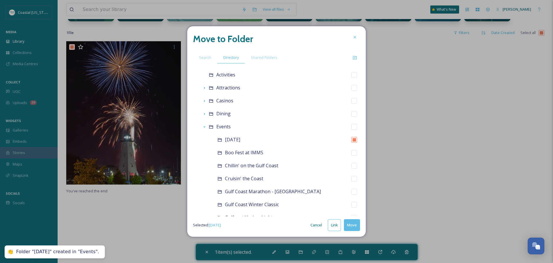
click at [354, 226] on button "Move" at bounding box center [352, 225] width 16 height 12
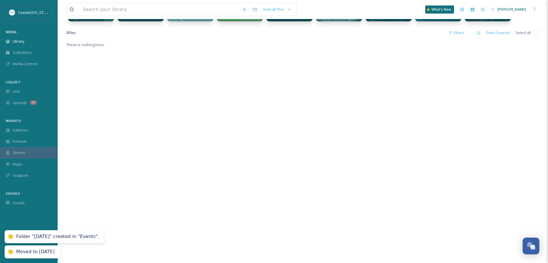
scroll to position [0, 0]
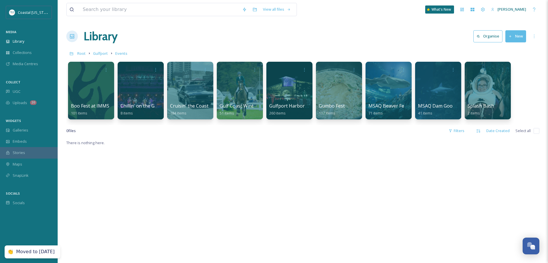
click at [103, 54] on span "Gulfport" at bounding box center [100, 53] width 15 height 5
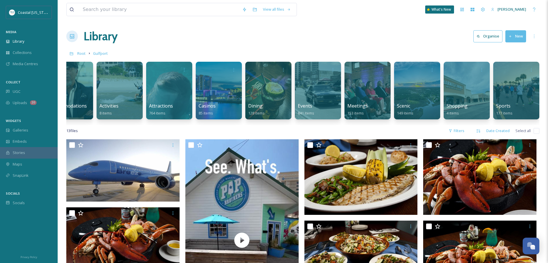
scroll to position [0, 23]
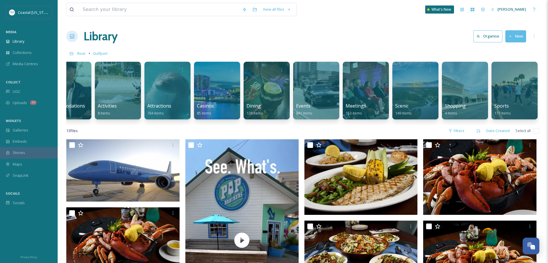
click at [457, 98] on div at bounding box center [465, 91] width 46 height 58
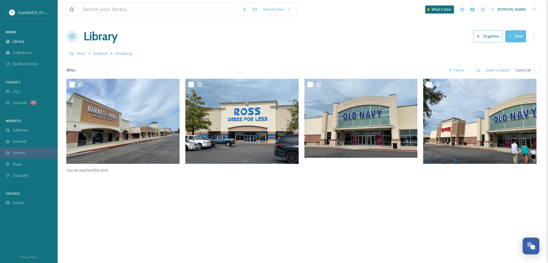
click at [514, 38] on button "New" at bounding box center [515, 36] width 21 height 12
click at [499, 74] on icon at bounding box center [498, 72] width 4 height 3
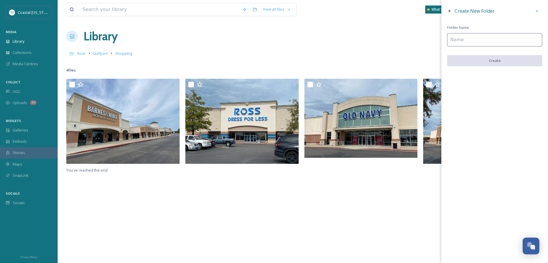
click at [459, 44] on input at bounding box center [494, 39] width 95 height 13
click at [464, 56] on button "Create" at bounding box center [494, 61] width 95 height 12
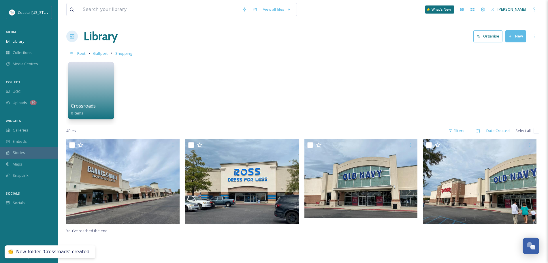
click at [536, 128] on input "checkbox" at bounding box center [537, 131] width 6 height 6
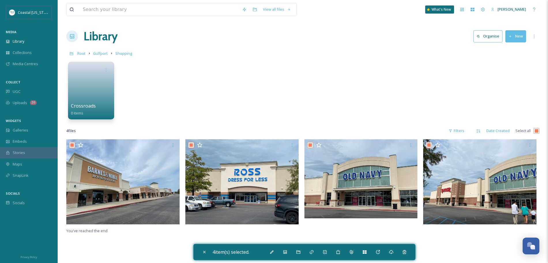
click at [536, 133] on input "checkbox" at bounding box center [537, 131] width 6 height 6
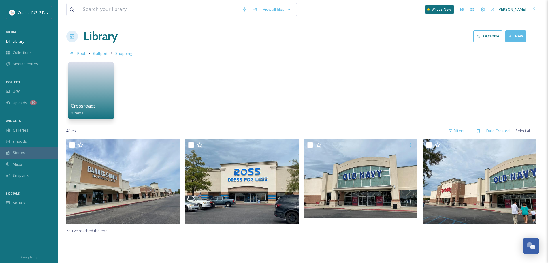
click at [536, 133] on input "checkbox" at bounding box center [537, 131] width 6 height 6
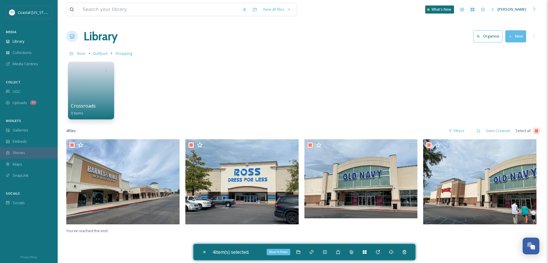
click at [296, 253] on div "Move To Folder" at bounding box center [298, 252] width 10 height 10
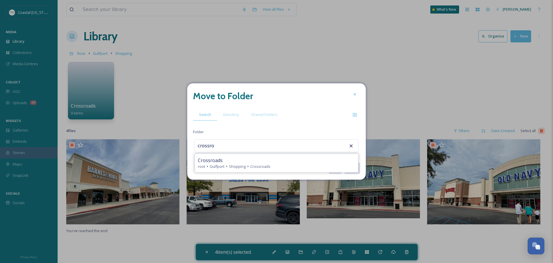
click at [240, 167] on span "Shopping" at bounding box center [237, 166] width 17 height 5
click at [351, 167] on button "Move" at bounding box center [352, 168] width 16 height 12
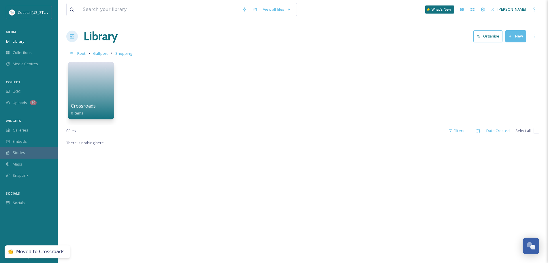
click at [102, 53] on span "Gulfport" at bounding box center [100, 53] width 15 height 5
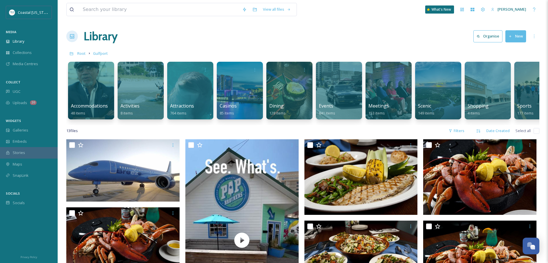
scroll to position [0, 23]
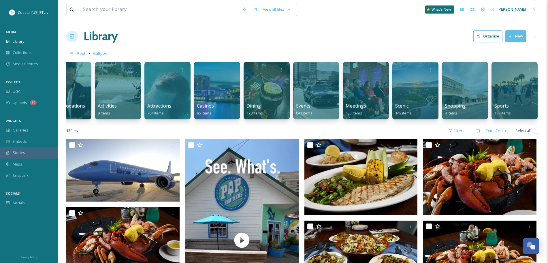
click at [512, 100] on div at bounding box center [514, 91] width 46 height 58
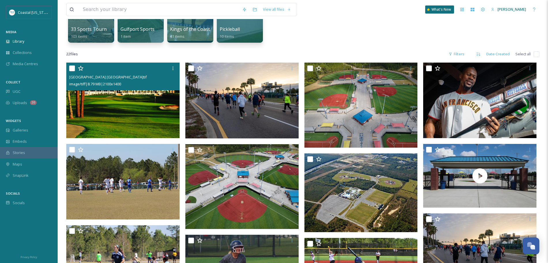
scroll to position [76, 0]
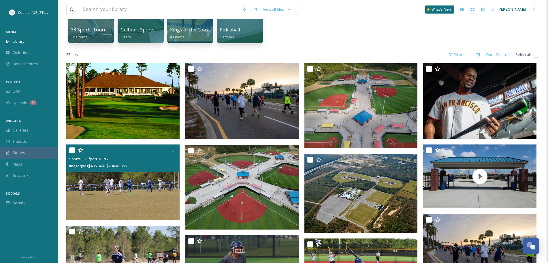
click at [120, 190] on img at bounding box center [122, 182] width 113 height 76
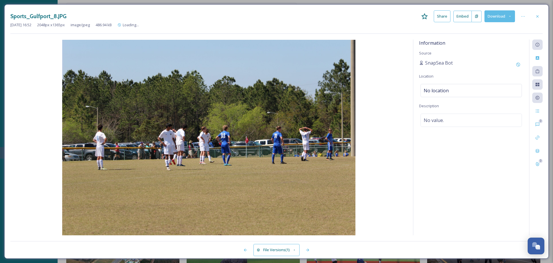
click at [536, 16] on icon at bounding box center [538, 16] width 5 height 5
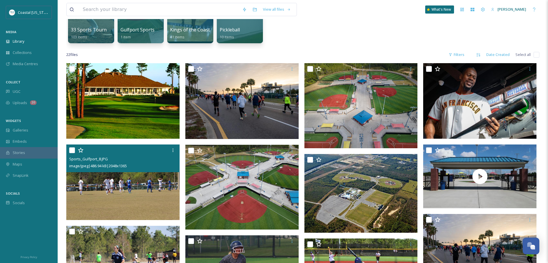
click at [73, 151] on input "checkbox" at bounding box center [72, 150] width 6 height 6
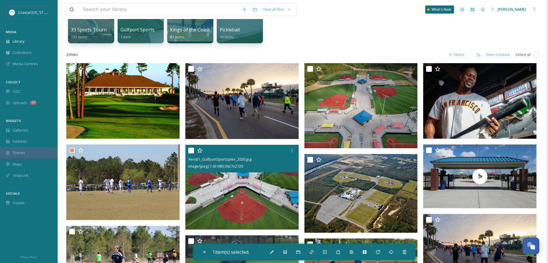
click at [190, 150] on input "checkbox" at bounding box center [191, 151] width 6 height 6
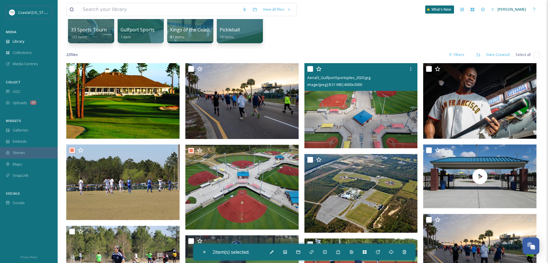
click at [309, 69] on input "checkbox" at bounding box center [310, 69] width 6 height 6
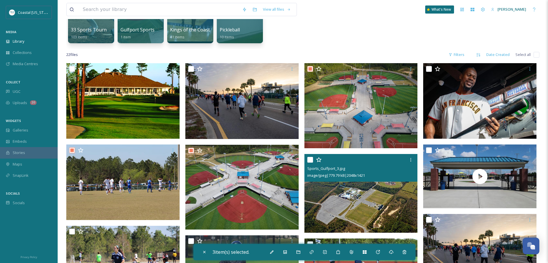
click at [312, 161] on input "checkbox" at bounding box center [310, 160] width 6 height 6
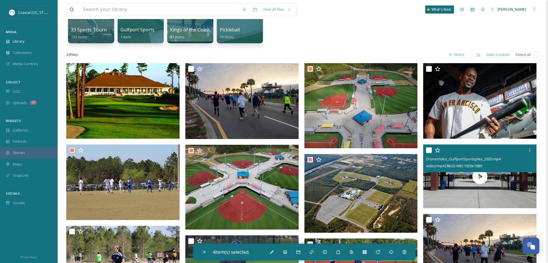
click at [427, 151] on input "checkbox" at bounding box center [429, 150] width 6 height 6
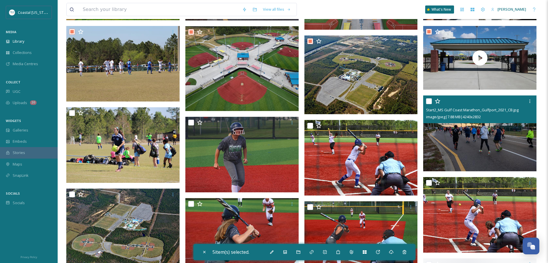
scroll to position [196, 0]
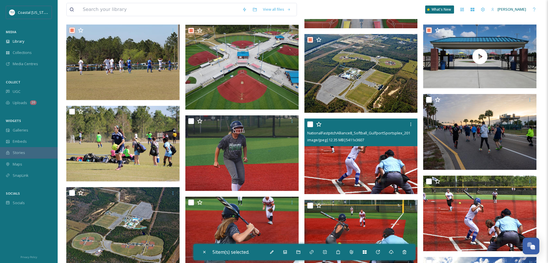
click at [310, 124] on input "checkbox" at bounding box center [310, 124] width 6 height 6
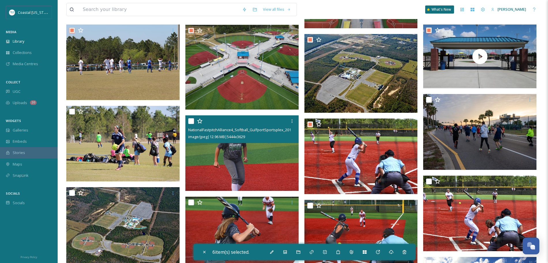
click at [191, 119] on input "checkbox" at bounding box center [191, 121] width 6 height 6
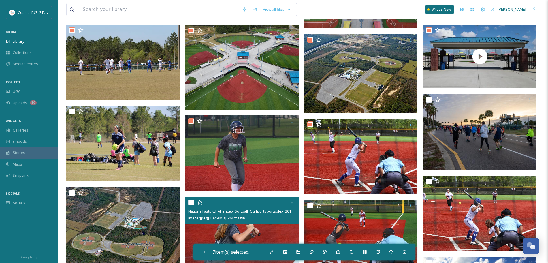
click at [191, 202] on input "checkbox" at bounding box center [191, 202] width 6 height 6
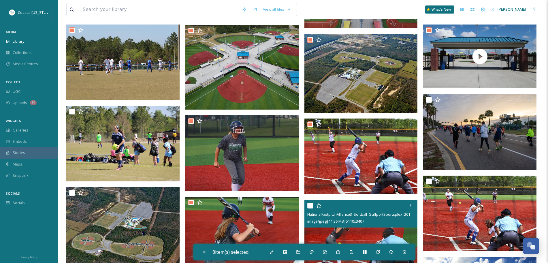
click at [308, 206] on input "checkbox" at bounding box center [310, 206] width 6 height 6
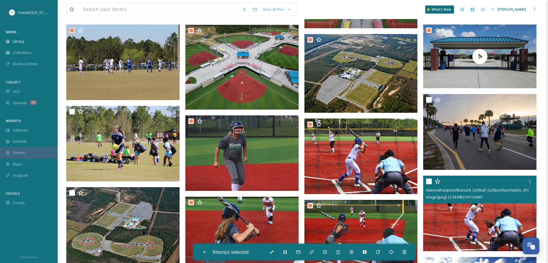
click at [429, 180] on input "checkbox" at bounding box center [429, 181] width 6 height 6
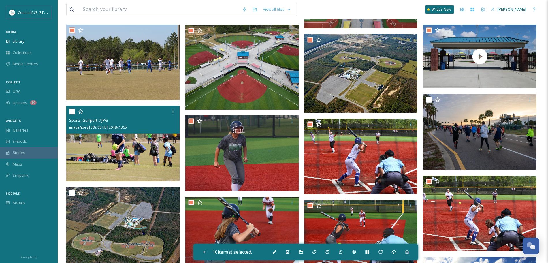
click at [72, 110] on input "checkbox" at bounding box center [72, 112] width 6 height 6
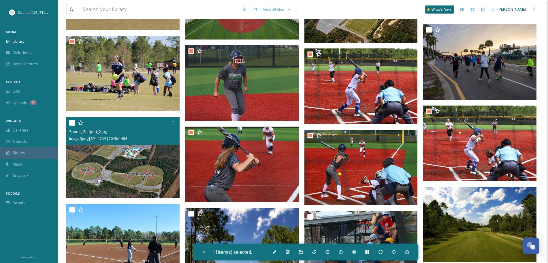
scroll to position [294, 0]
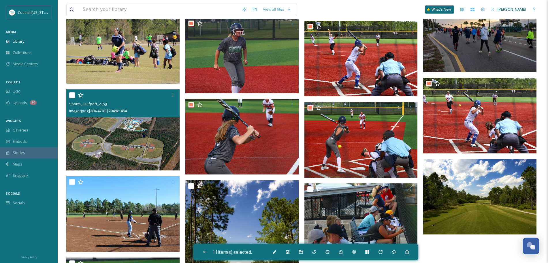
click at [74, 94] on input "checkbox" at bounding box center [72, 95] width 6 height 6
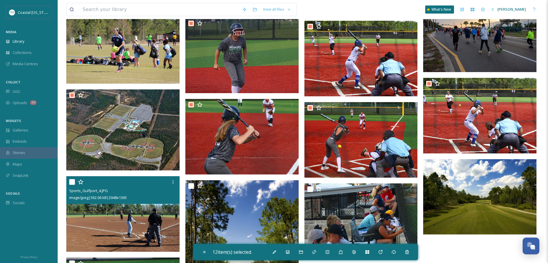
click at [71, 181] on input "checkbox" at bounding box center [72, 182] width 6 height 6
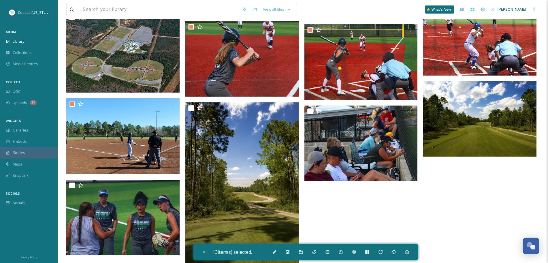
scroll to position [379, 0]
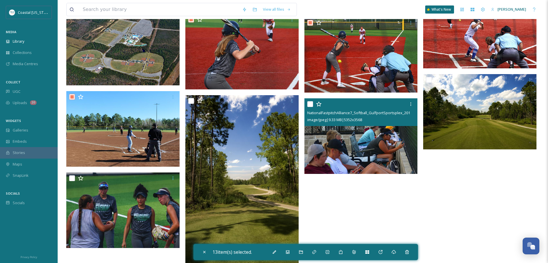
click at [310, 105] on input "checkbox" at bounding box center [310, 104] width 6 height 6
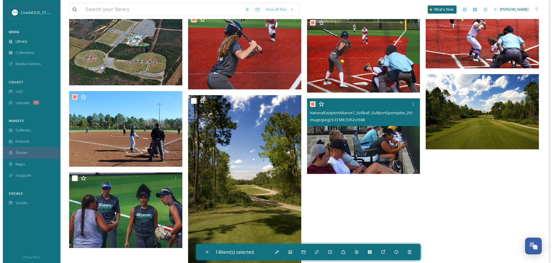
scroll to position [472, 0]
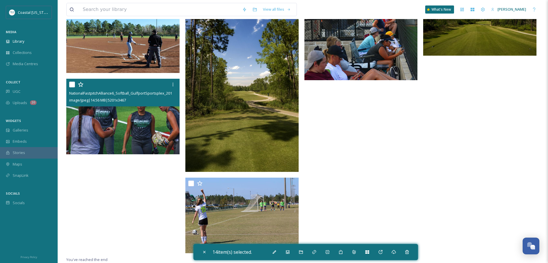
click at [72, 83] on input "checkbox" at bounding box center [72, 85] width 6 height 6
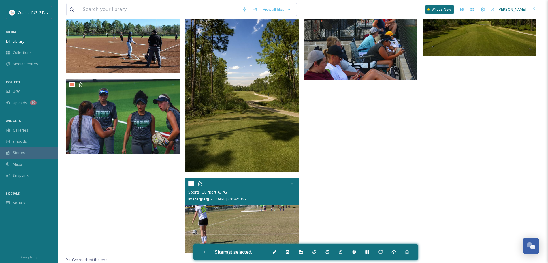
click at [192, 184] on input "checkbox" at bounding box center [191, 183] width 6 height 6
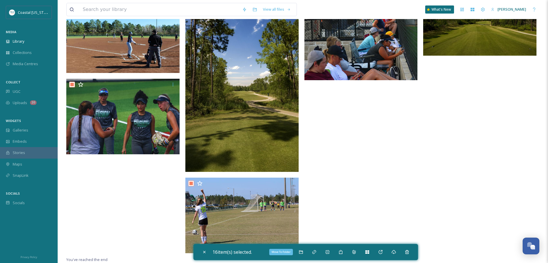
click at [303, 251] on icon at bounding box center [301, 252] width 5 height 5
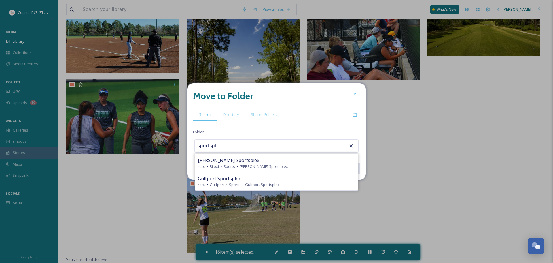
click at [289, 179] on div "Gulfport Sportsplex" at bounding box center [276, 178] width 157 height 7
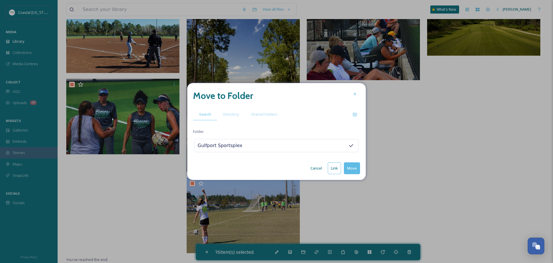
click at [356, 168] on button "Move" at bounding box center [352, 168] width 16 height 12
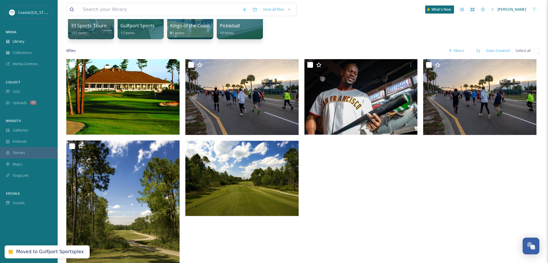
scroll to position [82, 0]
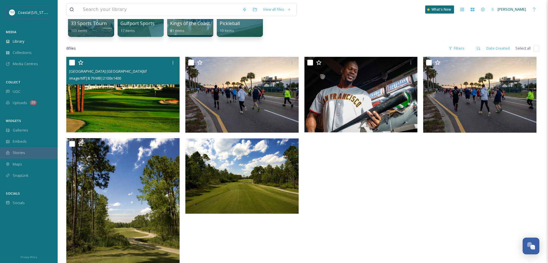
click at [75, 61] on input "checkbox" at bounding box center [72, 63] width 6 height 6
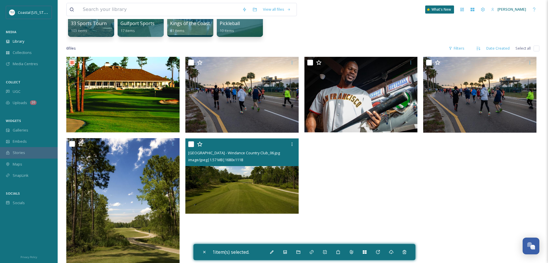
click at [191, 143] on input "checkbox" at bounding box center [191, 144] width 6 height 6
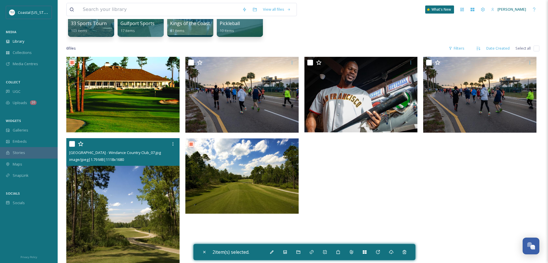
click at [71, 143] on input "checkbox" at bounding box center [72, 144] width 6 height 6
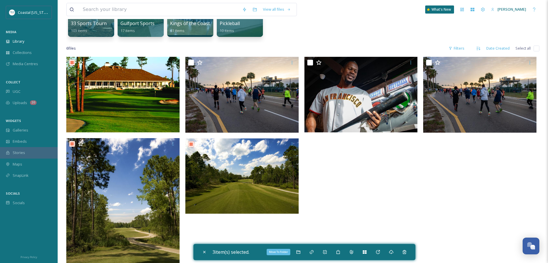
click at [297, 257] on div "Move To Folder" at bounding box center [298, 252] width 10 height 10
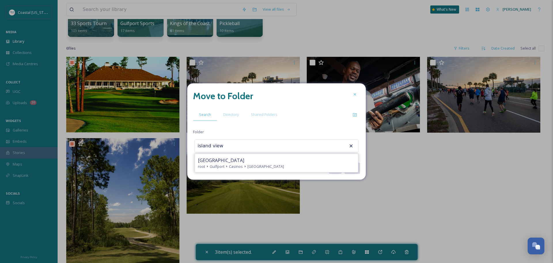
click at [257, 169] on div "[GEOGRAPHIC_DATA] root [GEOGRAPHIC_DATA]" at bounding box center [276, 163] width 163 height 18
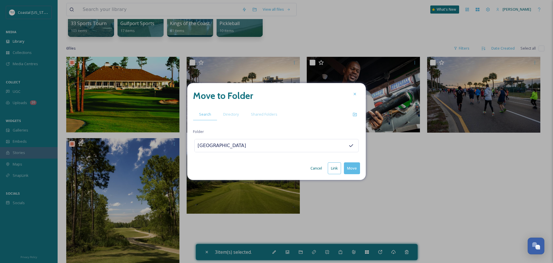
click at [351, 168] on button "Move" at bounding box center [352, 168] width 16 height 12
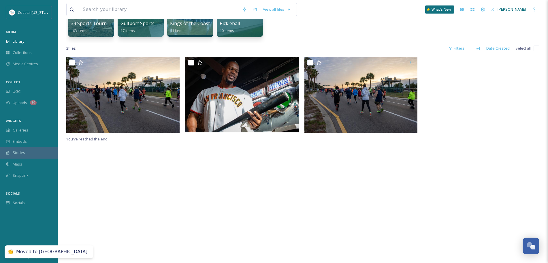
click at [538, 49] on input "checkbox" at bounding box center [537, 49] width 6 height 6
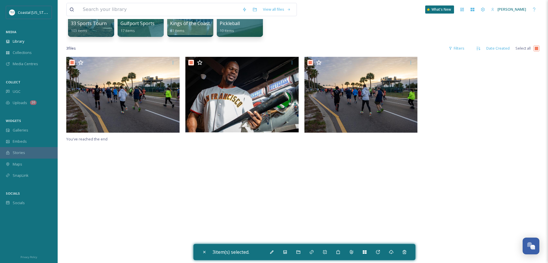
click at [538, 49] on input "checkbox" at bounding box center [537, 49] width 6 height 6
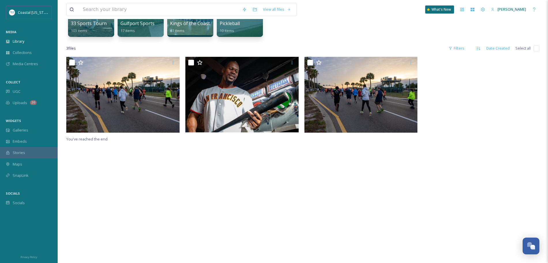
click at [538, 49] on input "checkbox" at bounding box center [537, 49] width 6 height 6
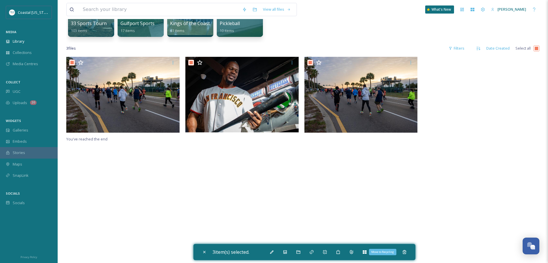
click at [406, 250] on icon at bounding box center [404, 252] width 4 height 4
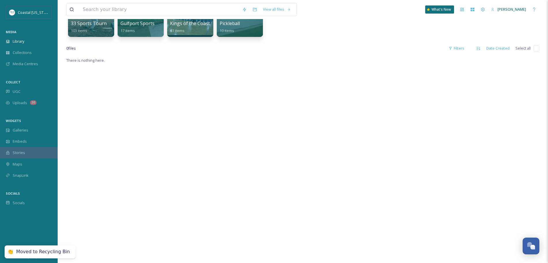
scroll to position [0, 0]
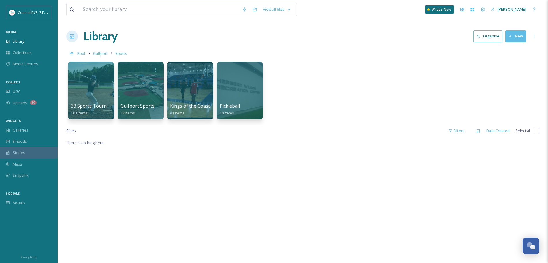
click at [101, 56] on span "Gulfport" at bounding box center [100, 53] width 15 height 5
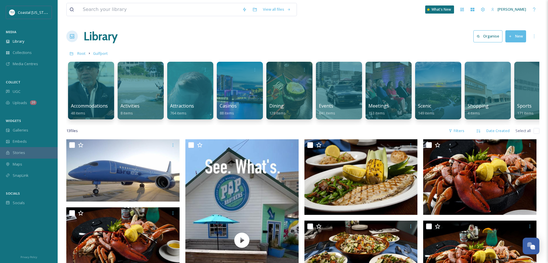
click at [521, 38] on button "New" at bounding box center [515, 36] width 21 height 12
click at [518, 72] on div "Folder" at bounding box center [509, 72] width 33 height 11
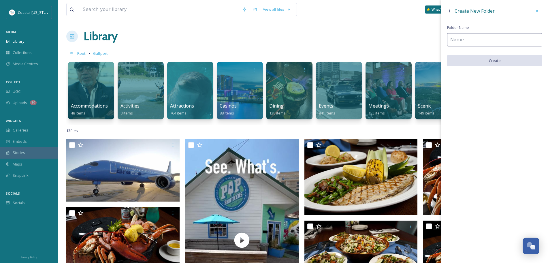
click at [454, 41] on input at bounding box center [494, 39] width 95 height 13
click at [461, 60] on button "Create" at bounding box center [494, 61] width 95 height 12
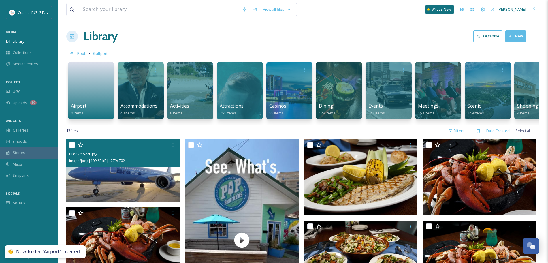
click at [72, 148] on input "checkbox" at bounding box center [72, 145] width 6 height 6
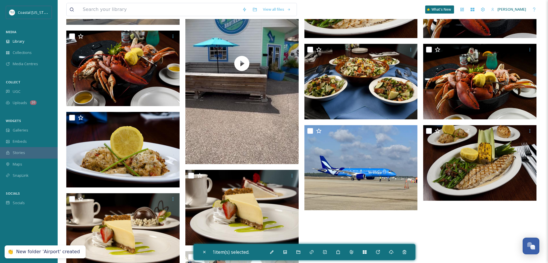
scroll to position [190, 0]
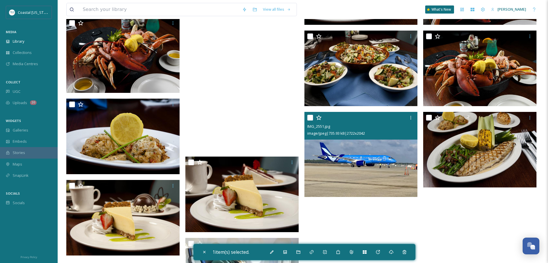
click at [310, 120] on input "checkbox" at bounding box center [310, 118] width 6 height 6
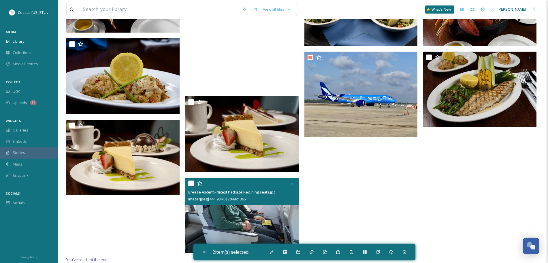
click at [190, 182] on input "checkbox" at bounding box center [191, 183] width 6 height 6
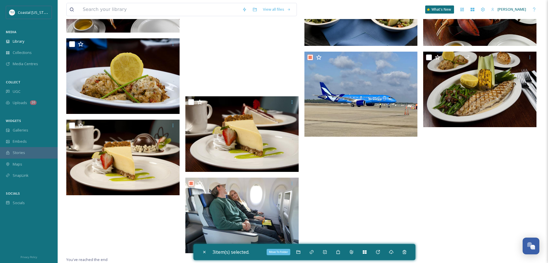
click at [298, 251] on icon at bounding box center [298, 251] width 4 height 3
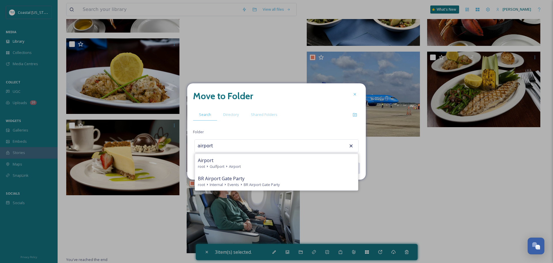
click at [248, 161] on div "Airport" at bounding box center [276, 160] width 157 height 7
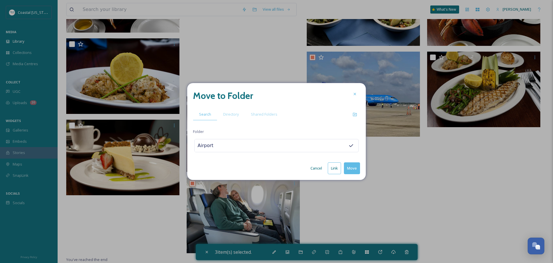
click at [353, 168] on button "Move" at bounding box center [352, 168] width 16 height 12
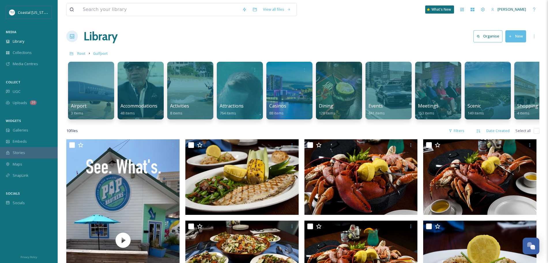
scroll to position [0, 0]
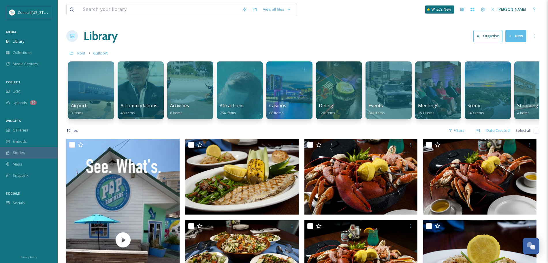
click at [79, 52] on span "Root" at bounding box center [81, 52] width 8 height 5
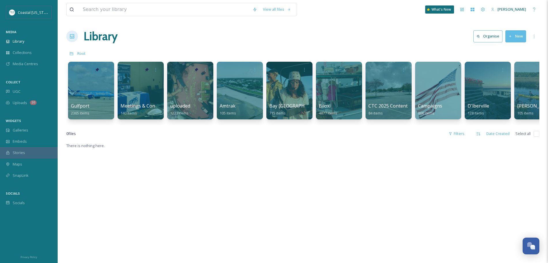
click at [97, 69] on icon at bounding box center [97, 70] width 4 height 4
click at [108, 70] on icon at bounding box center [106, 69] width 5 height 5
click at [106, 85] on div "Edit / Share" at bounding box center [95, 82] width 31 height 11
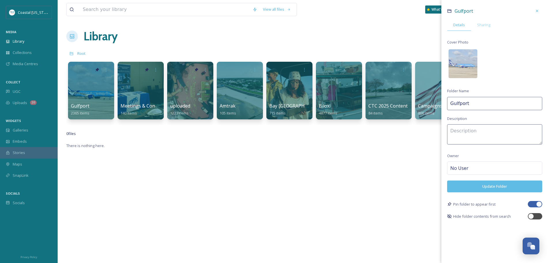
click at [531, 201] on div at bounding box center [535, 204] width 14 height 6
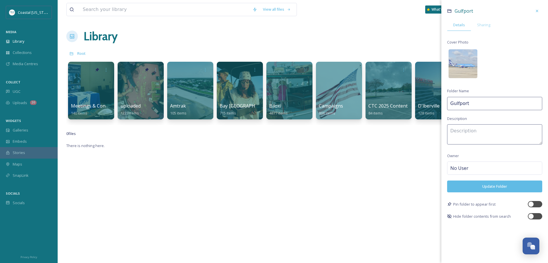
click at [522, 188] on button "Update Folder" at bounding box center [494, 186] width 95 height 12
